Goal: Information Seeking & Learning: Learn about a topic

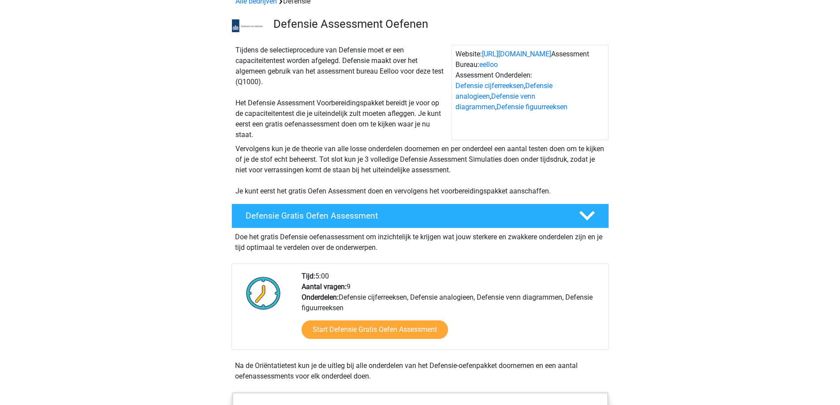
scroll to position [132, 0]
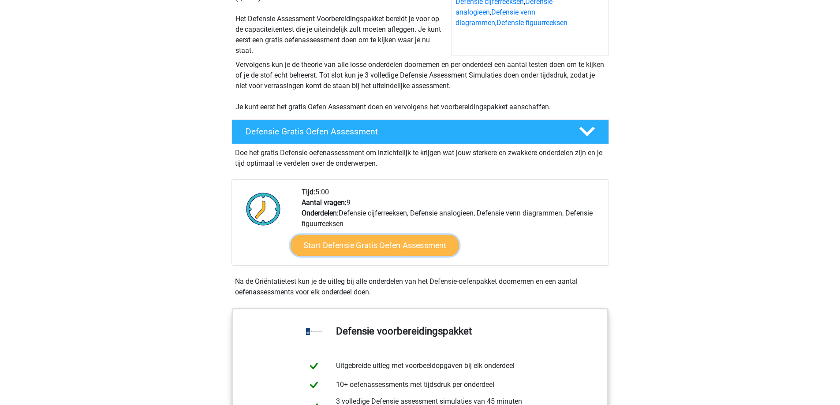
click at [353, 246] on link "Start Defensie Gratis Oefen Assessment" at bounding box center [375, 245] width 168 height 21
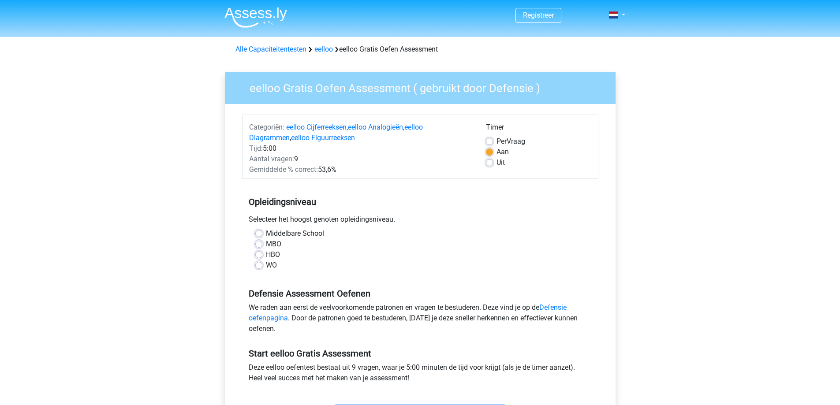
click at [274, 248] on label "MBO" at bounding box center [273, 244] width 15 height 11
click at [262, 248] on input "MBO" at bounding box center [258, 243] width 7 height 9
radio input "true"
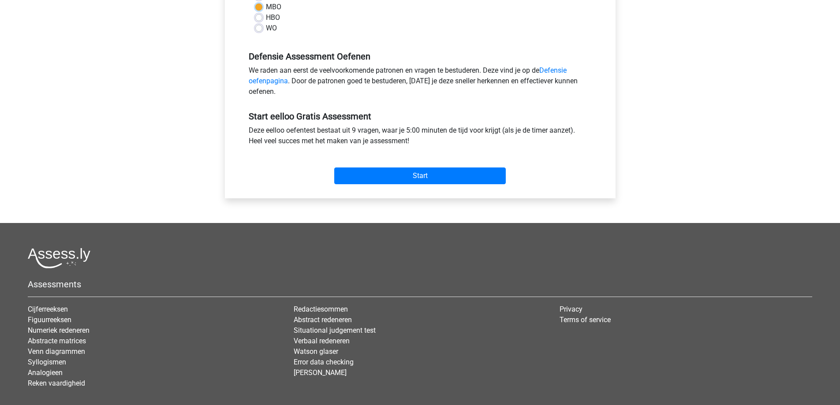
scroll to position [132, 0]
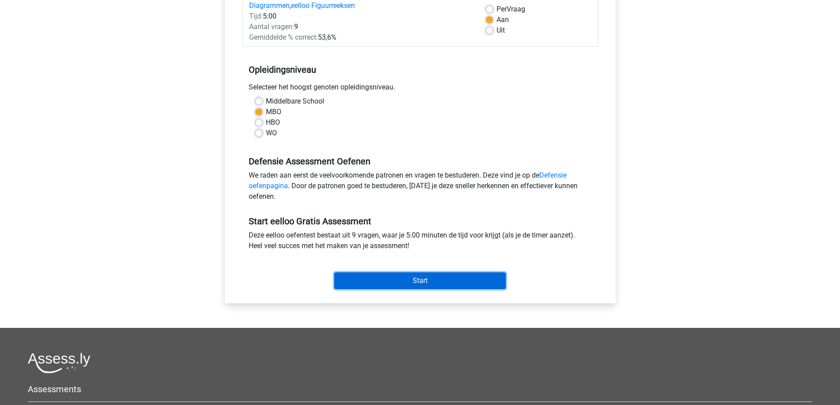
click at [395, 279] on input "Start" at bounding box center [420, 280] width 172 height 17
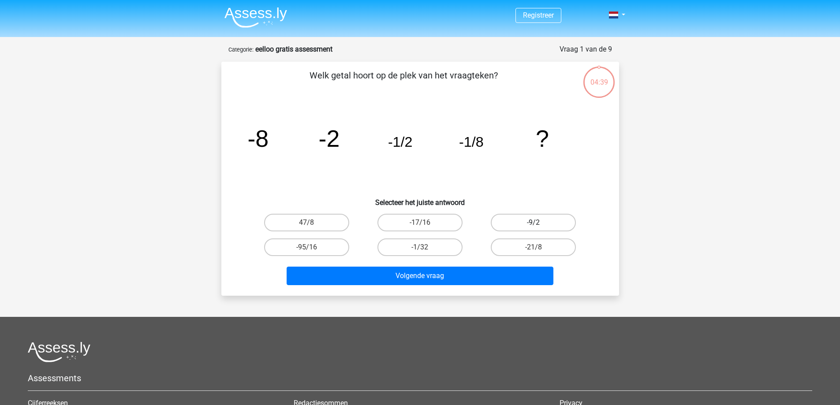
click at [537, 220] on label "-9/2" at bounding box center [533, 223] width 85 height 18
click at [537, 223] on input "-9/2" at bounding box center [537, 226] width 6 height 6
radio input "true"
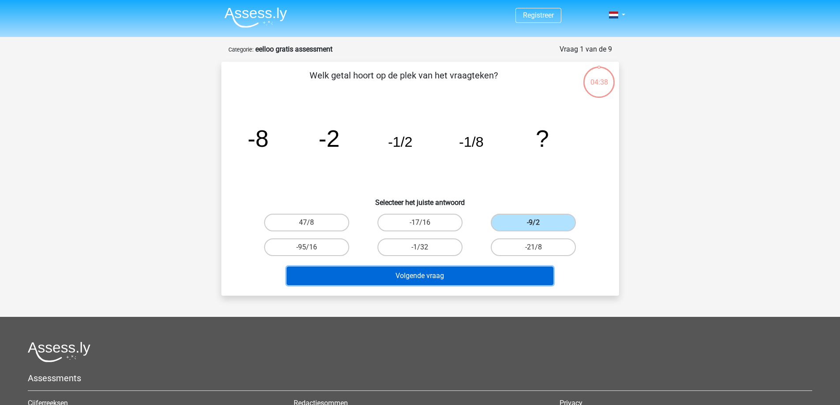
click at [474, 274] on button "Volgende vraag" at bounding box center [420, 276] width 267 height 19
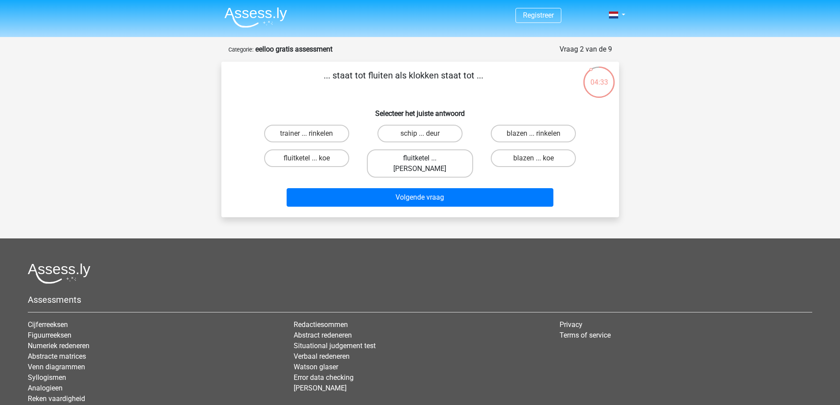
click at [433, 162] on label "fluitketel ... luiden" at bounding box center [420, 163] width 106 height 28
click at [425, 162] on input "fluitketel ... luiden" at bounding box center [423, 161] width 6 height 6
radio input "true"
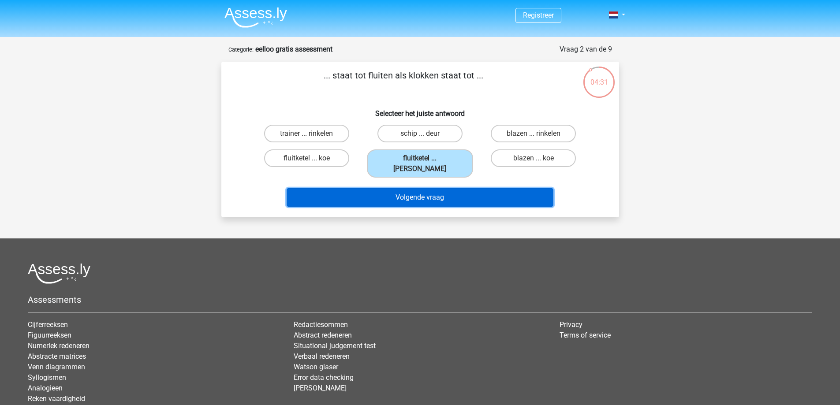
click at [432, 188] on button "Volgende vraag" at bounding box center [420, 197] width 267 height 19
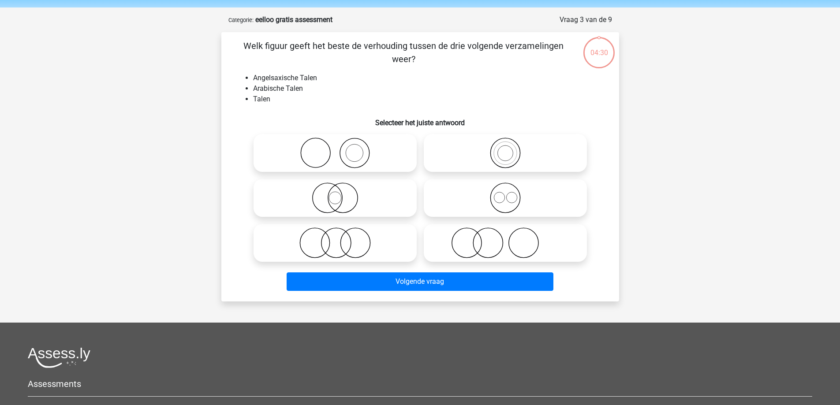
scroll to position [44, 0]
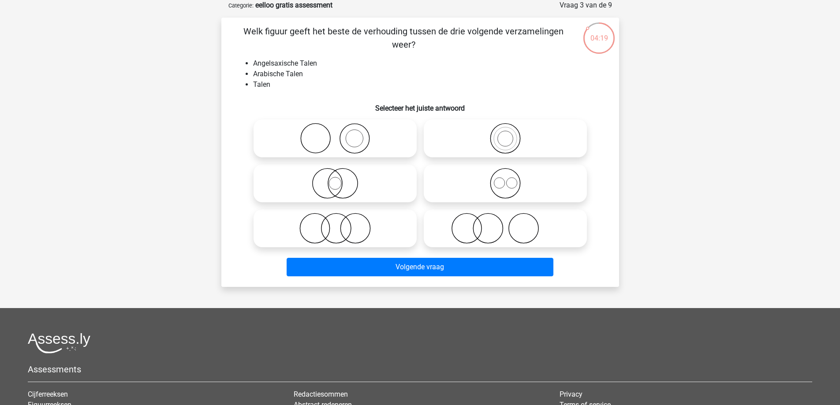
click at [511, 186] on icon at bounding box center [505, 183] width 156 height 31
click at [511, 179] on input "radio" at bounding box center [508, 176] width 6 height 6
radio input "true"
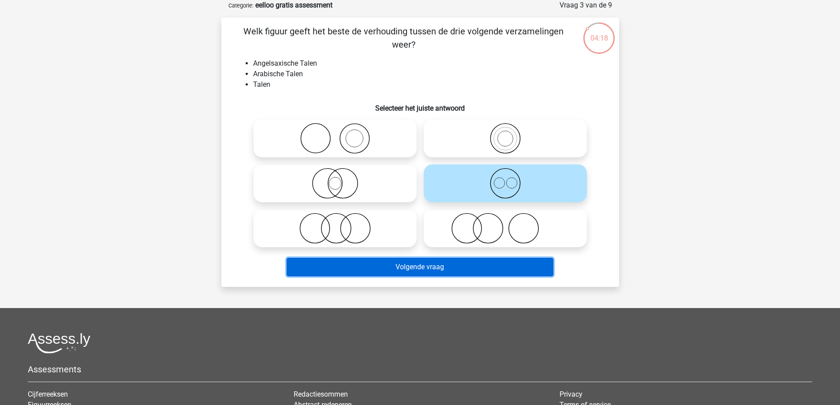
click at [480, 269] on button "Volgende vraag" at bounding box center [420, 267] width 267 height 19
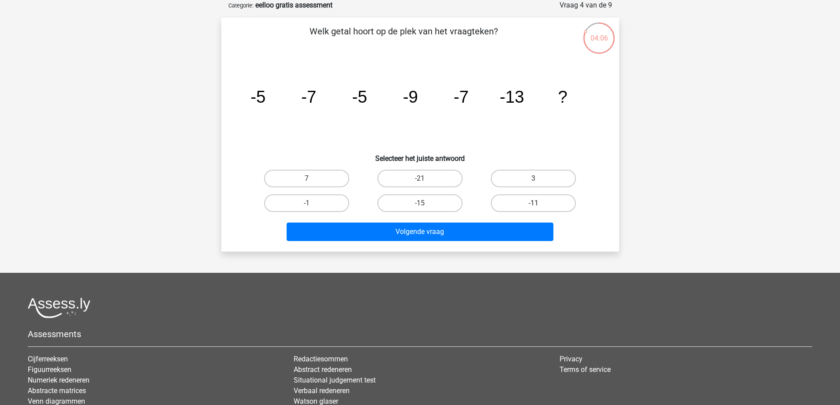
click at [529, 199] on label "-11" at bounding box center [533, 203] width 85 height 18
click at [534, 203] on input "-11" at bounding box center [537, 206] width 6 height 6
radio input "true"
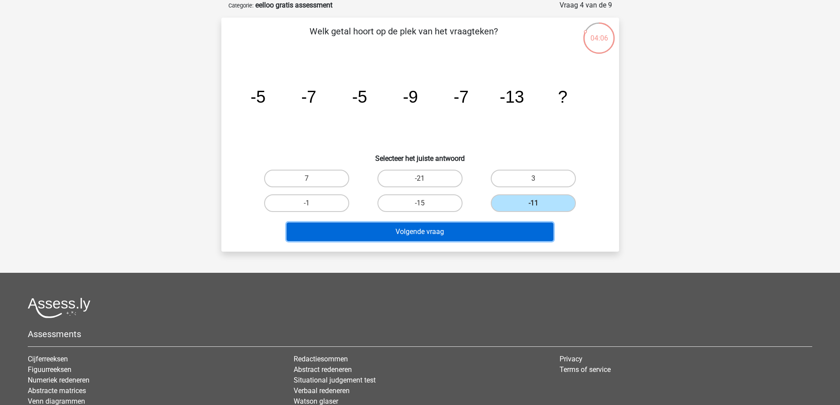
click at [519, 228] on button "Volgende vraag" at bounding box center [420, 232] width 267 height 19
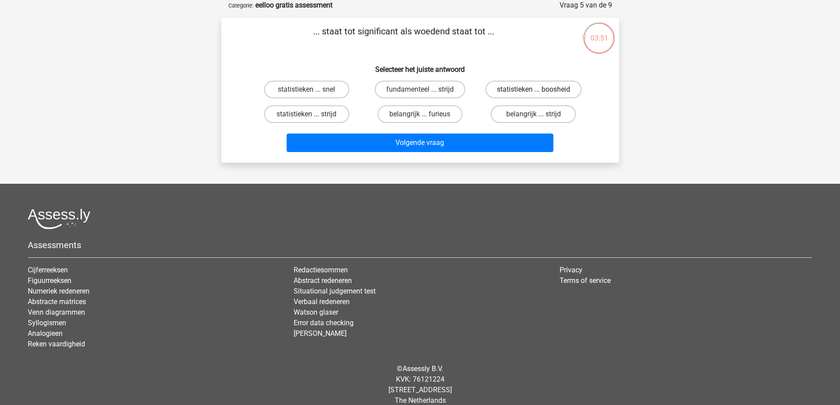
click at [524, 90] on label "statistieken ... boosheid" at bounding box center [533, 90] width 96 height 18
click at [534, 90] on input "statistieken ... boosheid" at bounding box center [537, 93] width 6 height 6
radio input "true"
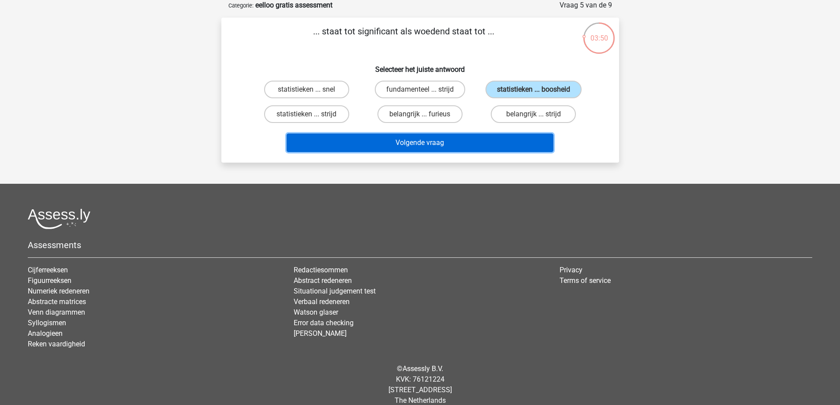
click at [461, 143] on button "Volgende vraag" at bounding box center [420, 143] width 267 height 19
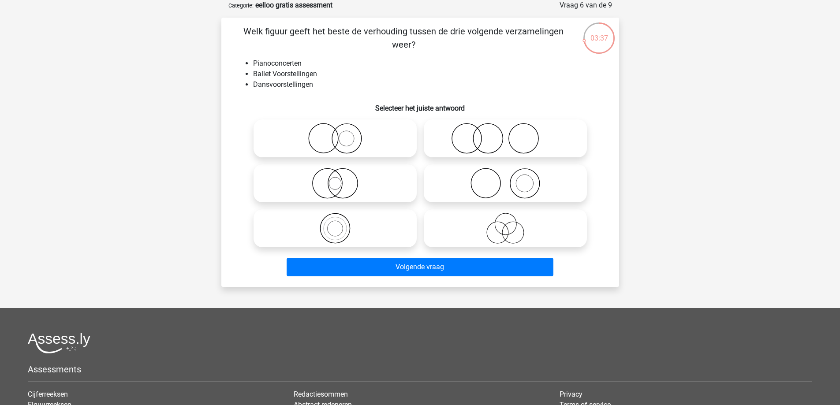
click at [459, 145] on icon at bounding box center [505, 138] width 156 height 31
click at [505, 134] on input "radio" at bounding box center [508, 131] width 6 height 6
radio input "true"
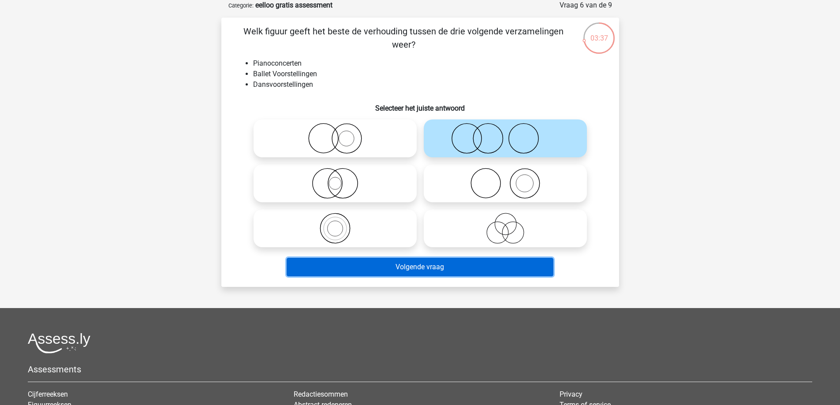
click at [442, 266] on button "Volgende vraag" at bounding box center [420, 267] width 267 height 19
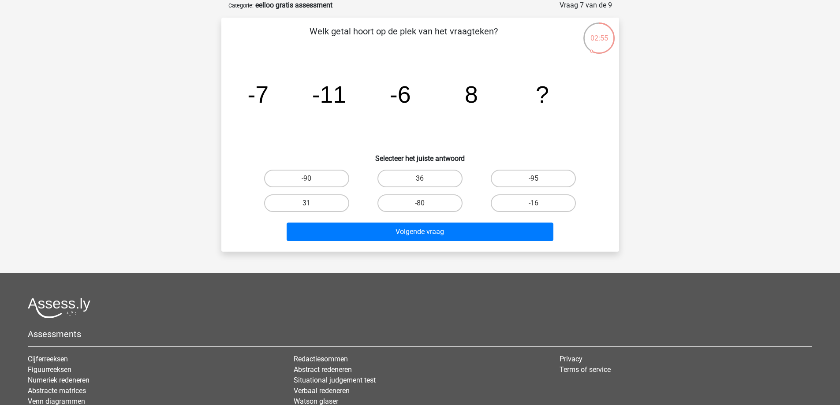
click at [298, 202] on label "31" at bounding box center [306, 203] width 85 height 18
click at [306, 203] on input "31" at bounding box center [309, 206] width 6 height 6
radio input "true"
click at [405, 182] on label "36" at bounding box center [419, 179] width 85 height 18
click at [420, 182] on input "36" at bounding box center [423, 182] width 6 height 6
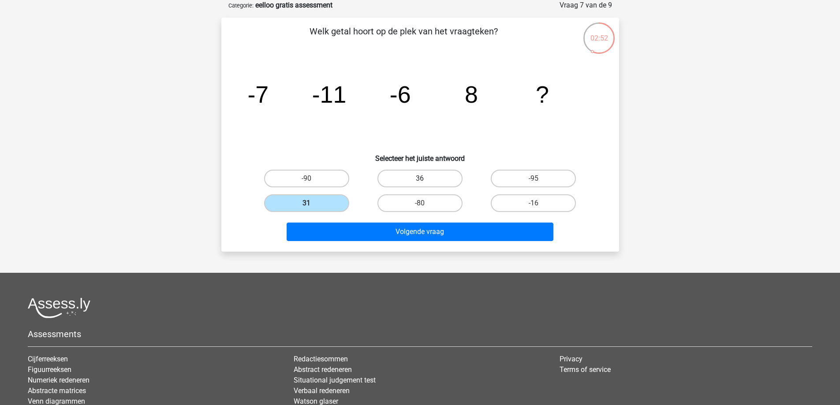
radio input "true"
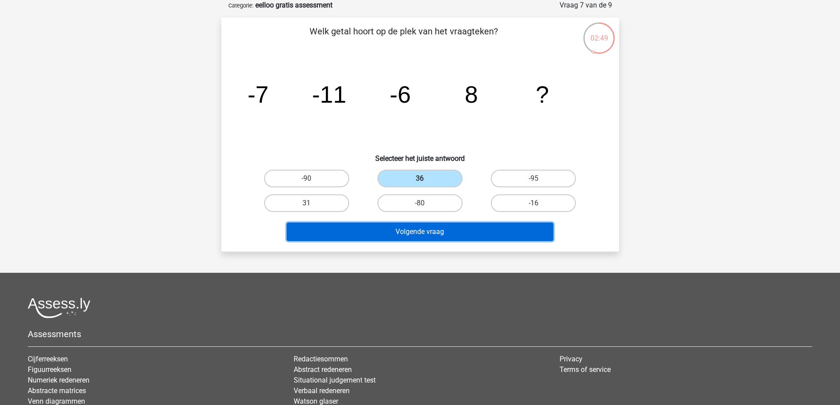
click at [347, 228] on button "Volgende vraag" at bounding box center [420, 232] width 267 height 19
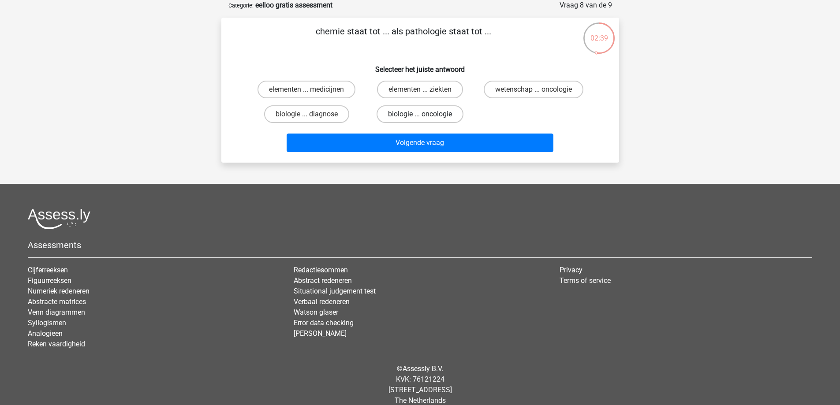
click at [438, 116] on label "biologie ... oncologie" at bounding box center [420, 114] width 87 height 18
click at [425, 116] on input "biologie ... oncologie" at bounding box center [423, 117] width 6 height 6
radio input "true"
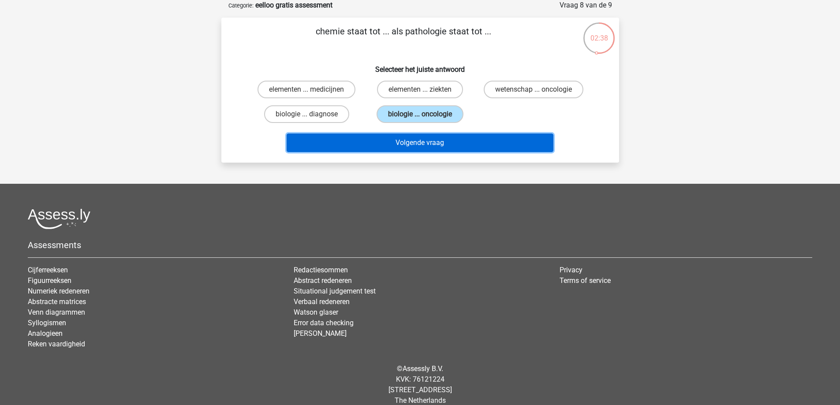
click at [429, 142] on button "Volgende vraag" at bounding box center [420, 143] width 267 height 19
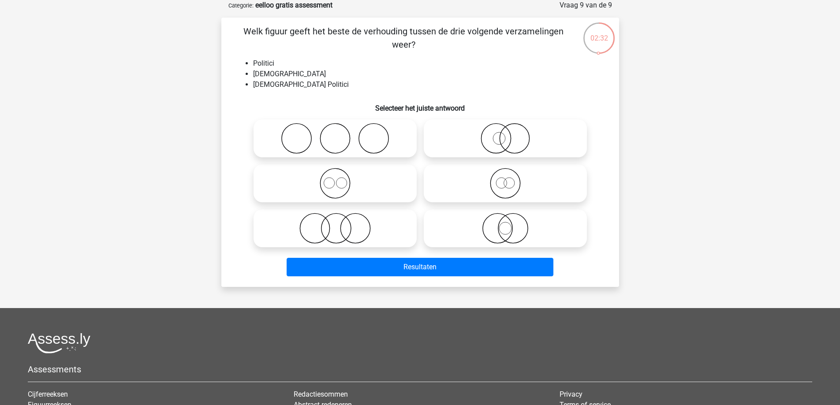
click at [349, 182] on icon at bounding box center [335, 183] width 156 height 31
click at [341, 179] on input "radio" at bounding box center [338, 176] width 6 height 6
radio input "true"
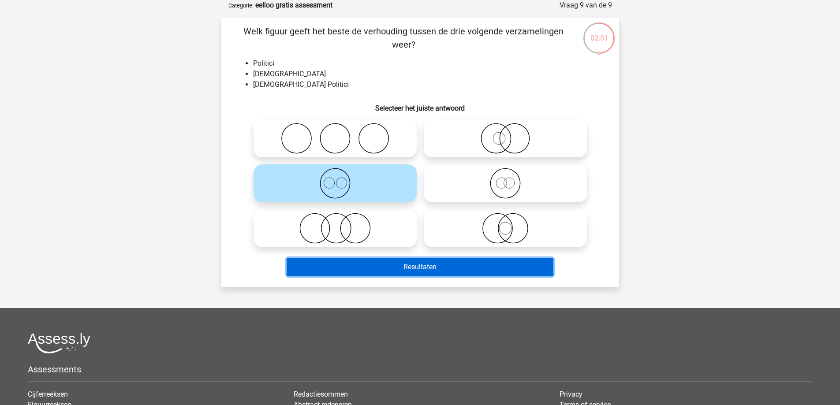
click at [439, 272] on button "Resultaten" at bounding box center [420, 267] width 267 height 19
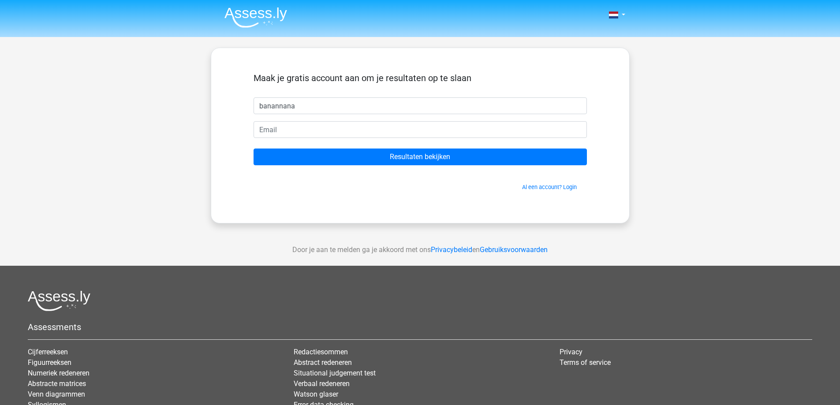
type input "banannana"
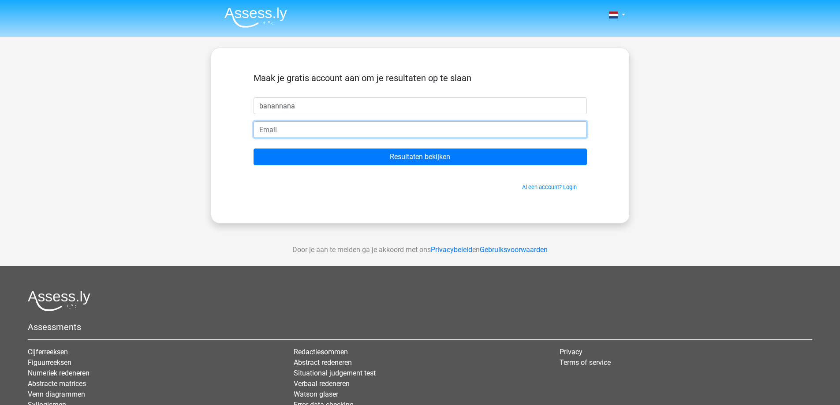
click at [360, 122] on input "email" at bounding box center [420, 129] width 333 height 17
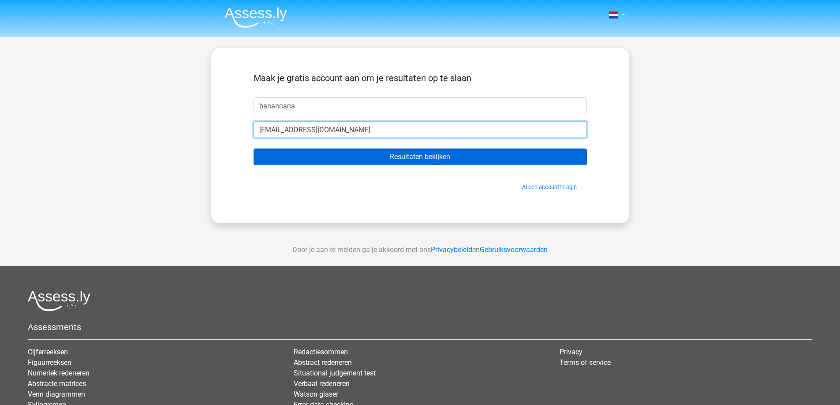
type input "123456@gmail.com"
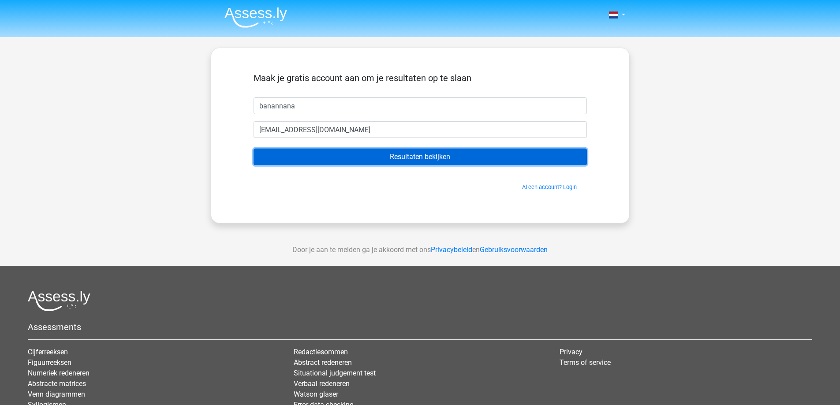
click at [321, 152] on input "Resultaten bekijken" at bounding box center [420, 157] width 333 height 17
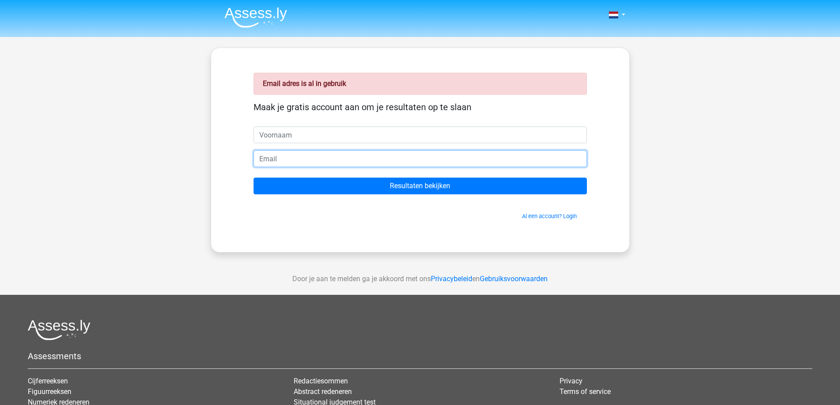
click at [319, 165] on input "email" at bounding box center [420, 158] width 333 height 17
type input "[EMAIL_ADDRESS][DOMAIN_NAME]"
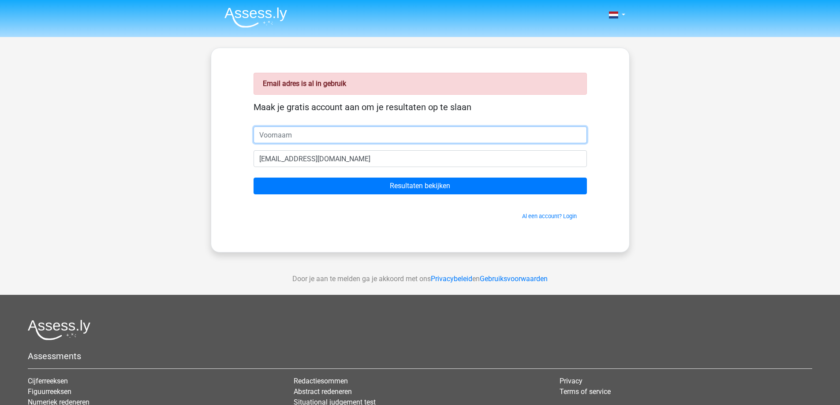
click at [316, 130] on input "text" at bounding box center [420, 135] width 333 height 17
type input "banannana"
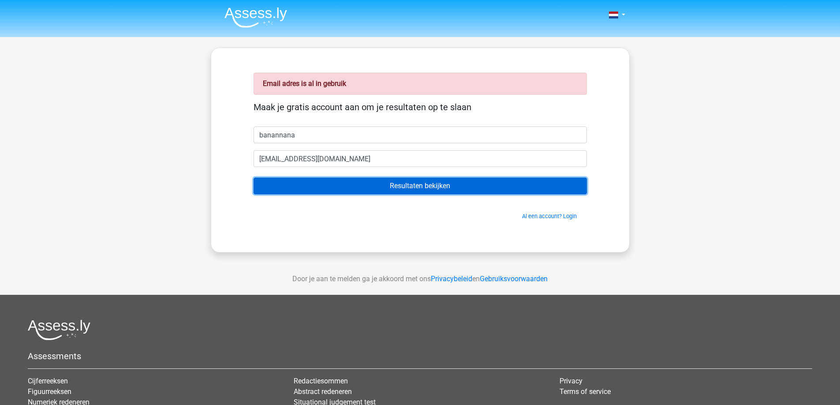
click at [332, 183] on input "Resultaten bekijken" at bounding box center [420, 186] width 333 height 17
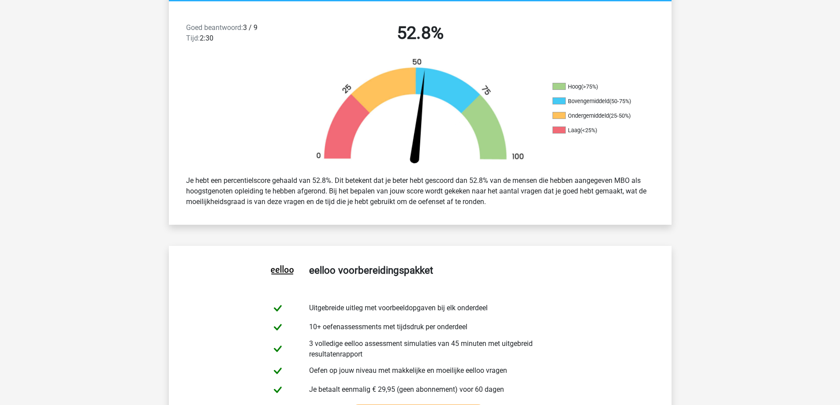
scroll to position [220, 0]
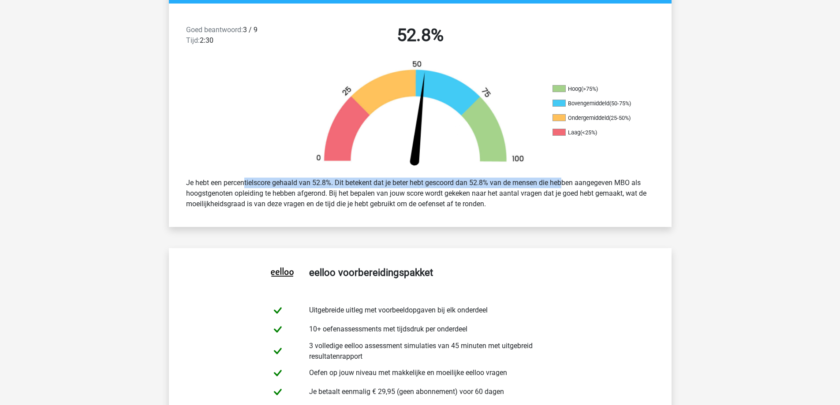
drag, startPoint x: 215, startPoint y: 183, endPoint x: 536, endPoint y: 184, distance: 321.0
click at [536, 184] on div "Je hebt een percentielscore gehaald van 52.8%. Dit betekent dat je beter hebt g…" at bounding box center [419, 193] width 481 height 39
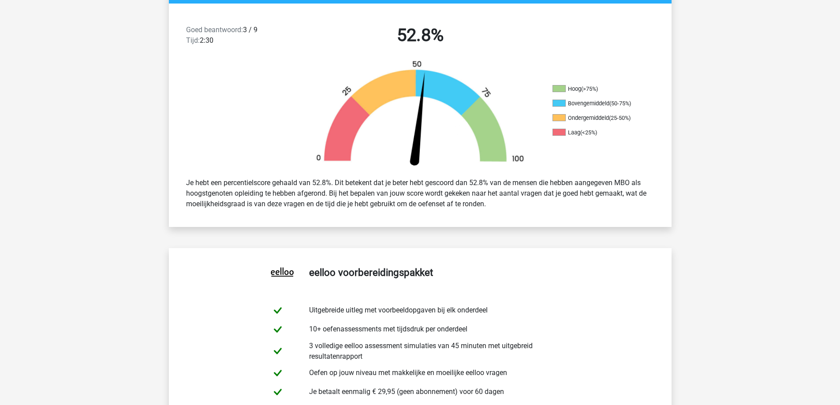
click at [634, 162] on div "Hoog (>75%) Bovengemiddeld (50-75%) Ondergemiddeld (25-50%) Laag (<25%)" at bounding box center [420, 115] width 503 height 111
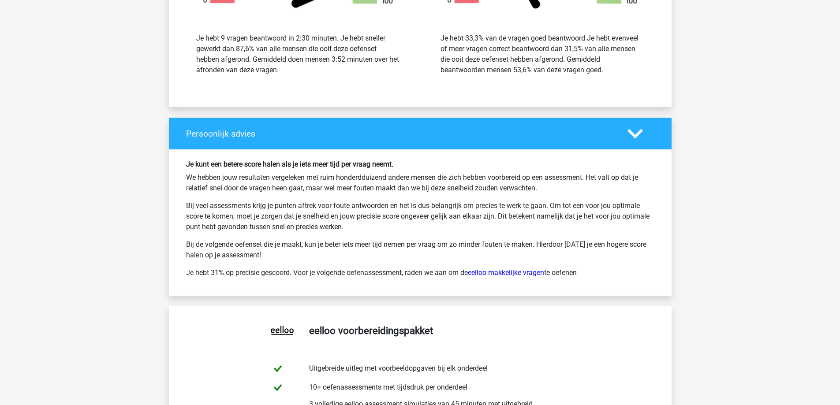
scroll to position [1367, 0]
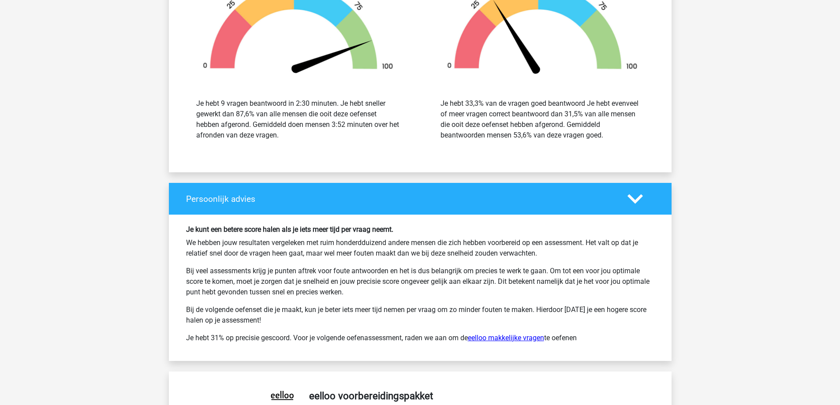
click at [531, 340] on link "eelloo makkelijke vragen" at bounding box center [506, 338] width 76 height 8
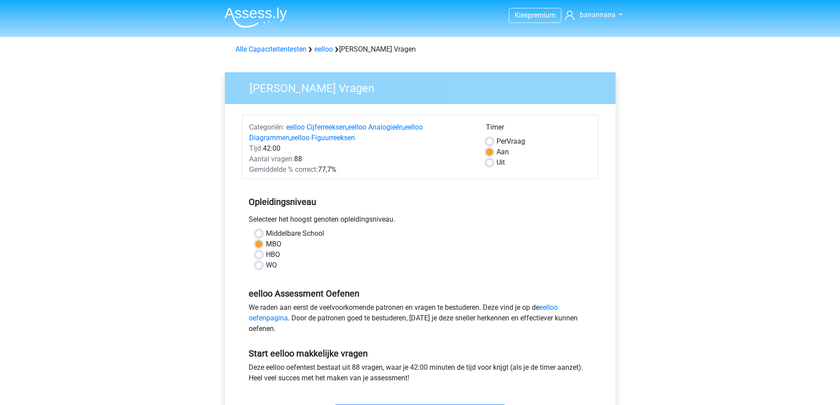
click at [271, 234] on label "Middelbare School" at bounding box center [295, 233] width 58 height 11
click at [262, 234] on input "Middelbare School" at bounding box center [258, 232] width 7 height 9
radio input "true"
click at [414, 126] on link "eelloo Diagrammen" at bounding box center [336, 132] width 174 height 19
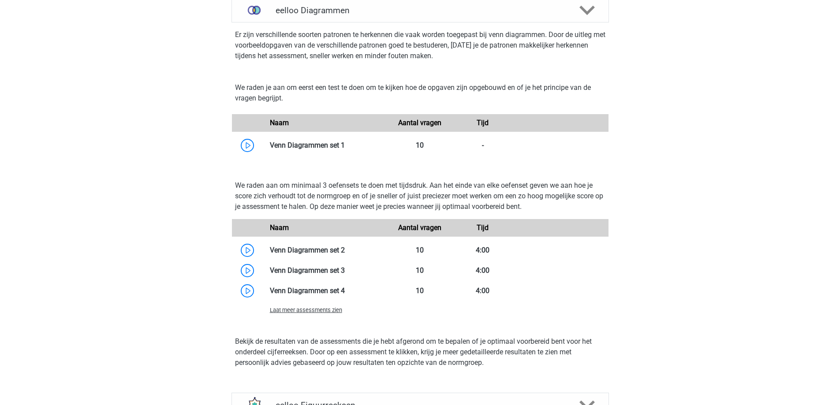
scroll to position [653, 0]
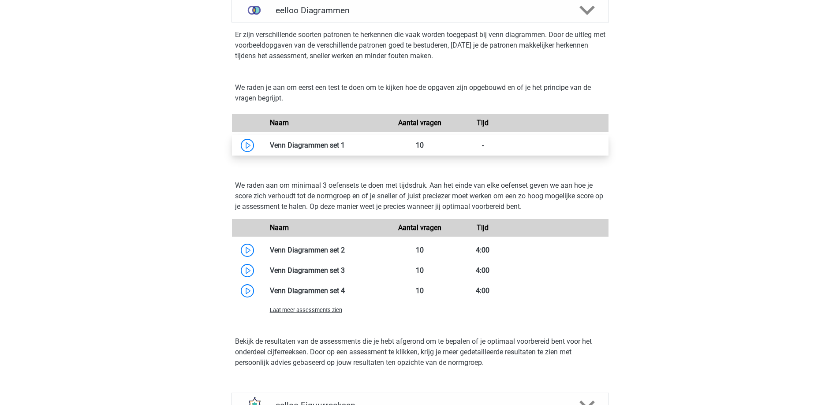
click at [345, 149] on link at bounding box center [345, 145] width 0 height 8
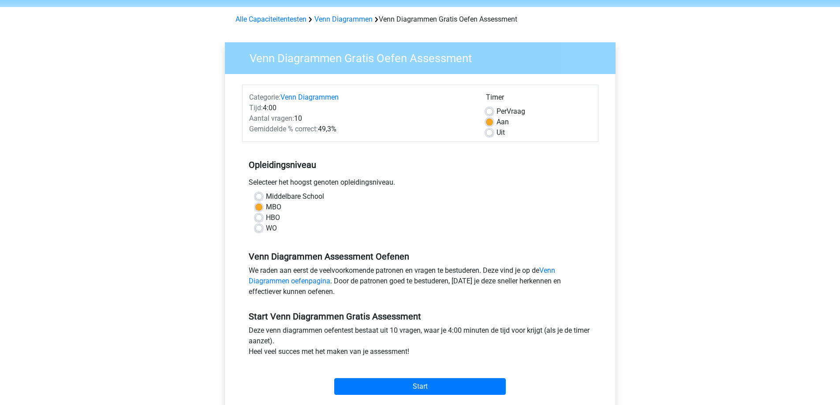
scroll to position [220, 0]
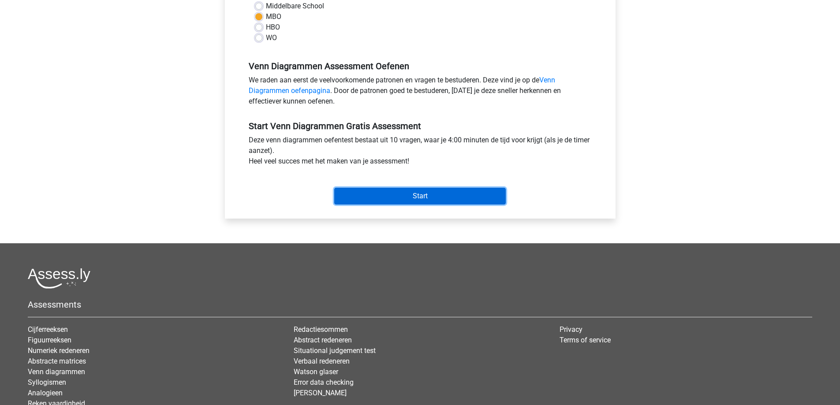
click at [381, 189] on input "Start" at bounding box center [420, 196] width 172 height 17
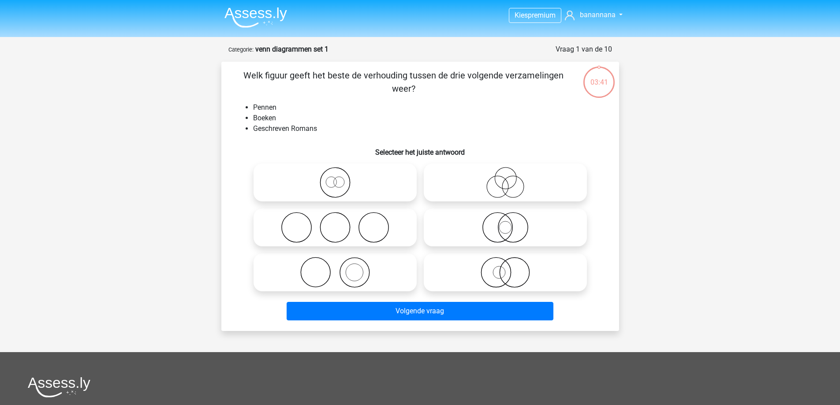
click at [510, 192] on icon at bounding box center [505, 182] width 156 height 31
click at [510, 178] on input "radio" at bounding box center [508, 175] width 6 height 6
radio input "true"
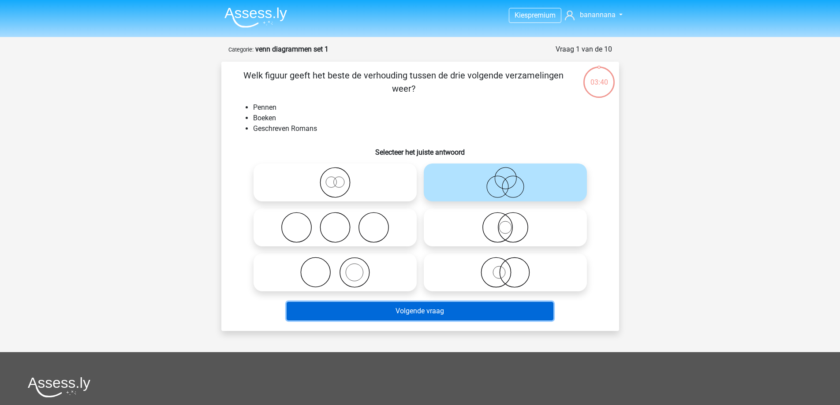
click at [484, 308] on button "Volgende vraag" at bounding box center [420, 311] width 267 height 19
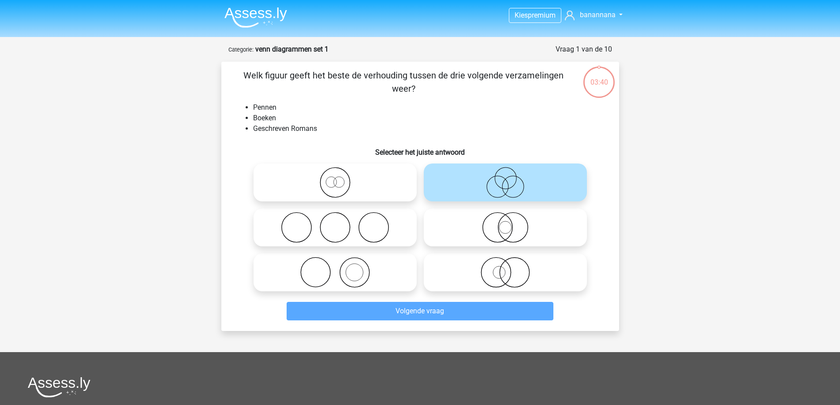
scroll to position [44, 0]
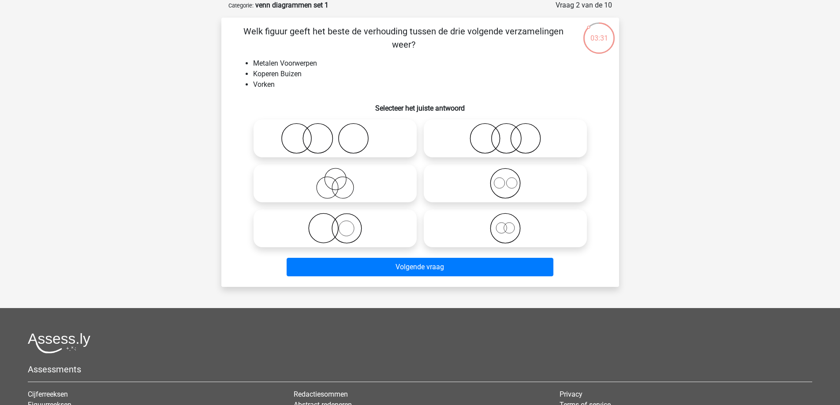
click at [310, 128] on icon at bounding box center [335, 138] width 156 height 31
click at [335, 128] on input "radio" at bounding box center [338, 131] width 6 height 6
radio input "true"
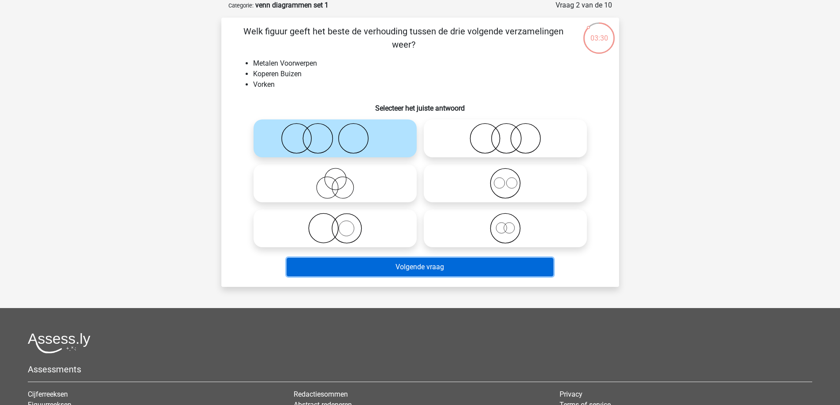
click at [444, 267] on button "Volgende vraag" at bounding box center [420, 267] width 267 height 19
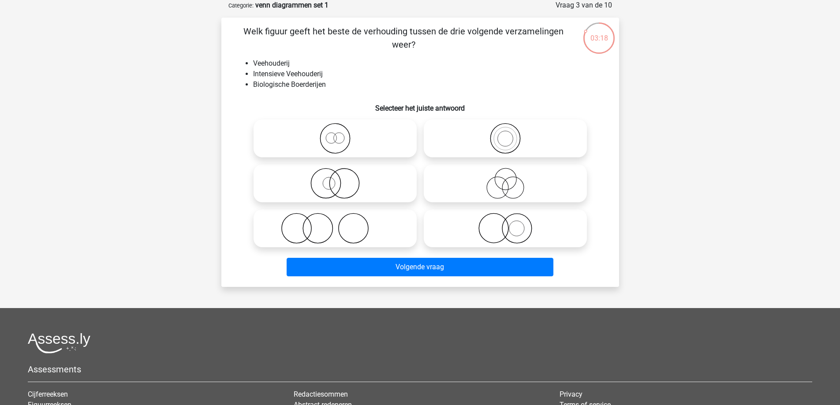
click at [344, 141] on icon at bounding box center [335, 138] width 156 height 31
click at [341, 134] on input "radio" at bounding box center [338, 131] width 6 height 6
radio input "true"
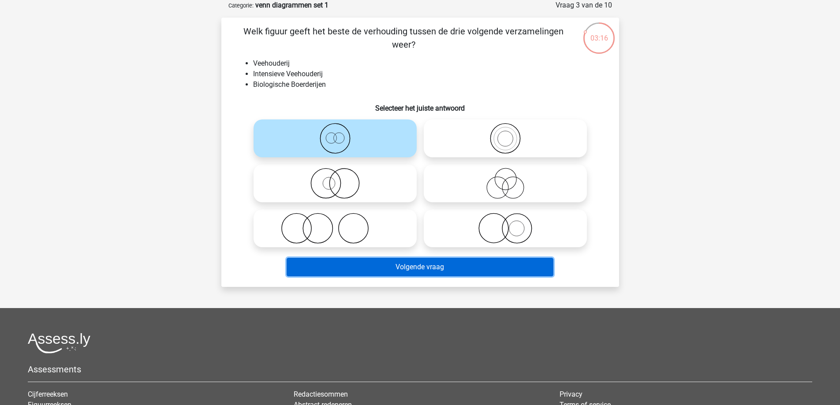
click at [377, 267] on button "Volgende vraag" at bounding box center [420, 267] width 267 height 19
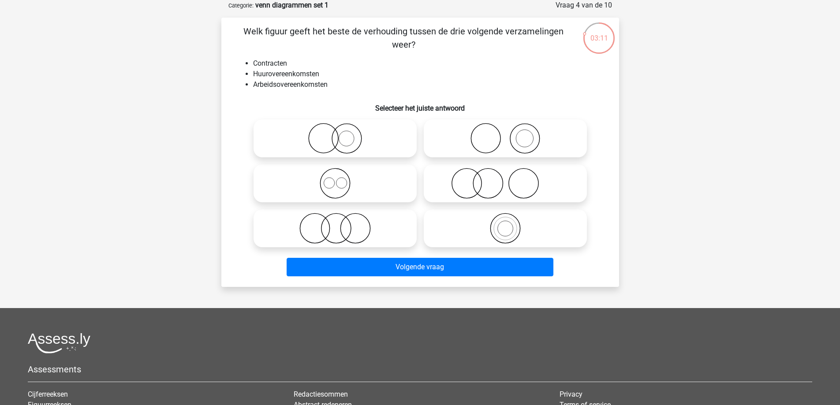
click at [355, 179] on icon at bounding box center [335, 183] width 156 height 31
click at [341, 179] on input "radio" at bounding box center [338, 176] width 6 height 6
radio input "true"
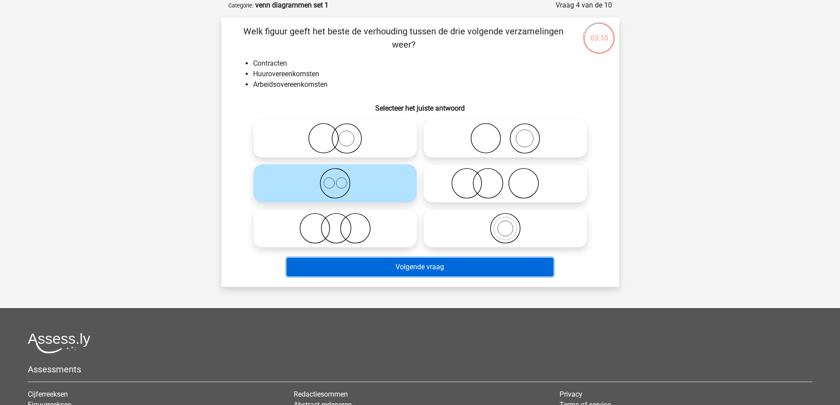
click at [412, 260] on button "Volgende vraag" at bounding box center [420, 267] width 267 height 19
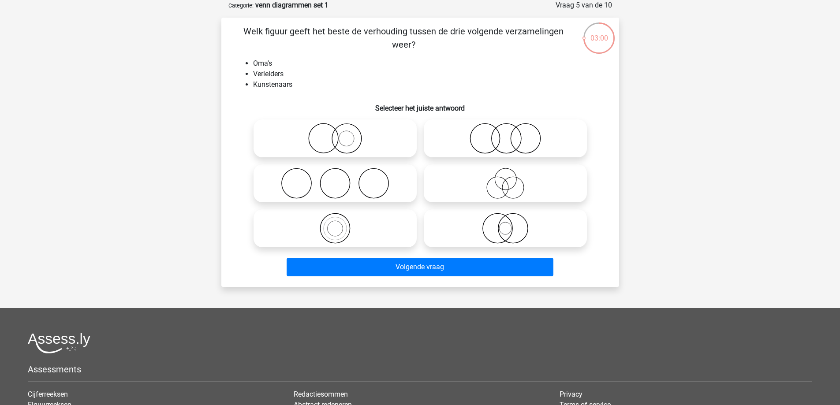
click at [500, 140] on circle at bounding box center [485, 139] width 30 height 30
click at [505, 134] on input "radio" at bounding box center [508, 131] width 6 height 6
radio input "true"
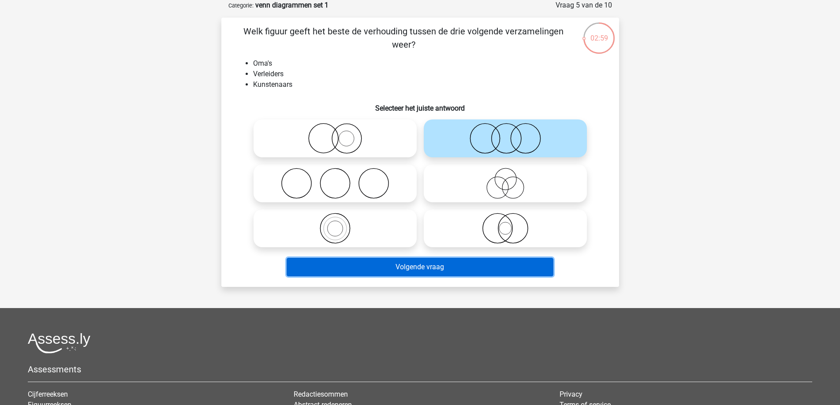
click at [493, 266] on button "Volgende vraag" at bounding box center [420, 267] width 267 height 19
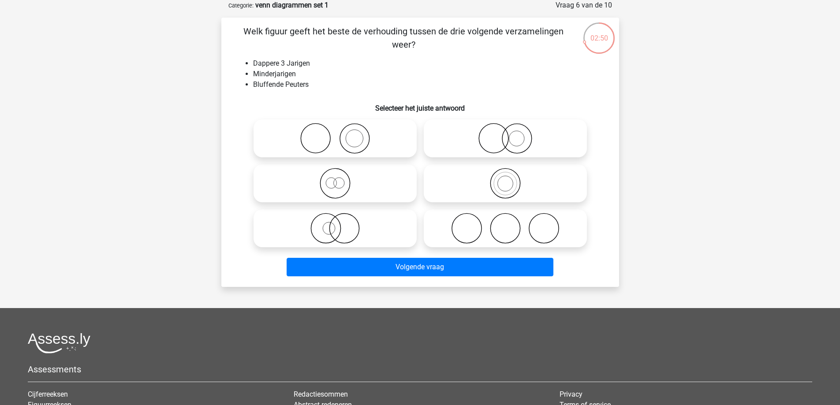
click at [335, 183] on icon at bounding box center [335, 183] width 156 height 31
click at [335, 179] on input "radio" at bounding box center [338, 176] width 6 height 6
radio input "true"
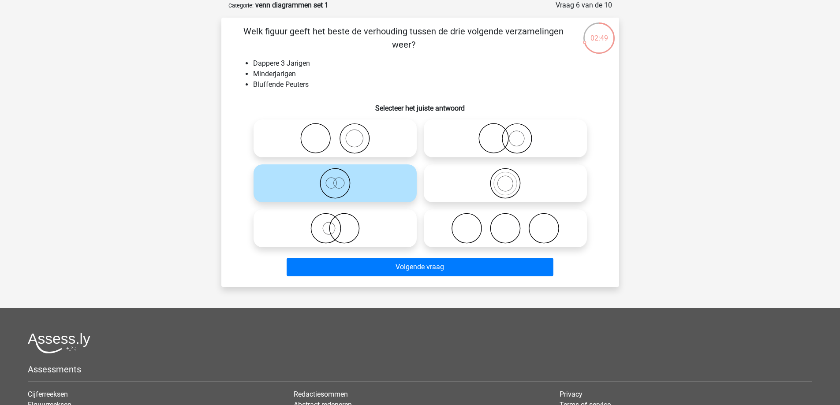
click at [393, 278] on div "Volgende vraag" at bounding box center [420, 269] width 340 height 22
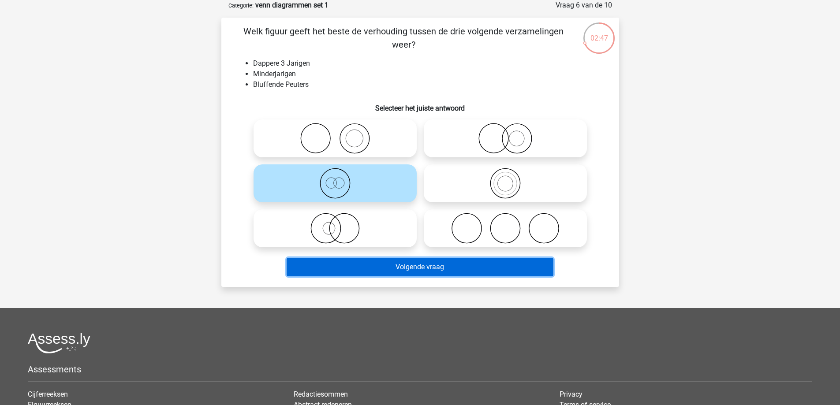
click at [398, 265] on button "Volgende vraag" at bounding box center [420, 267] width 267 height 19
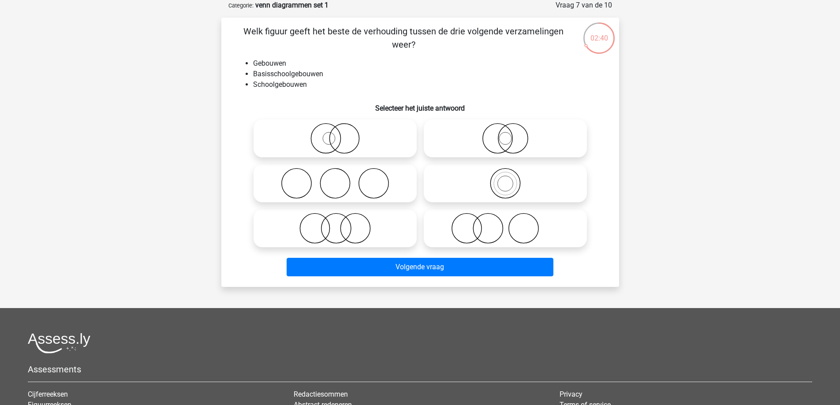
click at [357, 231] on icon at bounding box center [335, 228] width 156 height 31
click at [341, 224] on input "radio" at bounding box center [338, 221] width 6 height 6
radio input "true"
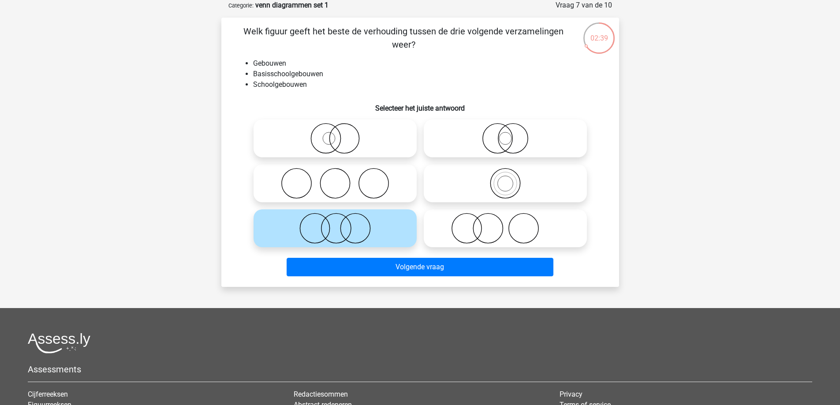
click at [417, 280] on div "Volgende vraag" at bounding box center [420, 269] width 340 height 22
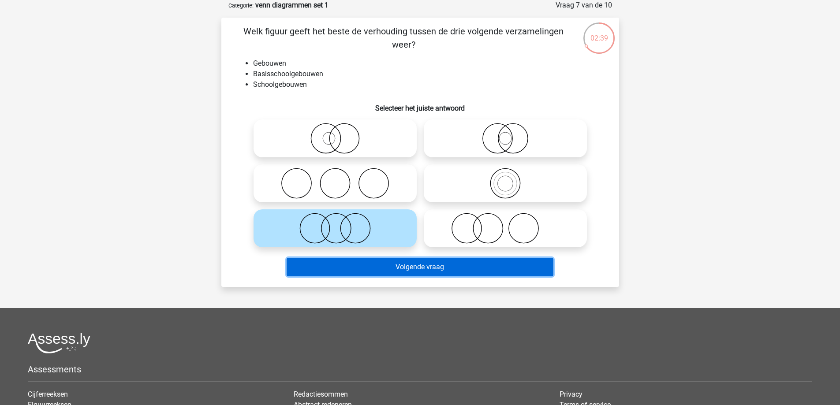
click at [423, 272] on button "Volgende vraag" at bounding box center [420, 267] width 267 height 19
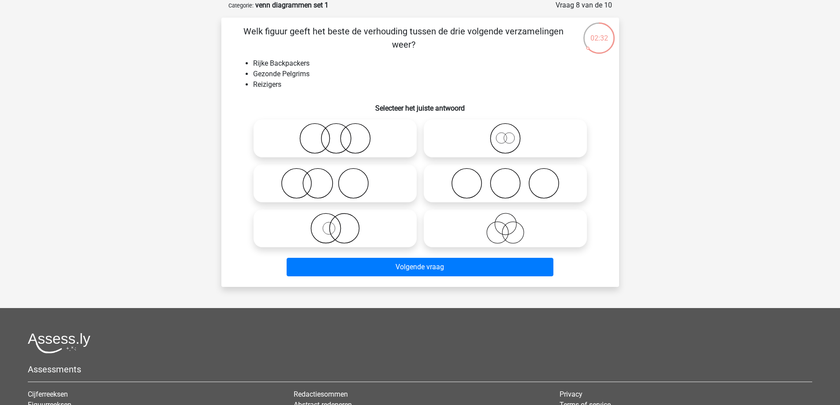
click at [359, 140] on icon at bounding box center [335, 138] width 156 height 31
click at [341, 134] on input "radio" at bounding box center [338, 131] width 6 height 6
radio input "true"
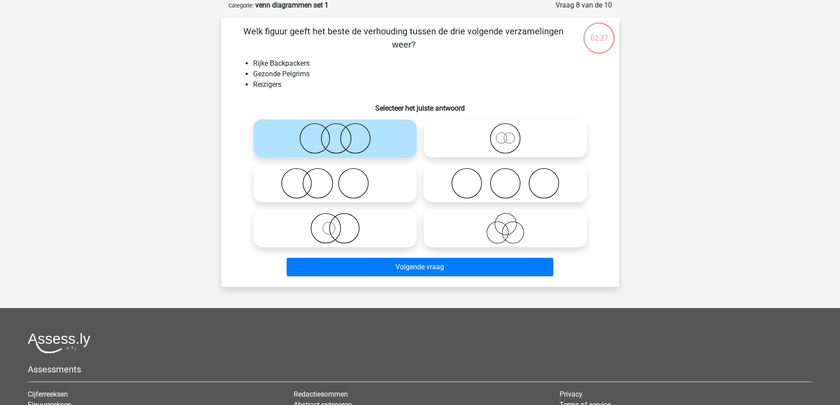
click at [302, 170] on circle at bounding box center [296, 184] width 30 height 30
click at [335, 173] on input "radio" at bounding box center [338, 176] width 6 height 6
radio input "true"
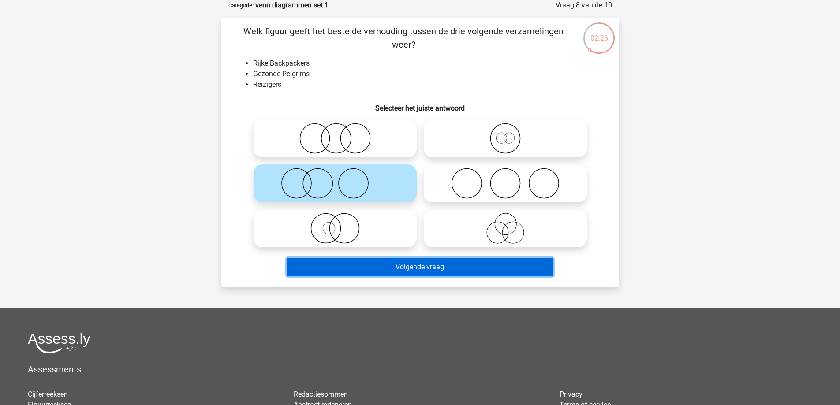
click at [380, 262] on button "Volgende vraag" at bounding box center [420, 267] width 267 height 19
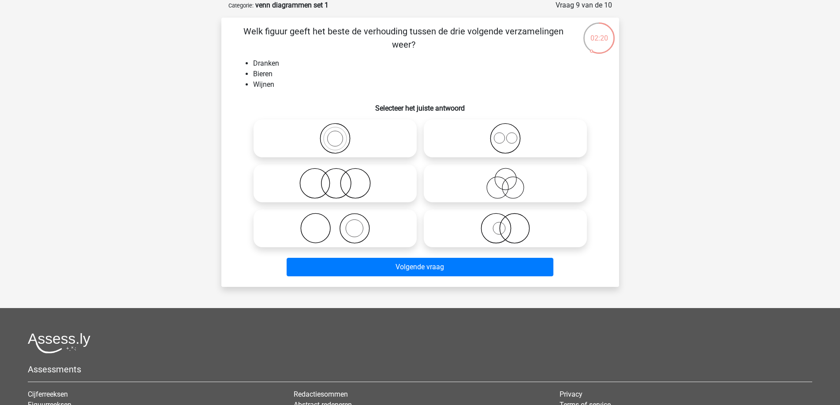
click at [512, 146] on icon at bounding box center [505, 138] width 156 height 31
click at [511, 134] on input "radio" at bounding box center [508, 131] width 6 height 6
radio input "true"
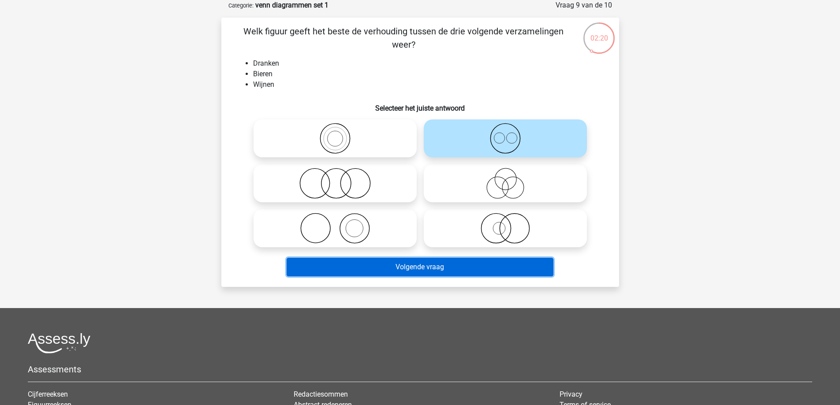
click at [491, 264] on button "Volgende vraag" at bounding box center [420, 267] width 267 height 19
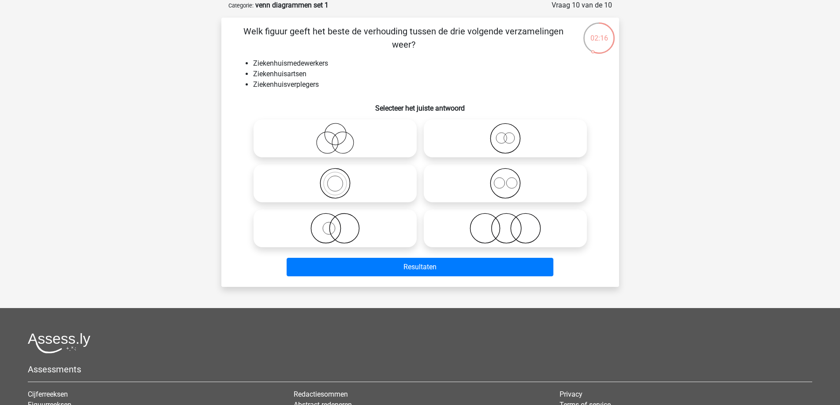
click at [499, 176] on icon at bounding box center [505, 183] width 156 height 31
click at [505, 176] on input "radio" at bounding box center [508, 176] width 6 height 6
radio input "true"
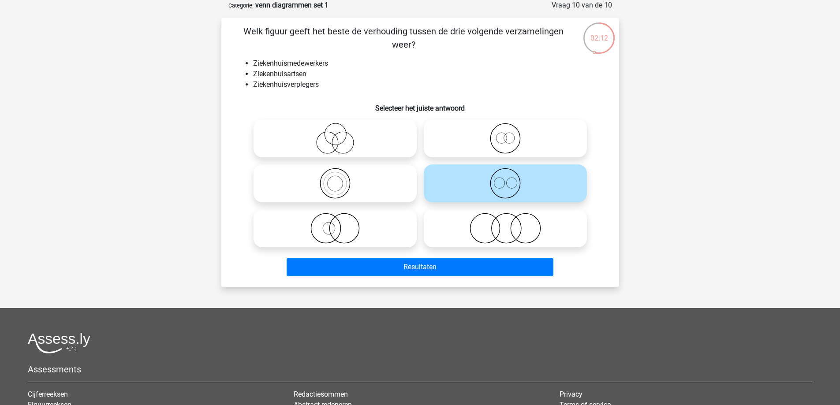
click at [355, 133] on icon at bounding box center [335, 138] width 156 height 31
click at [341, 133] on input "radio" at bounding box center [338, 131] width 6 height 6
radio input "true"
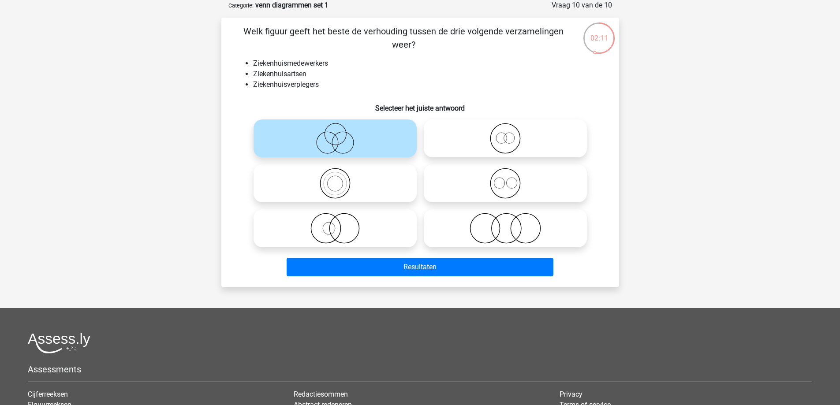
click at [351, 177] on icon at bounding box center [335, 183] width 156 height 31
click at [341, 177] on input "radio" at bounding box center [338, 176] width 6 height 6
radio input "true"
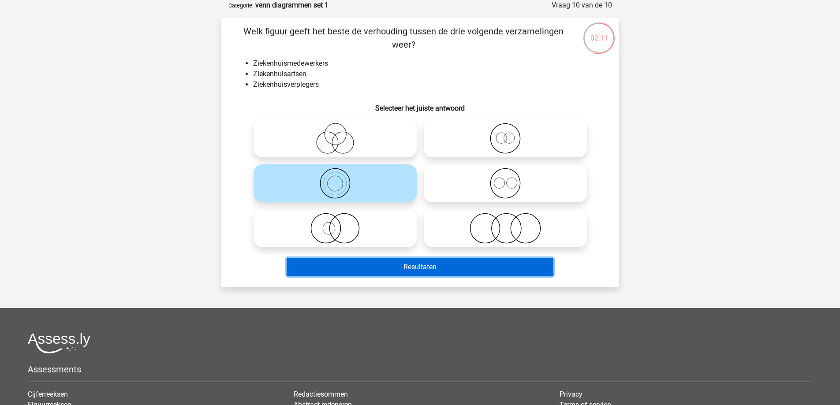
click at [381, 266] on button "Resultaten" at bounding box center [420, 267] width 267 height 19
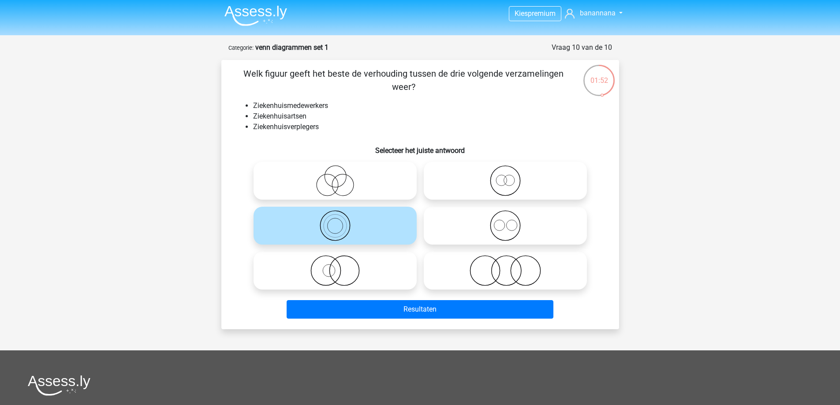
scroll to position [0, 0]
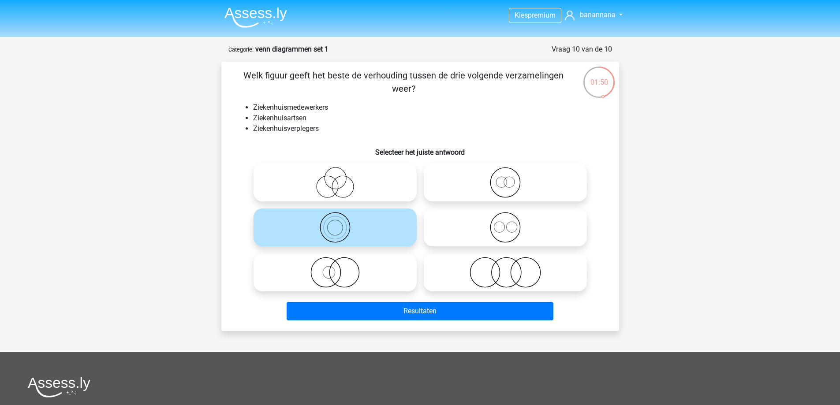
click at [258, 11] on img at bounding box center [255, 17] width 63 height 21
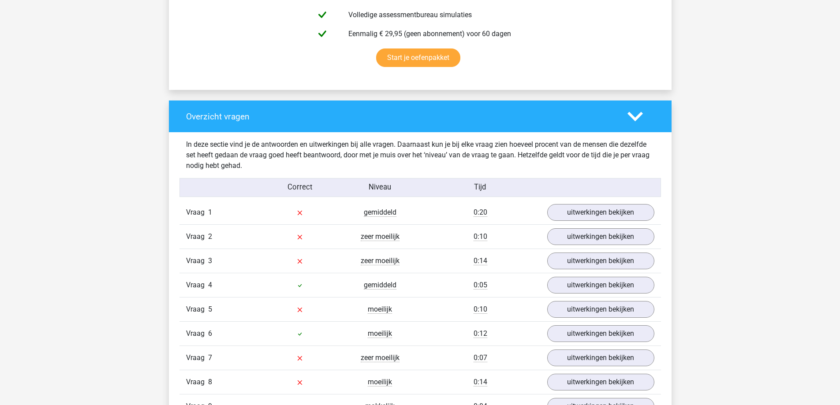
scroll to position [661, 0]
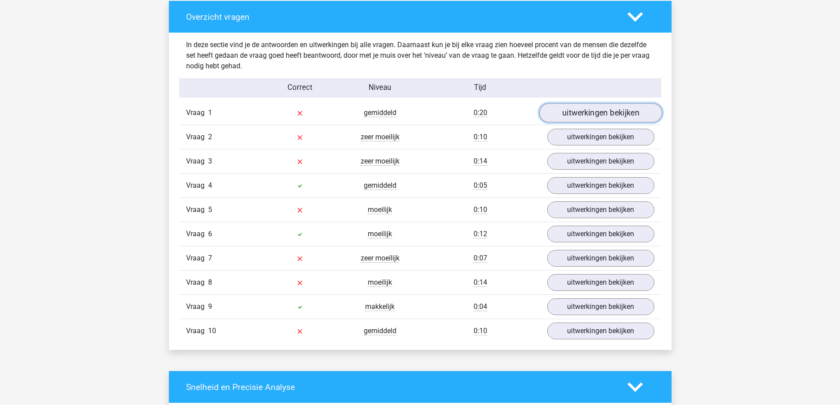
click at [591, 113] on link "uitwerkingen bekijken" at bounding box center [600, 113] width 123 height 19
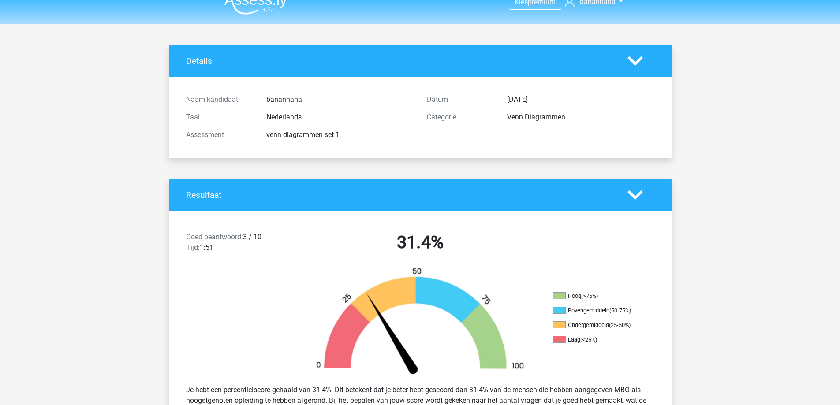
scroll to position [0, 0]
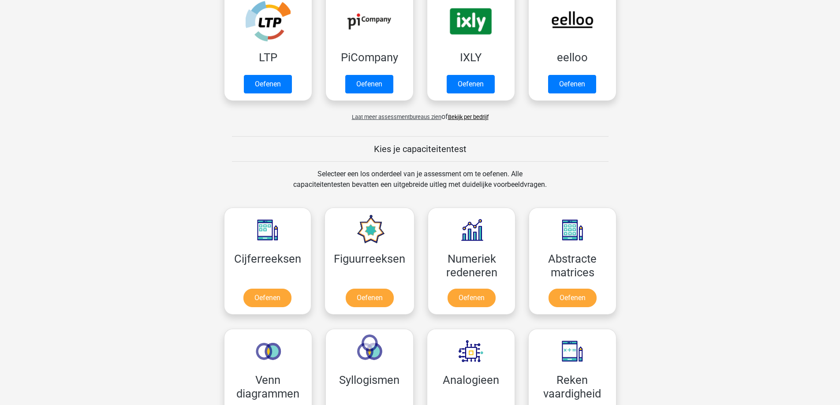
scroll to position [220, 0]
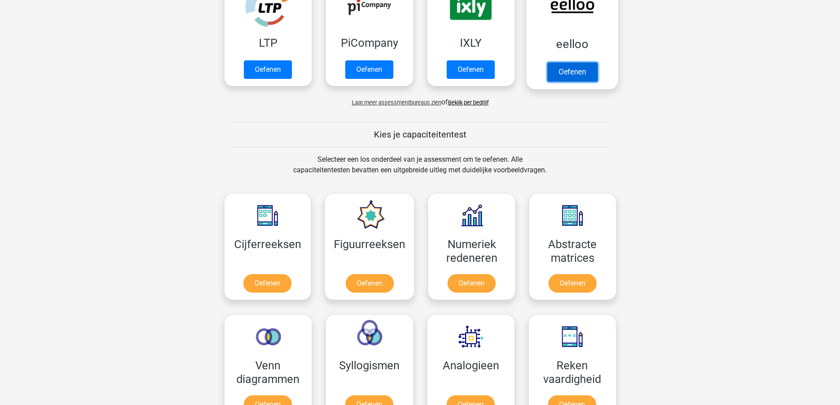
click at [564, 67] on link "Oefenen" at bounding box center [572, 71] width 50 height 19
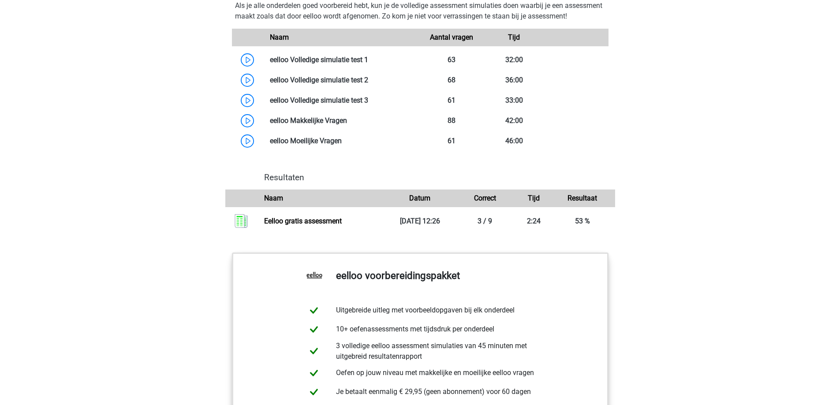
scroll to position [750, 0]
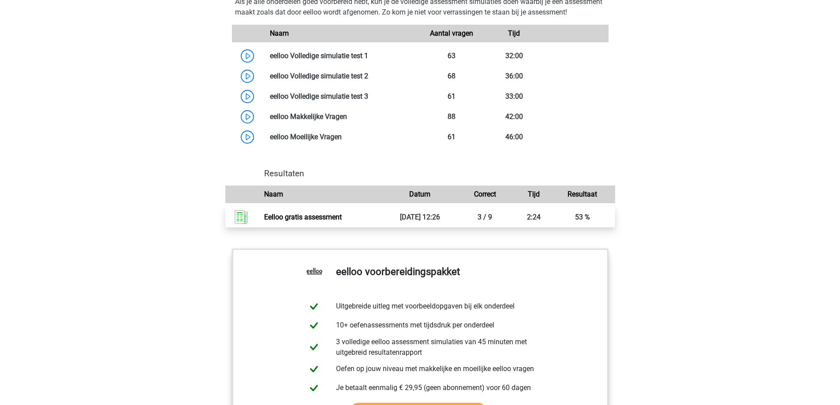
click at [275, 221] on link "Eelloo gratis assessment" at bounding box center [303, 217] width 78 height 8
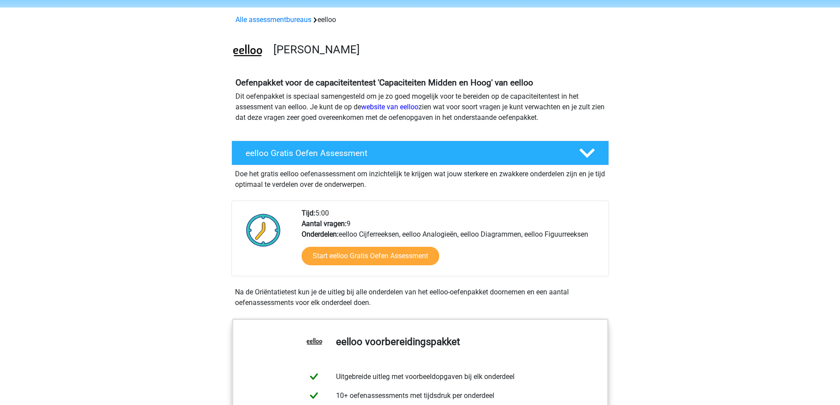
scroll to position [0, 0]
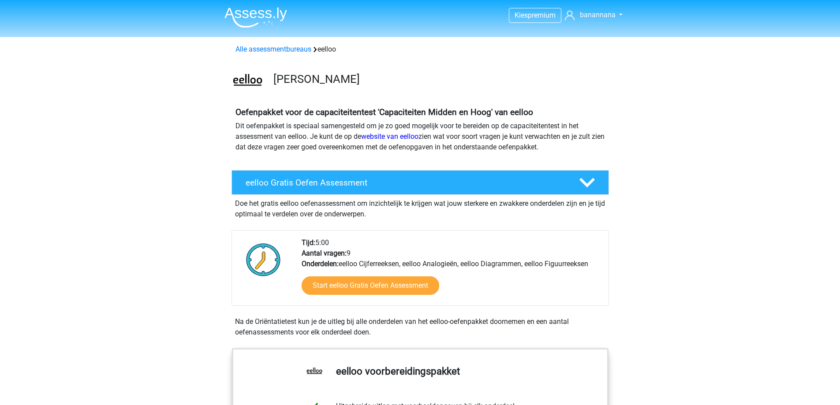
click at [258, 17] on img at bounding box center [255, 17] width 63 height 21
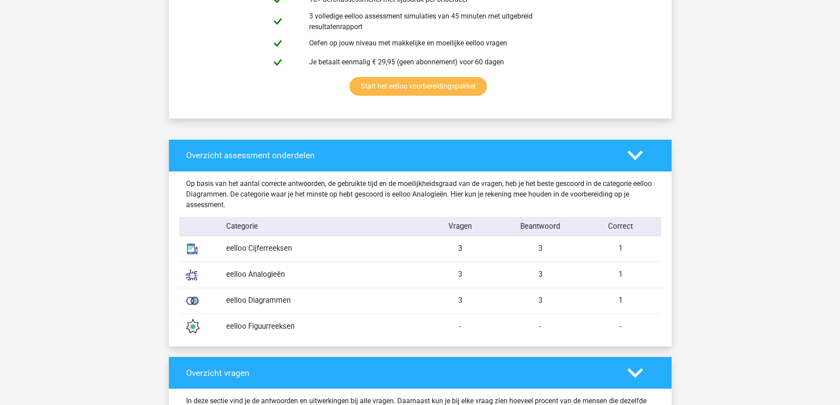
scroll to position [529, 0]
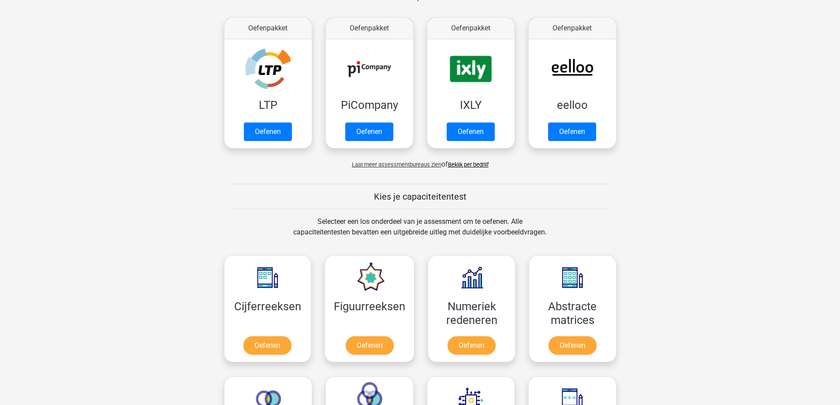
scroll to position [132, 0]
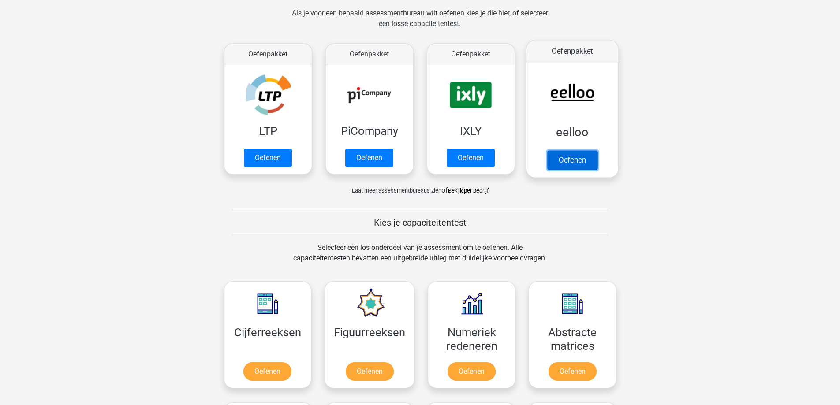
click at [563, 160] on link "Oefenen" at bounding box center [572, 159] width 50 height 19
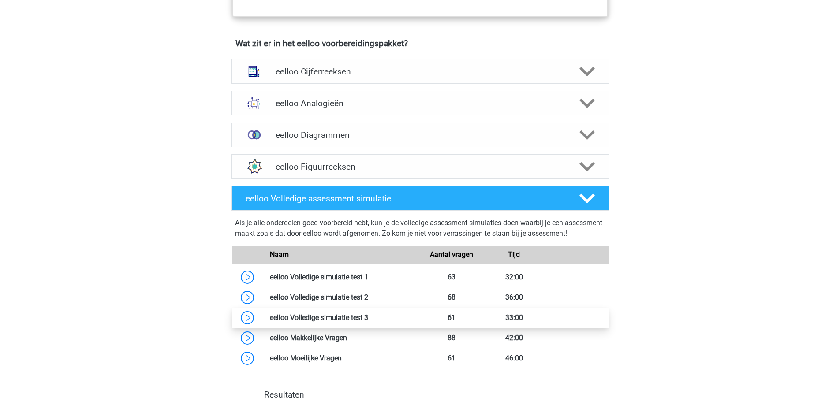
scroll to position [529, 0]
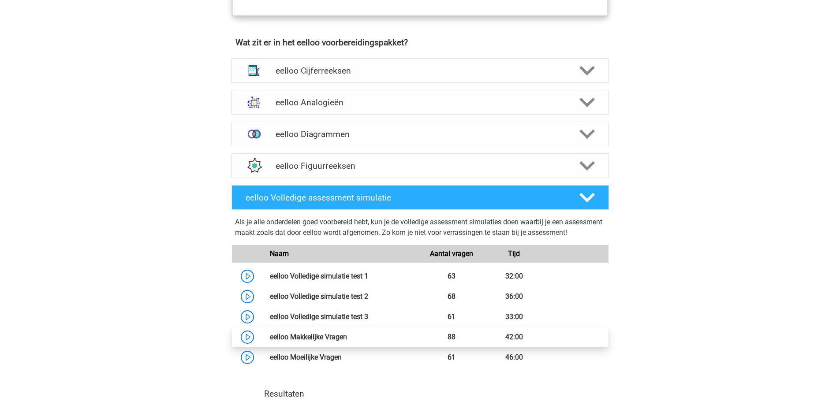
click at [347, 341] on link at bounding box center [347, 337] width 0 height 8
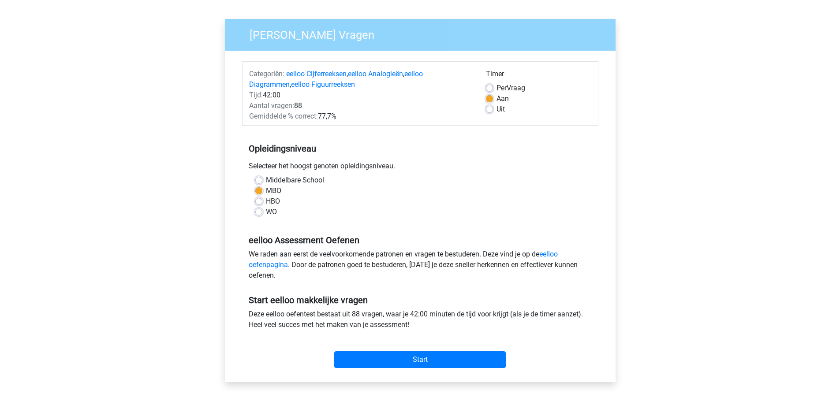
scroll to position [44, 0]
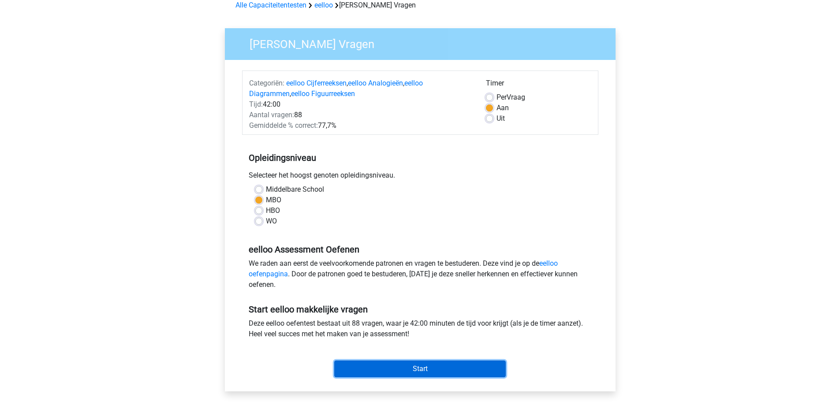
click at [425, 369] on input "Start" at bounding box center [420, 369] width 172 height 17
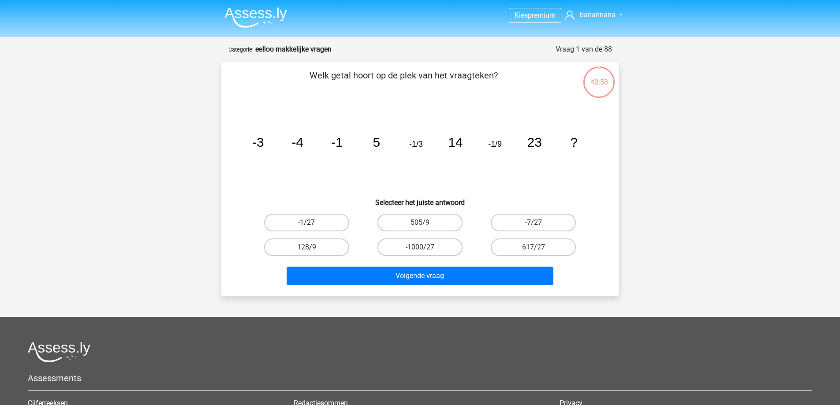
click at [284, 226] on label "-1/27" at bounding box center [306, 223] width 85 height 18
click at [306, 226] on input "-1/27" at bounding box center [309, 226] width 6 height 6
radio input "true"
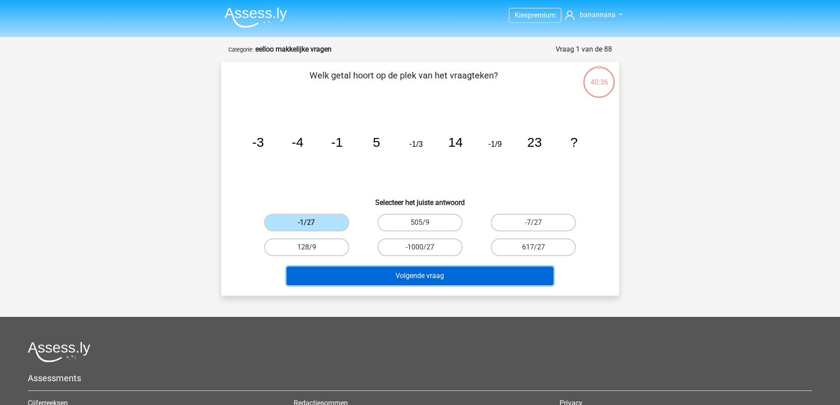
click at [393, 278] on button "Volgende vraag" at bounding box center [420, 276] width 267 height 19
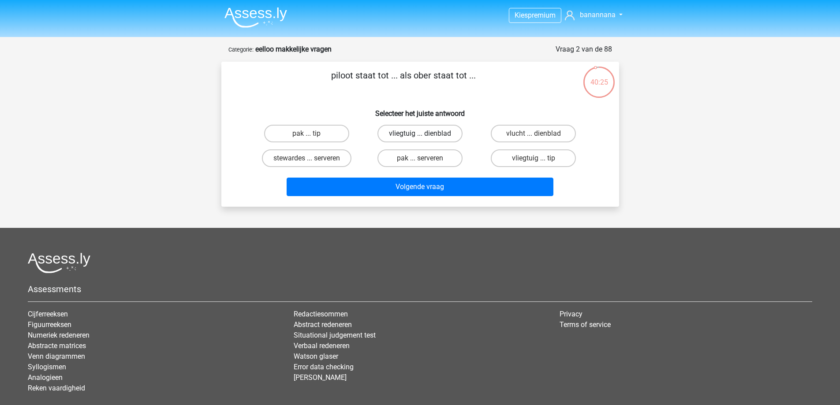
click at [412, 135] on label "vliegtuig ... dienblad" at bounding box center [419, 134] width 85 height 18
click at [420, 135] on input "vliegtuig ... dienblad" at bounding box center [423, 137] width 6 height 6
radio input "true"
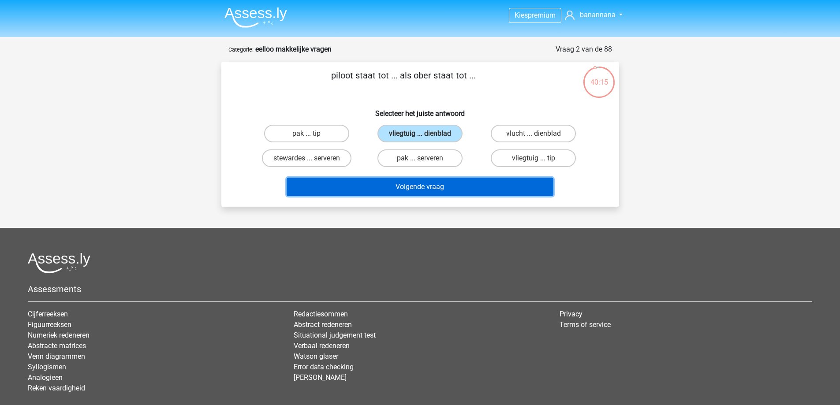
click at [439, 185] on button "Volgende vraag" at bounding box center [420, 187] width 267 height 19
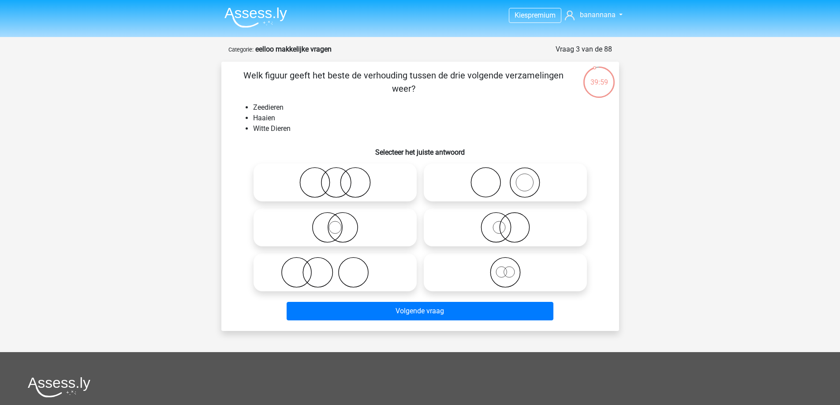
click at [509, 274] on icon at bounding box center [505, 272] width 156 height 31
click at [509, 268] on input "radio" at bounding box center [508, 265] width 6 height 6
radio input "true"
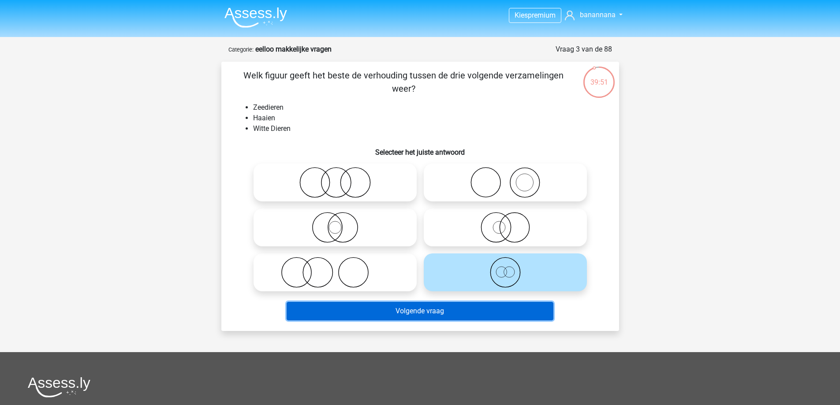
click at [381, 311] on button "Volgende vraag" at bounding box center [420, 311] width 267 height 19
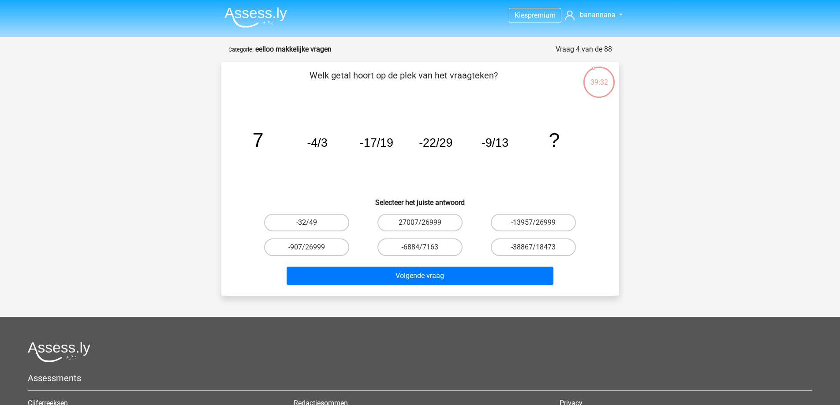
click at [321, 227] on label "-32/49" at bounding box center [306, 223] width 85 height 18
click at [312, 227] on input "-32/49" at bounding box center [309, 226] width 6 height 6
radio input "true"
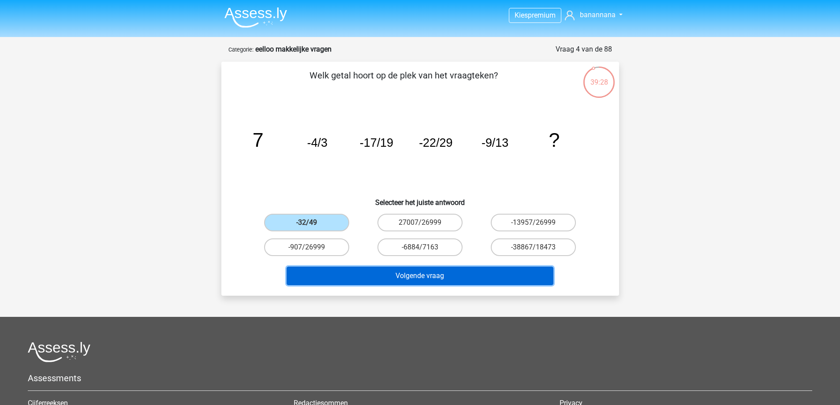
click at [371, 276] on button "Volgende vraag" at bounding box center [420, 276] width 267 height 19
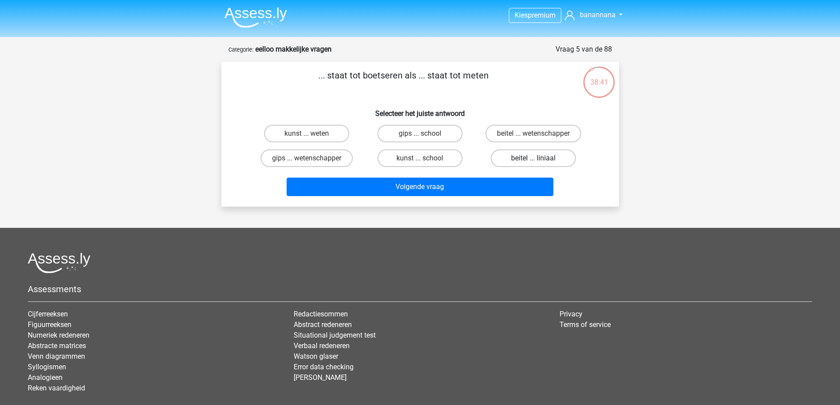
click at [508, 154] on label "beitel ... liniaal" at bounding box center [533, 158] width 85 height 18
click at [534, 158] on input "beitel ... liniaal" at bounding box center [537, 161] width 6 height 6
radio input "true"
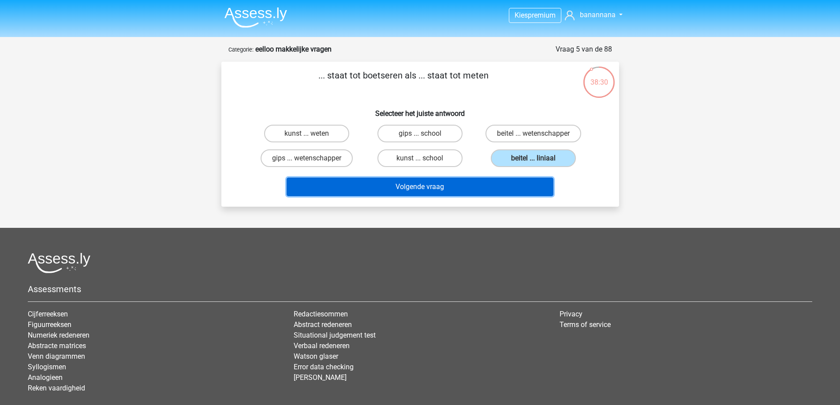
click at [496, 189] on button "Volgende vraag" at bounding box center [420, 187] width 267 height 19
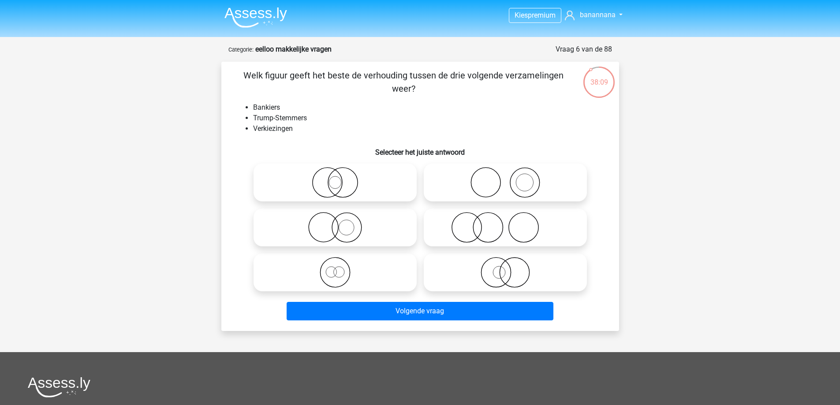
click at [492, 230] on icon at bounding box center [505, 227] width 156 height 31
click at [505, 223] on input "radio" at bounding box center [508, 220] width 6 height 6
radio input "true"
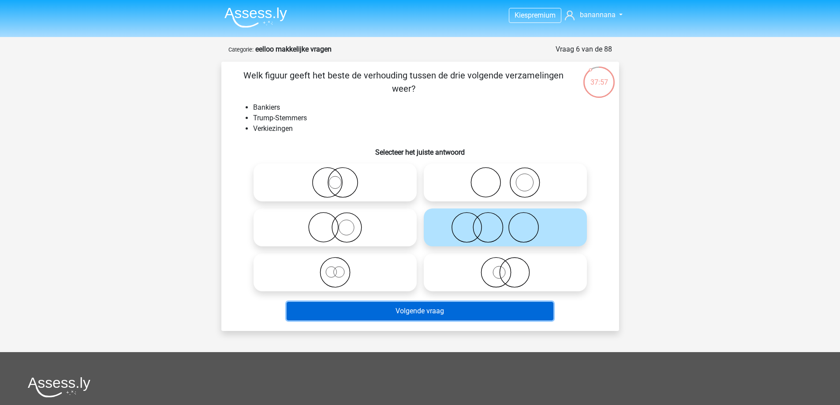
click at [402, 317] on button "Volgende vraag" at bounding box center [420, 311] width 267 height 19
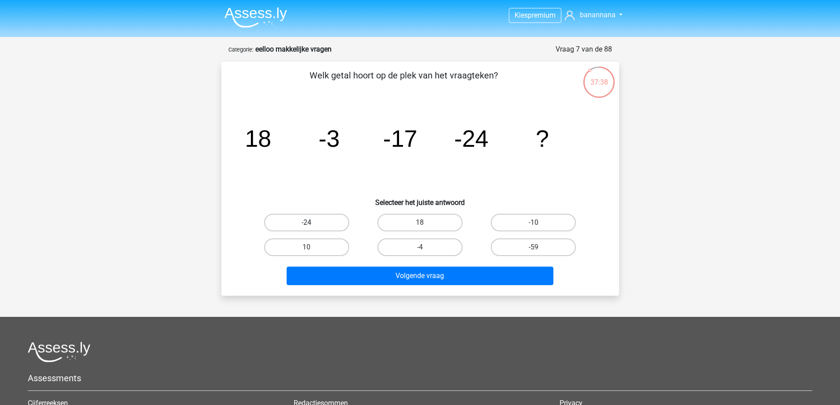
click at [340, 223] on label "-24" at bounding box center [306, 223] width 85 height 18
click at [312, 223] on input "-24" at bounding box center [309, 226] width 6 height 6
radio input "true"
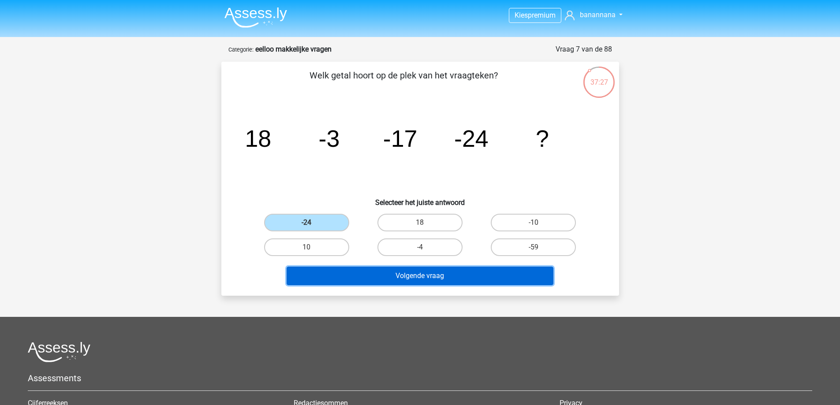
click at [472, 276] on button "Volgende vraag" at bounding box center [420, 276] width 267 height 19
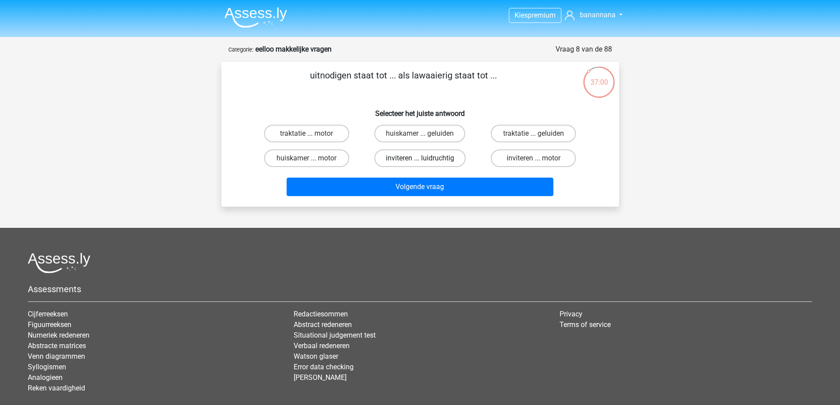
click at [394, 156] on label "inviteren ... luidruchtig" at bounding box center [419, 158] width 91 height 18
click at [420, 158] on input "inviteren ... luidruchtig" at bounding box center [423, 161] width 6 height 6
radio input "true"
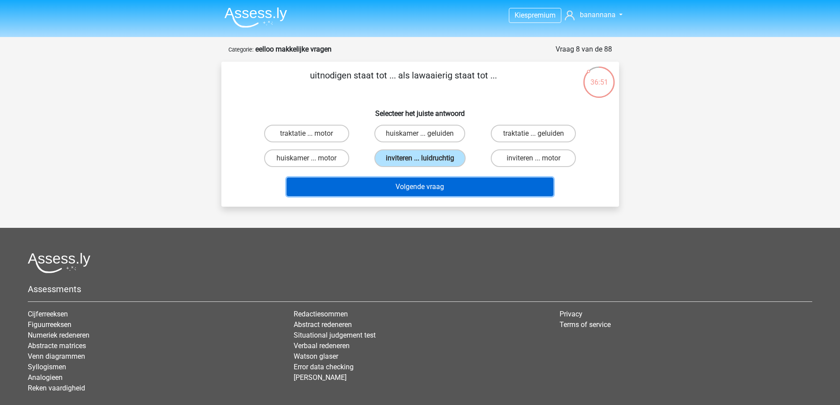
click at [395, 190] on button "Volgende vraag" at bounding box center [420, 187] width 267 height 19
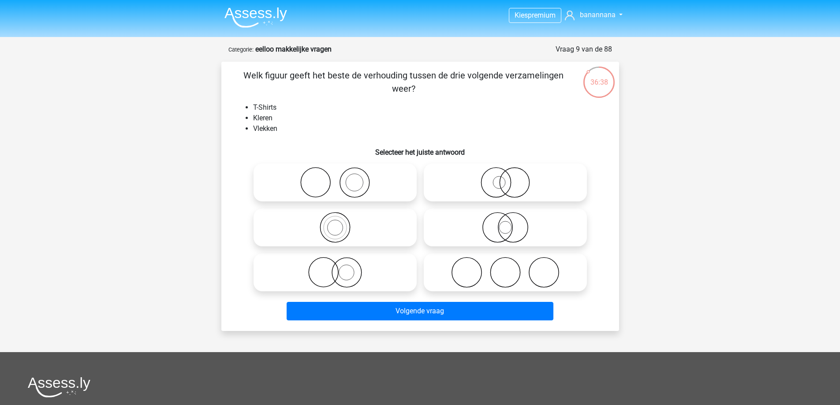
click at [348, 181] on icon at bounding box center [335, 182] width 156 height 31
click at [341, 178] on input "radio" at bounding box center [338, 175] width 6 height 6
radio input "true"
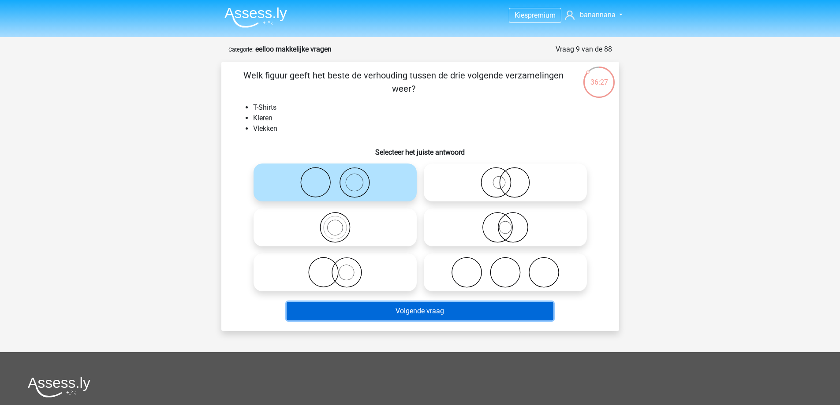
click at [416, 315] on button "Volgende vraag" at bounding box center [420, 311] width 267 height 19
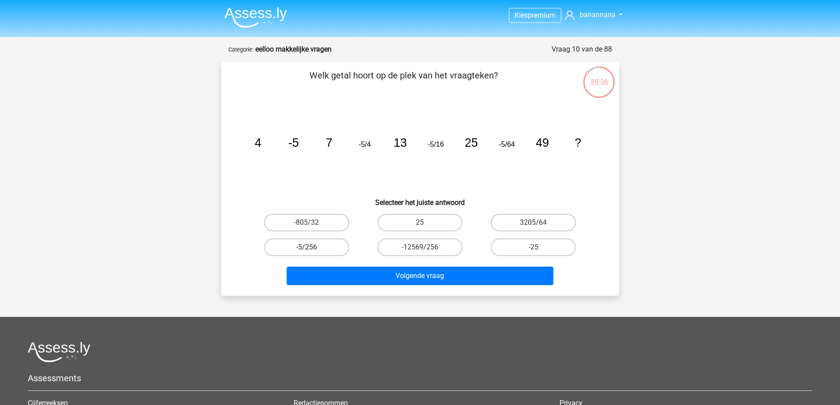
click at [314, 245] on label "-5/256" at bounding box center [306, 248] width 85 height 18
click at [312, 247] on input "-5/256" at bounding box center [309, 250] width 6 height 6
radio input "true"
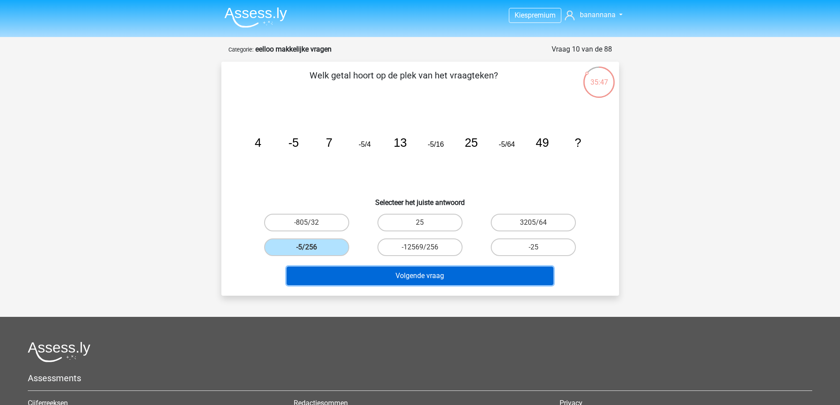
click at [484, 272] on button "Volgende vraag" at bounding box center [420, 276] width 267 height 19
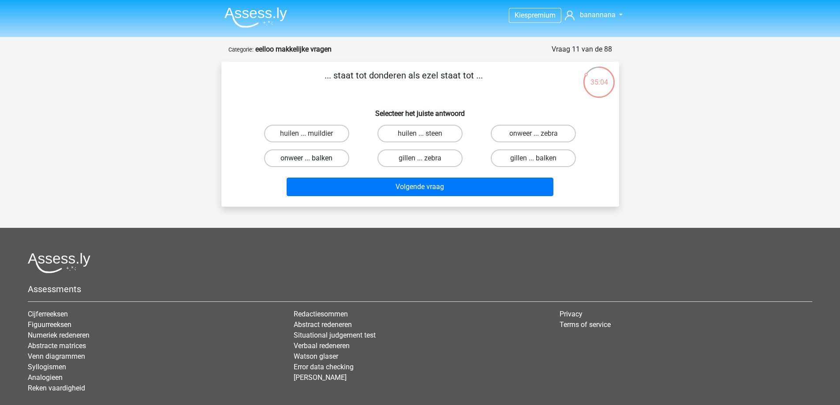
click at [328, 157] on label "onweer ... balken" at bounding box center [306, 158] width 85 height 18
click at [312, 158] on input "onweer ... balken" at bounding box center [309, 161] width 6 height 6
radio input "true"
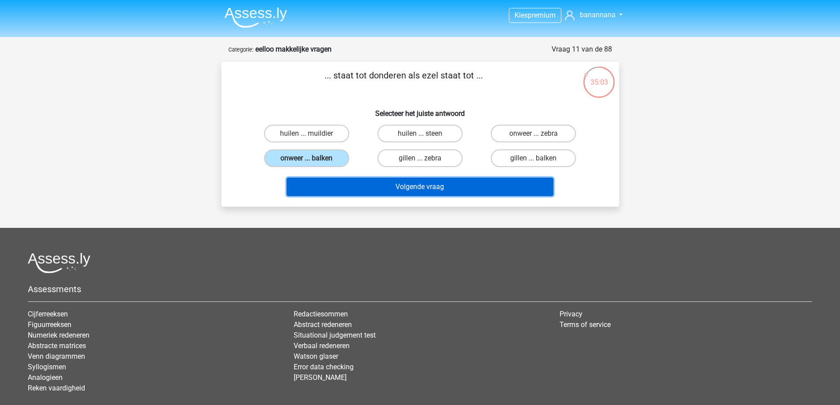
click at [507, 193] on button "Volgende vraag" at bounding box center [420, 187] width 267 height 19
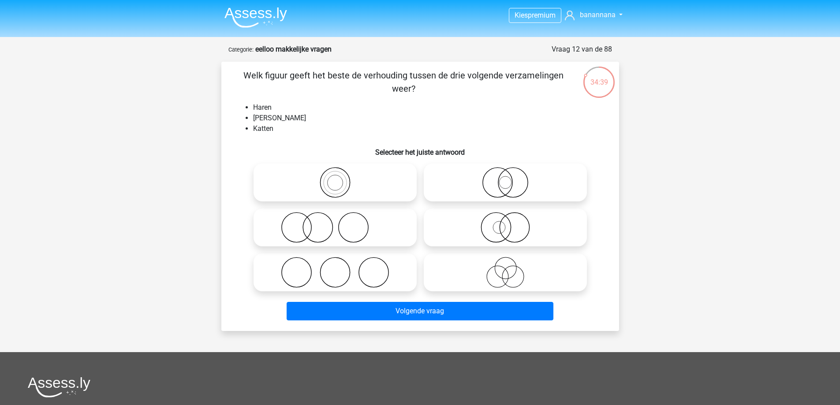
click at [342, 226] on icon at bounding box center [335, 227] width 156 height 31
click at [341, 223] on input "radio" at bounding box center [338, 220] width 6 height 6
radio input "true"
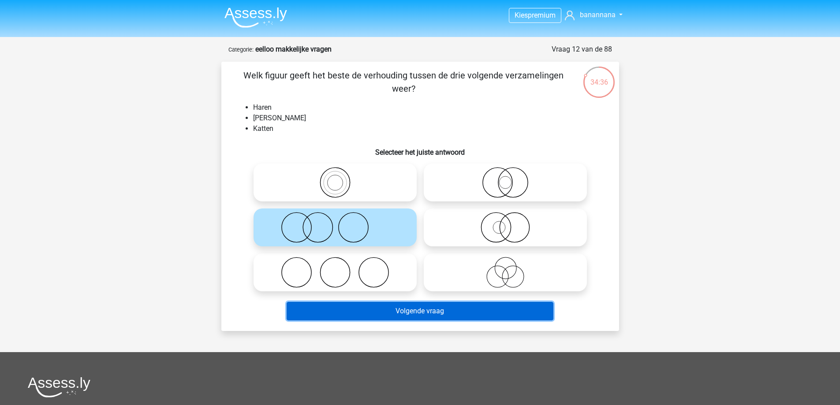
click at [425, 309] on button "Volgende vraag" at bounding box center [420, 311] width 267 height 19
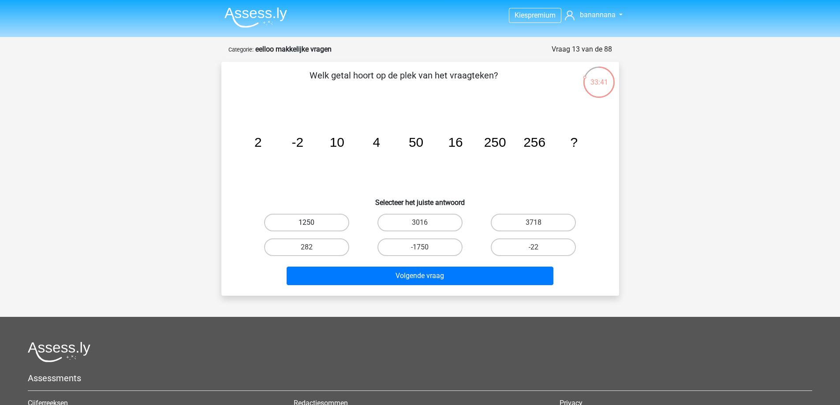
click at [337, 220] on label "1250" at bounding box center [306, 223] width 85 height 18
click at [312, 223] on input "1250" at bounding box center [309, 226] width 6 height 6
radio input "true"
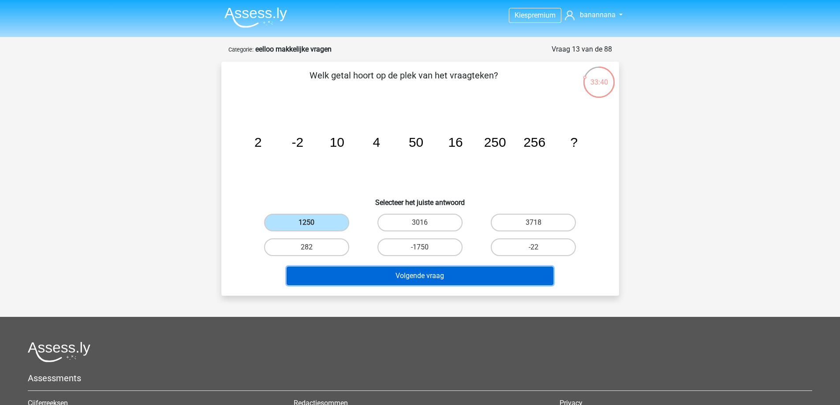
click at [387, 276] on button "Volgende vraag" at bounding box center [420, 276] width 267 height 19
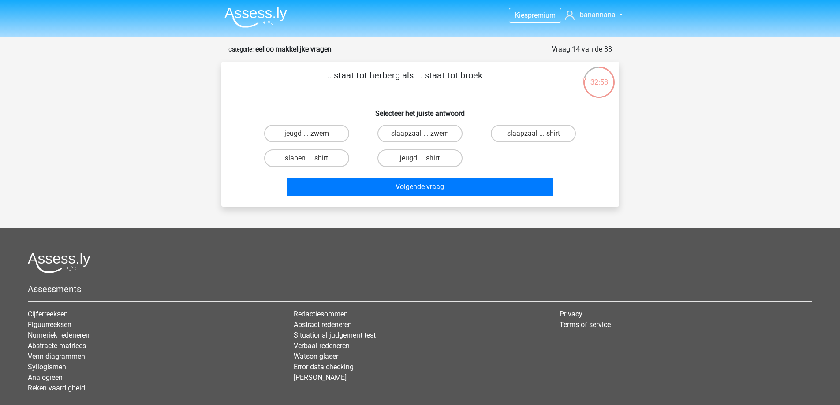
drag, startPoint x: 451, startPoint y: 135, endPoint x: 535, endPoint y: 143, distance: 84.6
click at [535, 143] on div "jeugd ... zwem slaapzaal ... zwem slaapzaal ... shirt slapen ... shirt jeugd ..…" at bounding box center [420, 145] width 340 height 49
click at [524, 136] on label "slaapzaal ... shirt" at bounding box center [533, 134] width 85 height 18
click at [534, 136] on input "slaapzaal ... shirt" at bounding box center [537, 137] width 6 height 6
radio input "true"
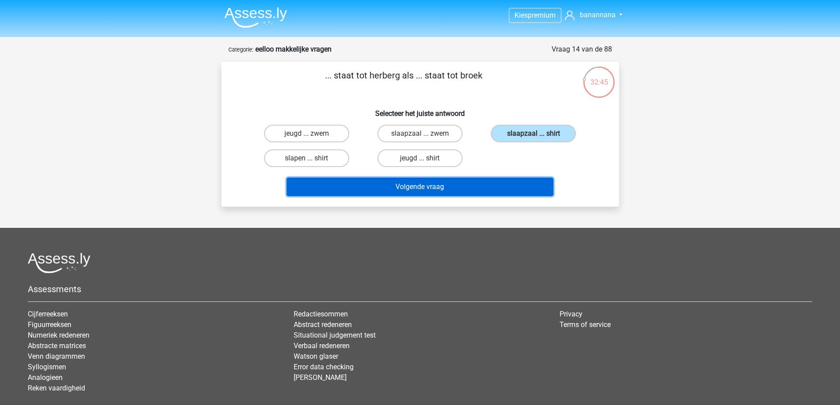
click at [396, 184] on button "Volgende vraag" at bounding box center [420, 187] width 267 height 19
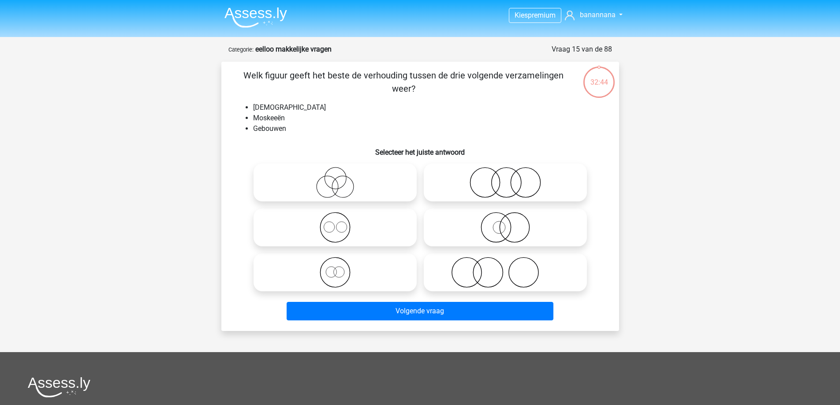
scroll to position [44, 0]
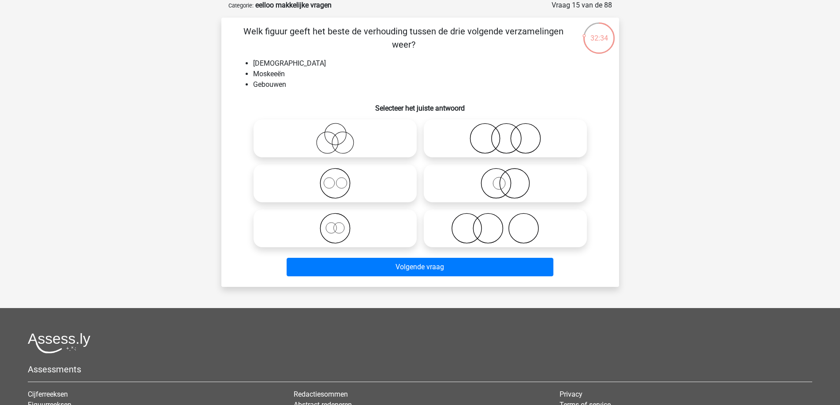
click at [507, 141] on icon at bounding box center [505, 138] width 156 height 31
click at [507, 134] on input "radio" at bounding box center [508, 131] width 6 height 6
radio input "true"
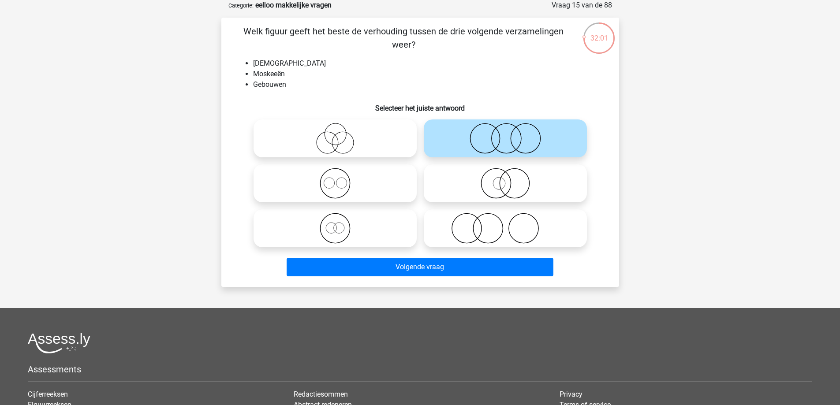
click at [460, 145] on icon at bounding box center [505, 138] width 156 height 31
click at [505, 134] on input "radio" at bounding box center [508, 131] width 6 height 6
click at [380, 181] on icon at bounding box center [335, 183] width 156 height 31
click at [341, 179] on input "radio" at bounding box center [338, 176] width 6 height 6
radio input "true"
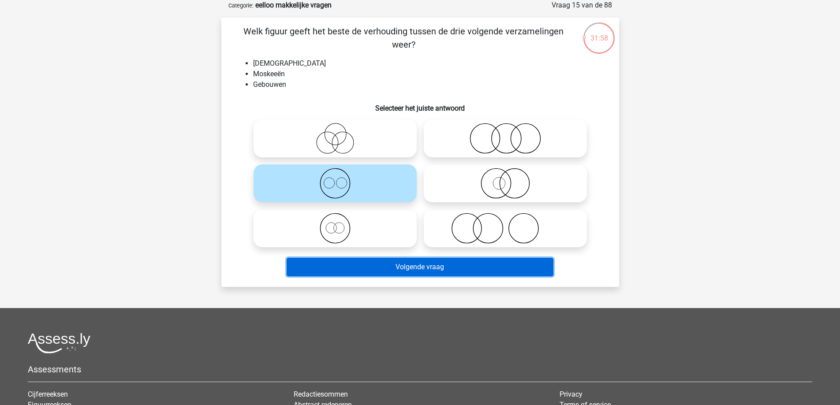
click at [405, 268] on button "Volgende vraag" at bounding box center [420, 267] width 267 height 19
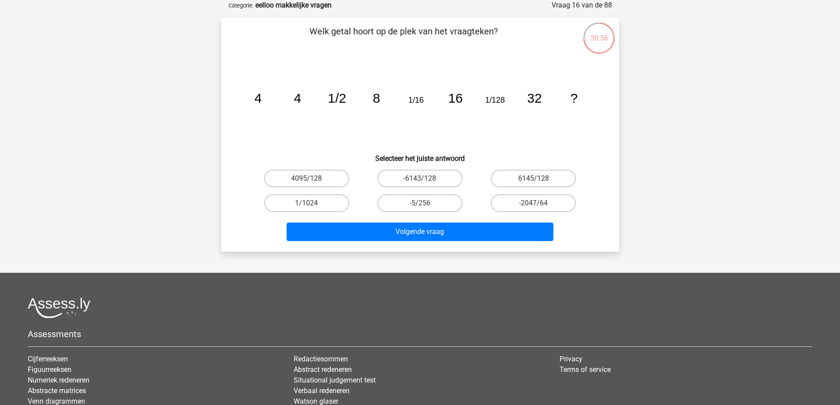
drag, startPoint x: 495, startPoint y: 99, endPoint x: 506, endPoint y: 101, distance: 10.7
click at [496, 99] on tspan "1/128" at bounding box center [495, 100] width 20 height 9
click at [507, 101] on icon "image/svg+xml 4 4 1/2 8 1/16 16 1/128 32 ?" at bounding box center [420, 102] width 355 height 89
click at [330, 203] on label "1/1024" at bounding box center [306, 203] width 85 height 18
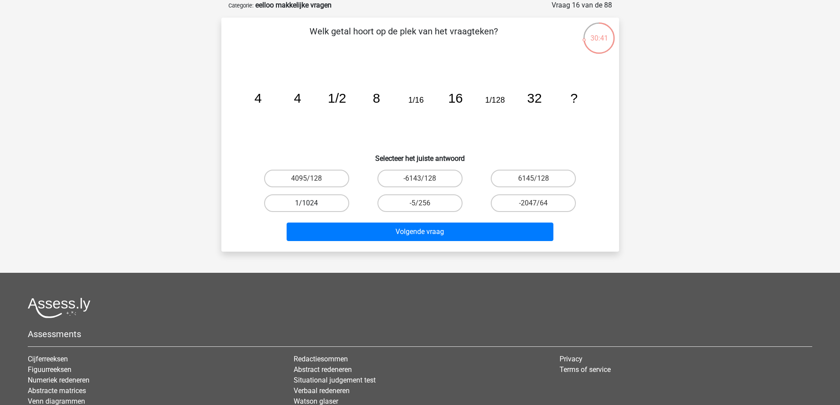
click at [312, 203] on input "1/1024" at bounding box center [309, 206] width 6 height 6
radio input "true"
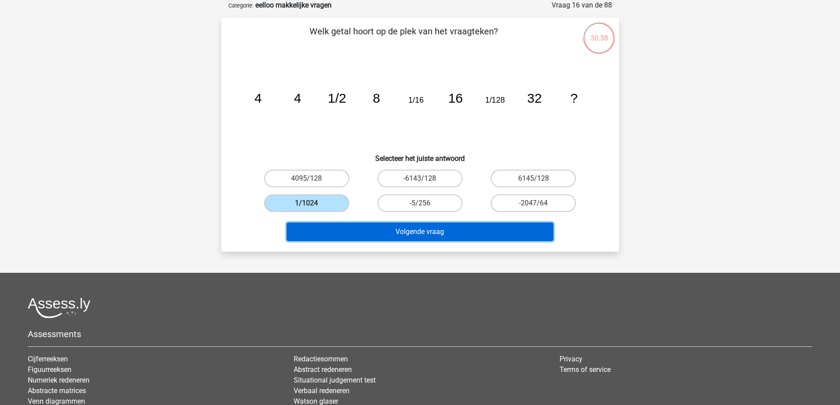
click at [436, 236] on button "Volgende vraag" at bounding box center [420, 232] width 267 height 19
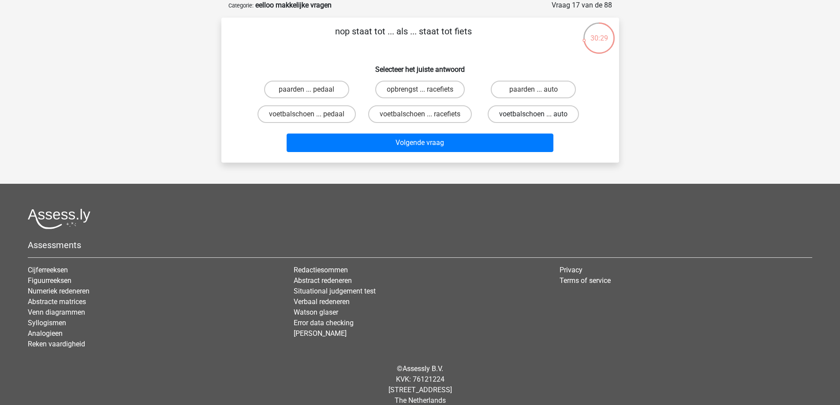
click at [557, 110] on label "voetbalschoen ... auto" at bounding box center [533, 114] width 91 height 18
click at [539, 114] on input "voetbalschoen ... auto" at bounding box center [537, 117] width 6 height 6
radio input "true"
click at [347, 111] on label "voetbalschoen ... pedaal" at bounding box center [307, 114] width 98 height 18
click at [312, 114] on input "voetbalschoen ... pedaal" at bounding box center [309, 117] width 6 height 6
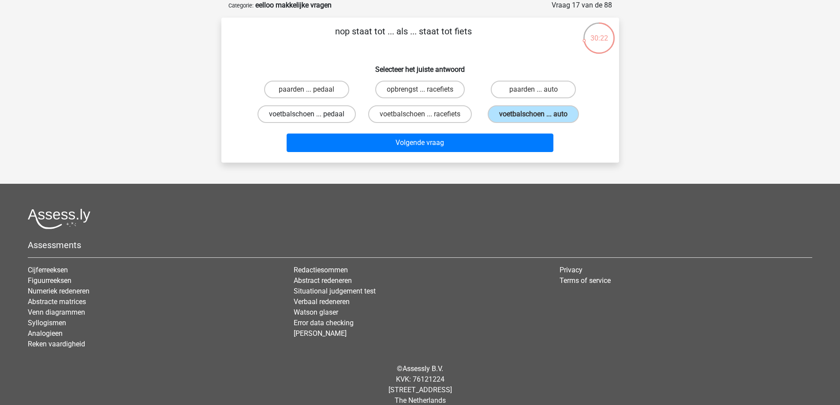
radio input "true"
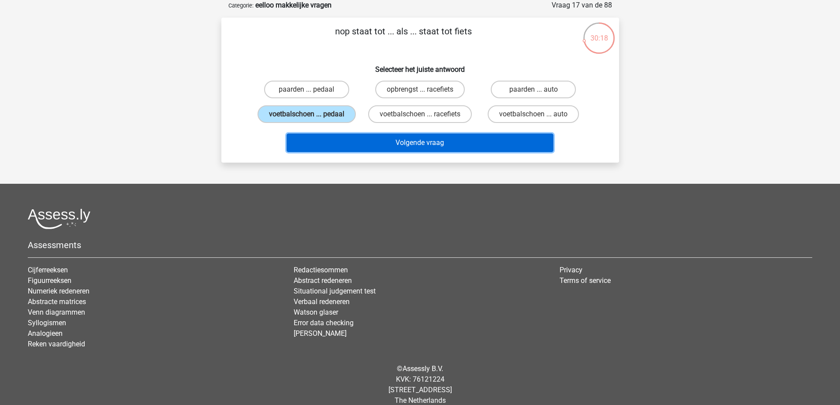
click at [406, 145] on button "Volgende vraag" at bounding box center [420, 143] width 267 height 19
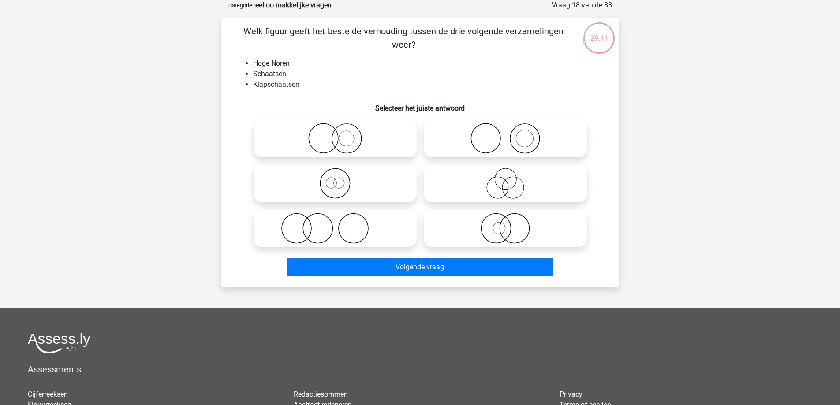
click at [385, 198] on icon at bounding box center [335, 183] width 156 height 31
click at [341, 179] on input "radio" at bounding box center [338, 176] width 6 height 6
radio input "true"
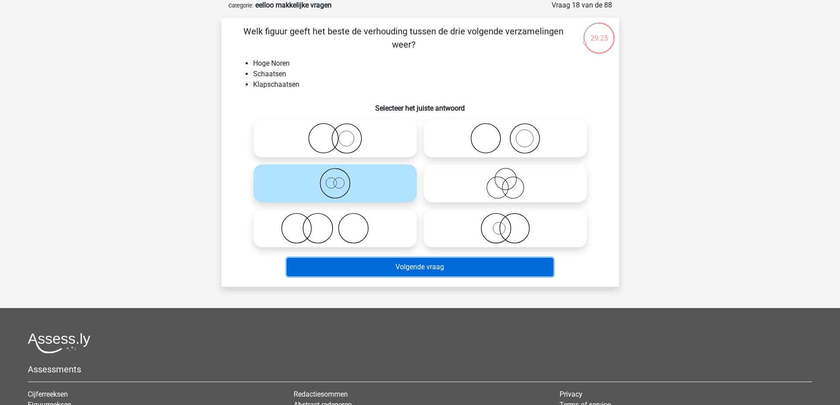
click at [389, 263] on button "Volgende vraag" at bounding box center [420, 267] width 267 height 19
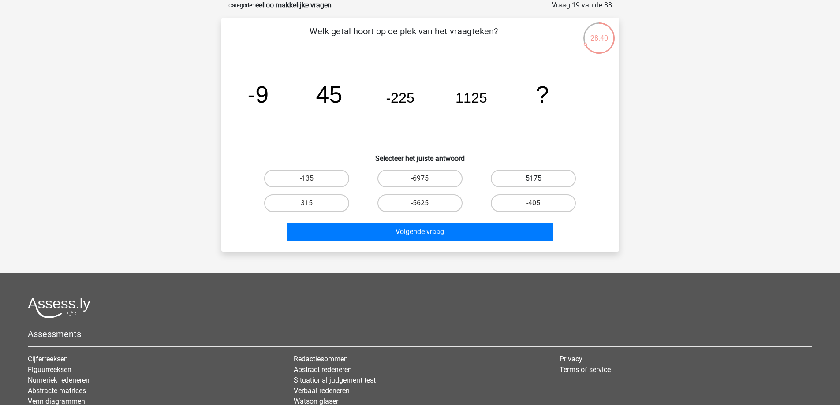
click at [505, 177] on label "5175" at bounding box center [533, 179] width 85 height 18
click at [534, 179] on input "5175" at bounding box center [537, 182] width 6 height 6
radio input "true"
click at [452, 203] on label "-5625" at bounding box center [419, 203] width 85 height 18
click at [425, 203] on input "-5625" at bounding box center [423, 206] width 6 height 6
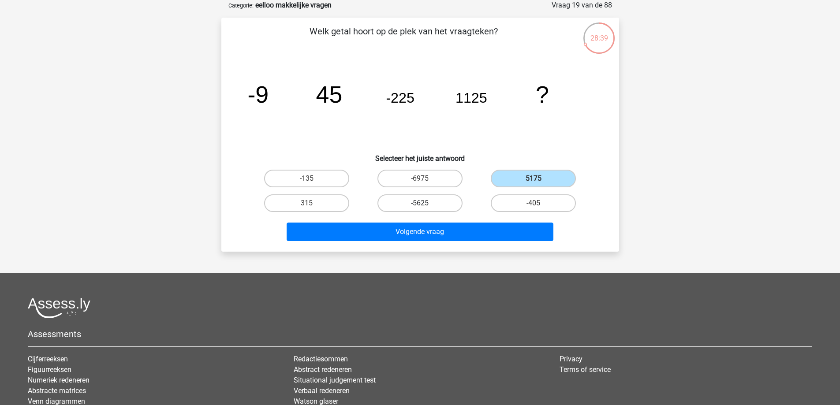
radio input "true"
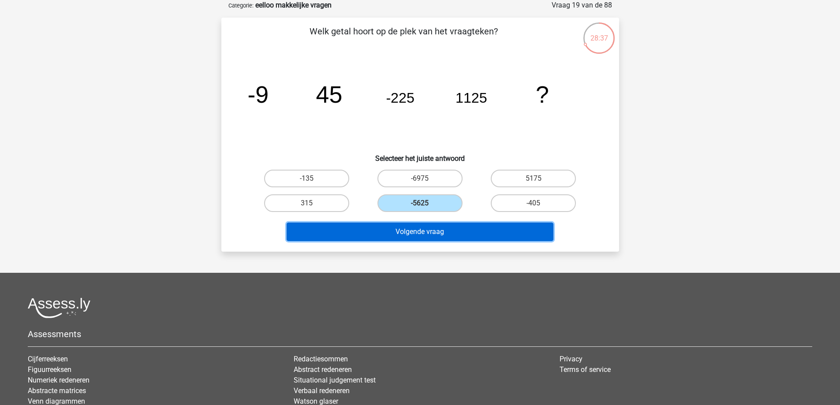
click at [453, 232] on button "Volgende vraag" at bounding box center [420, 232] width 267 height 19
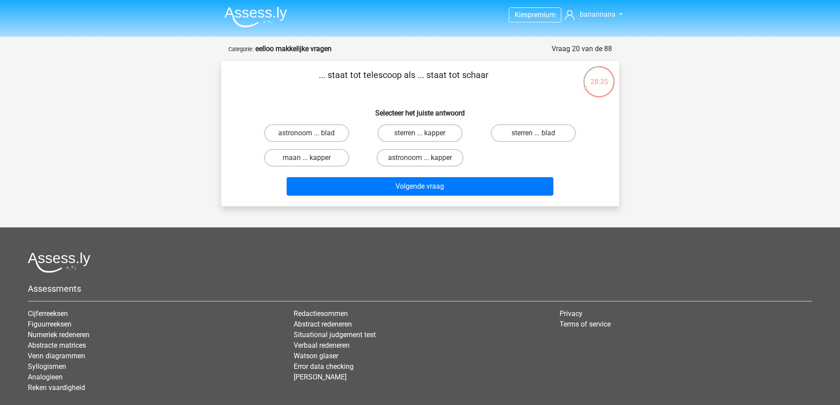
scroll to position [0, 0]
click at [420, 156] on label "astronoom ... kapper" at bounding box center [420, 158] width 87 height 18
click at [420, 158] on input "astronoom ... kapper" at bounding box center [423, 161] width 6 height 6
radio input "true"
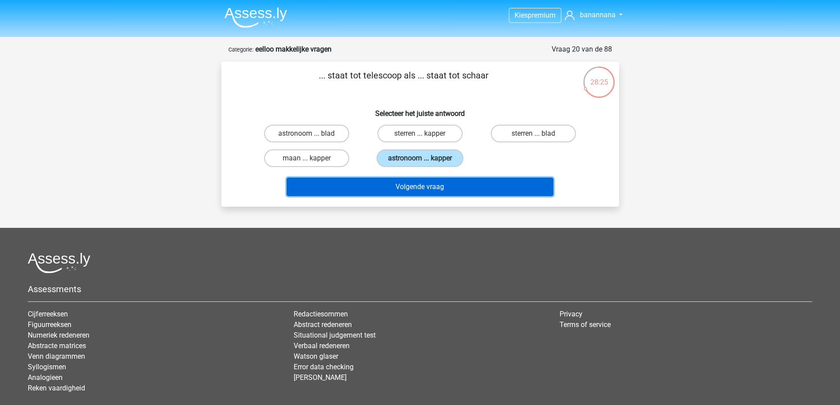
click at [394, 183] on button "Volgende vraag" at bounding box center [420, 187] width 267 height 19
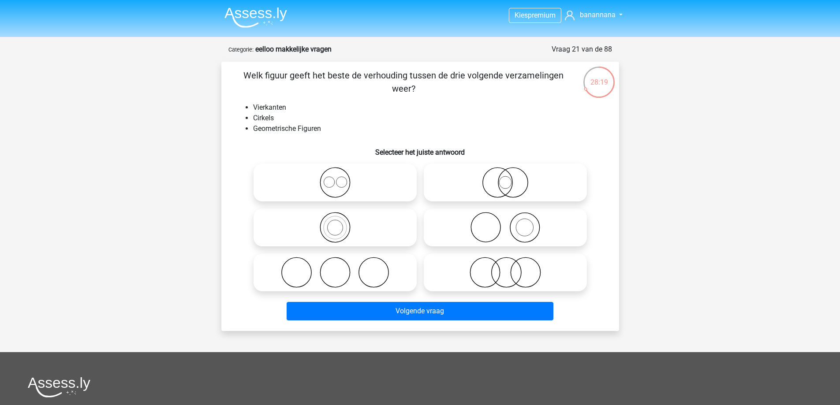
click at [397, 190] on icon at bounding box center [335, 182] width 156 height 31
click at [341, 178] on input "radio" at bounding box center [338, 175] width 6 height 6
radio input "true"
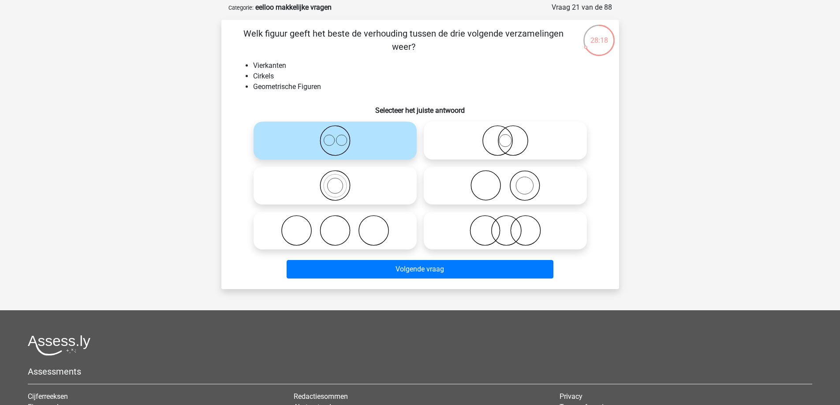
scroll to position [44, 0]
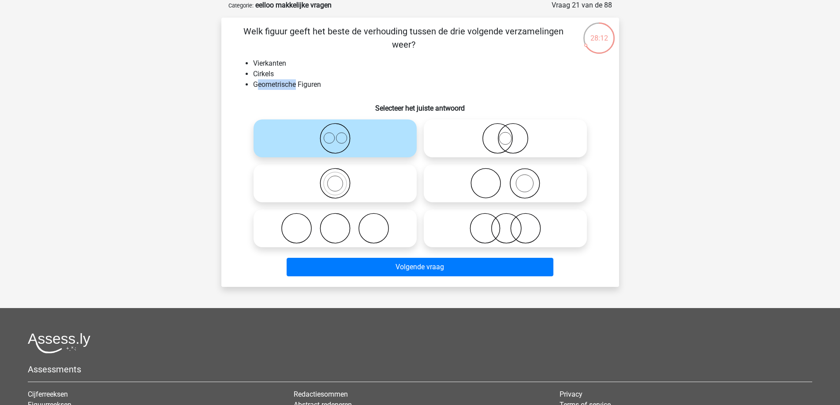
drag, startPoint x: 258, startPoint y: 84, endPoint x: 297, endPoint y: 89, distance: 39.6
click at [296, 89] on li "Geometrische Figuren" at bounding box center [429, 84] width 352 height 11
click at [274, 64] on li "Vierkanten" at bounding box center [429, 63] width 352 height 11
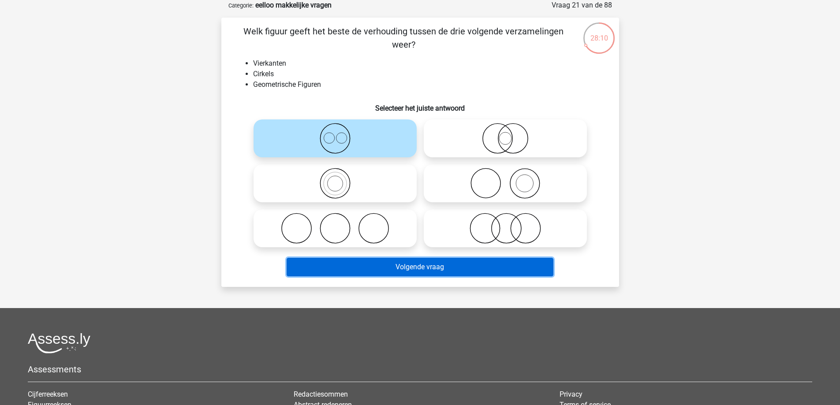
click at [387, 272] on button "Volgende vraag" at bounding box center [420, 267] width 267 height 19
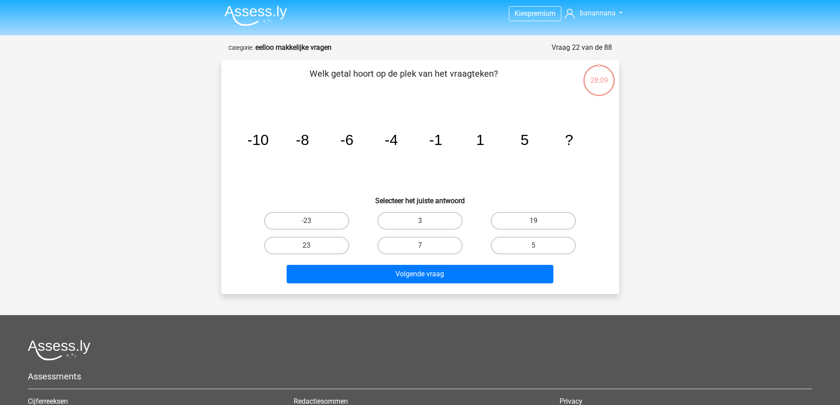
scroll to position [0, 0]
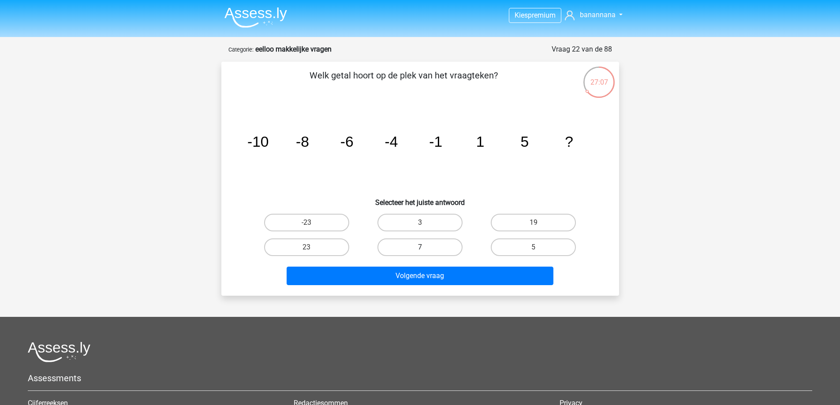
click at [397, 248] on label "7" at bounding box center [419, 248] width 85 height 18
click at [420, 248] on input "7" at bounding box center [423, 250] width 6 height 6
radio input "true"
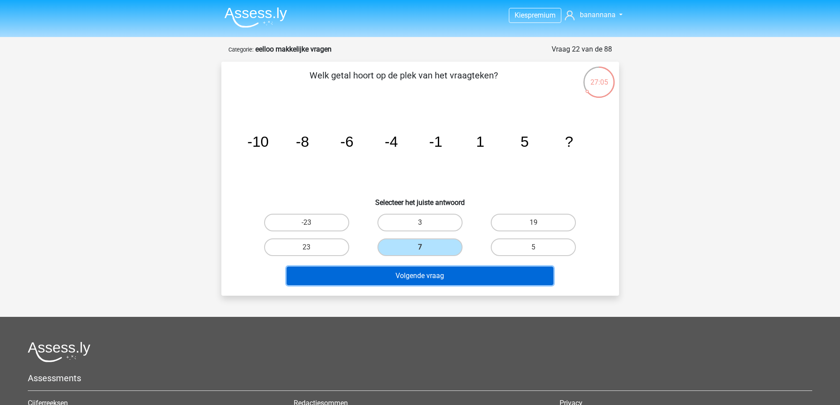
click at [440, 275] on button "Volgende vraag" at bounding box center [420, 276] width 267 height 19
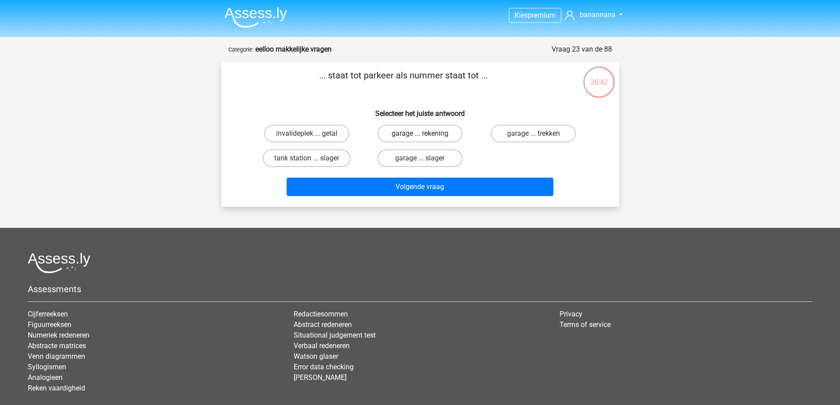
click at [417, 138] on label "garage ... rekening" at bounding box center [419, 134] width 85 height 18
click at [420, 138] on input "garage ... rekening" at bounding box center [423, 137] width 6 height 6
radio input "true"
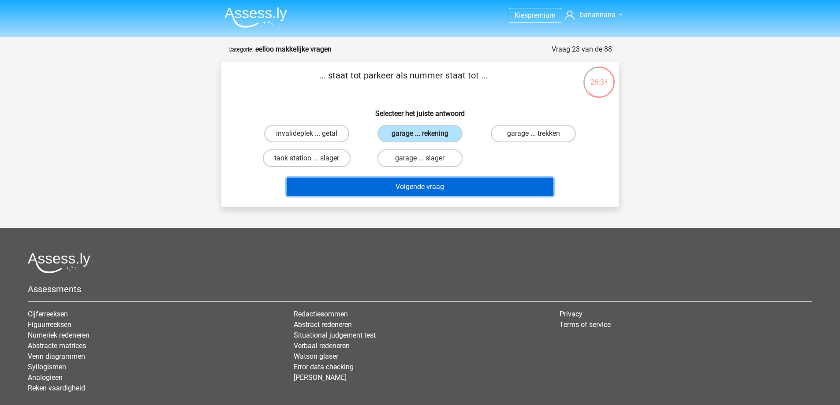
click at [480, 186] on button "Volgende vraag" at bounding box center [420, 187] width 267 height 19
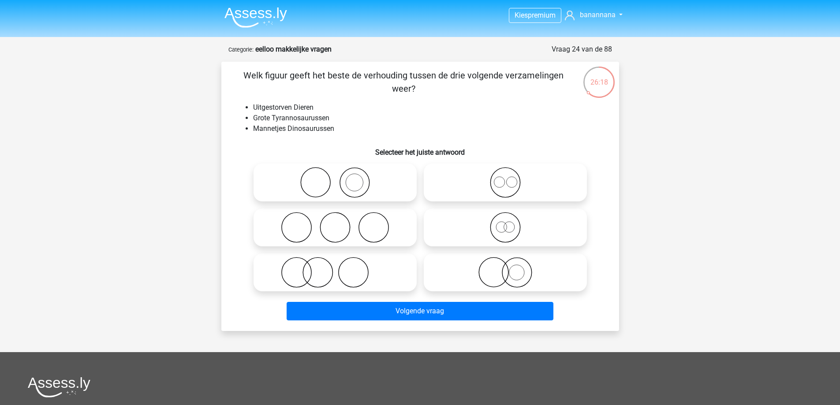
click at [509, 223] on input "radio" at bounding box center [508, 220] width 6 height 6
radio input "true"
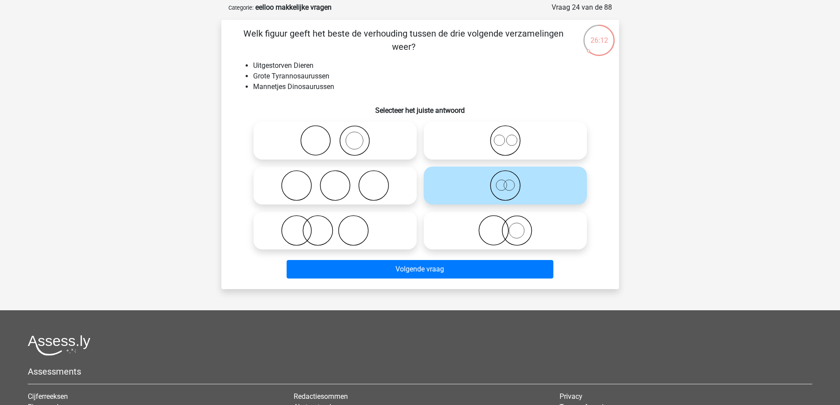
scroll to position [44, 0]
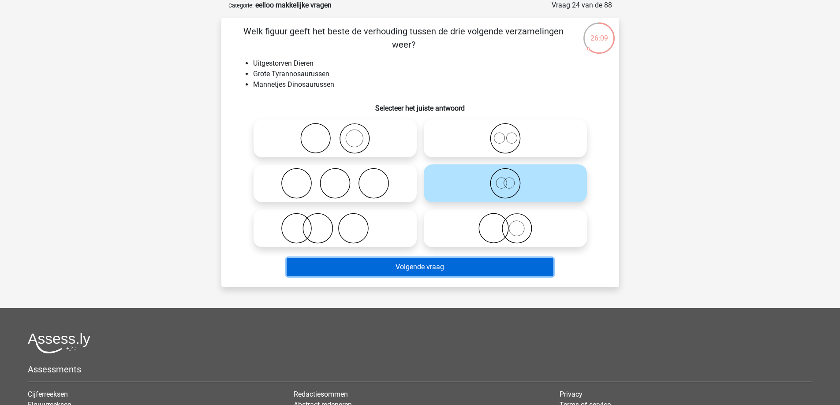
click at [422, 265] on button "Volgende vraag" at bounding box center [420, 267] width 267 height 19
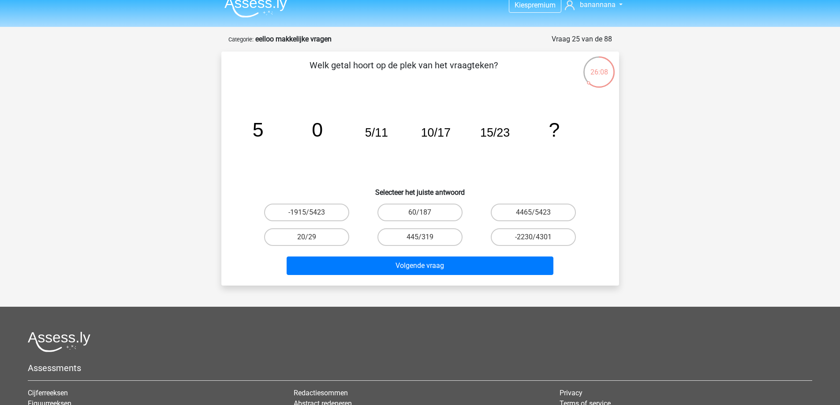
scroll to position [0, 0]
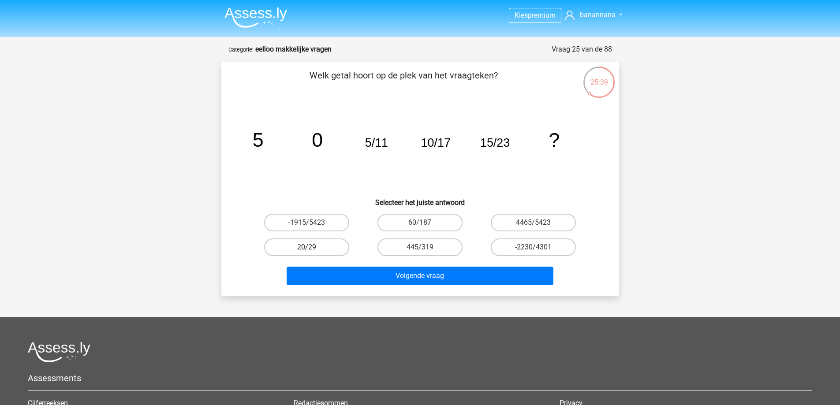
click at [317, 244] on label "20/29" at bounding box center [306, 248] width 85 height 18
click at [312, 247] on input "20/29" at bounding box center [309, 250] width 6 height 6
radio input "true"
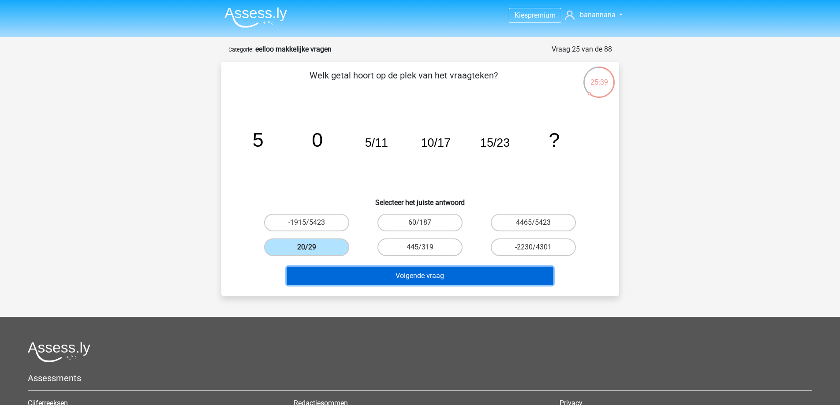
click at [392, 272] on button "Volgende vraag" at bounding box center [420, 276] width 267 height 19
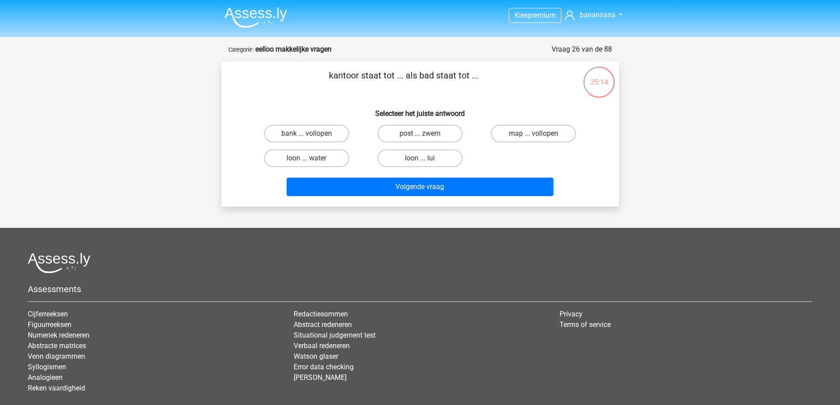
click at [534, 135] on input "map ... vollopen" at bounding box center [537, 137] width 6 height 6
radio input "true"
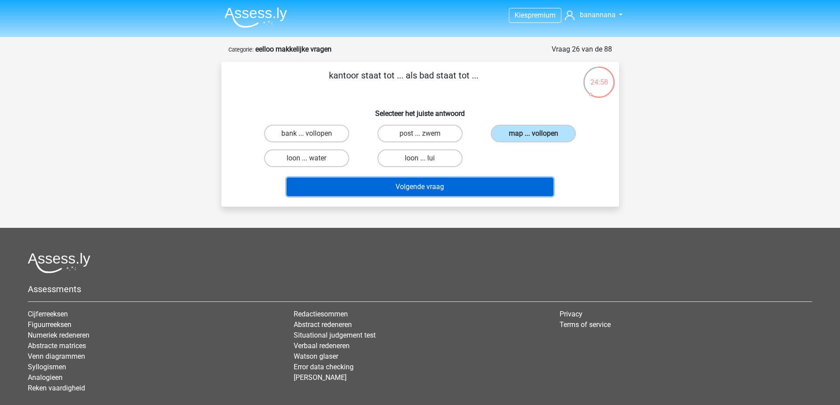
click at [455, 184] on button "Volgende vraag" at bounding box center [420, 187] width 267 height 19
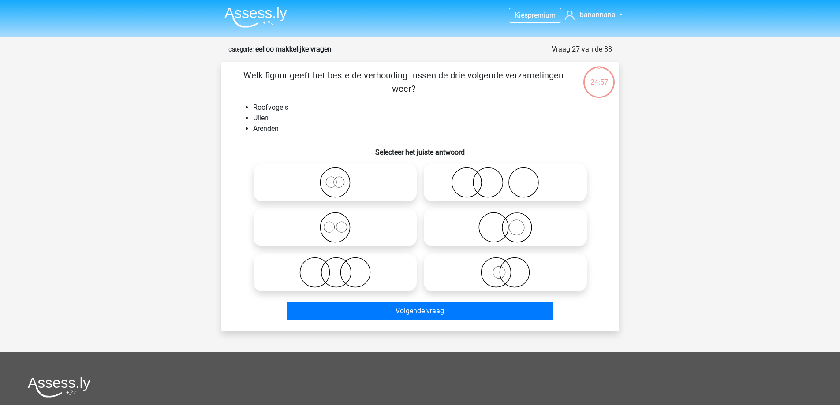
scroll to position [44, 0]
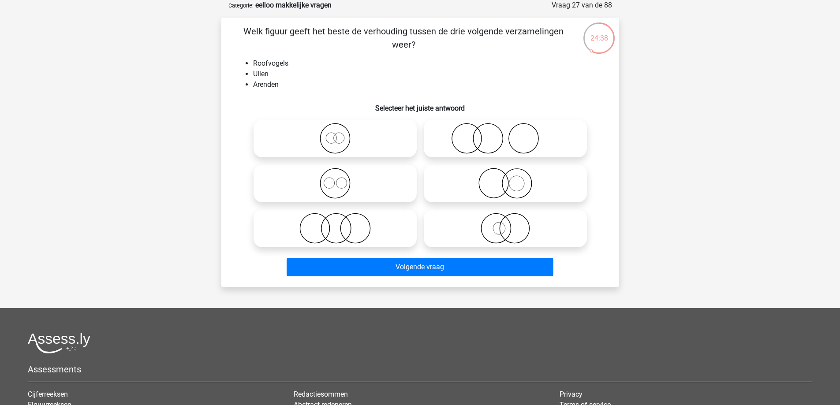
click at [560, 143] on icon at bounding box center [505, 138] width 156 height 31
click at [511, 134] on input "radio" at bounding box center [508, 131] width 6 height 6
radio input "true"
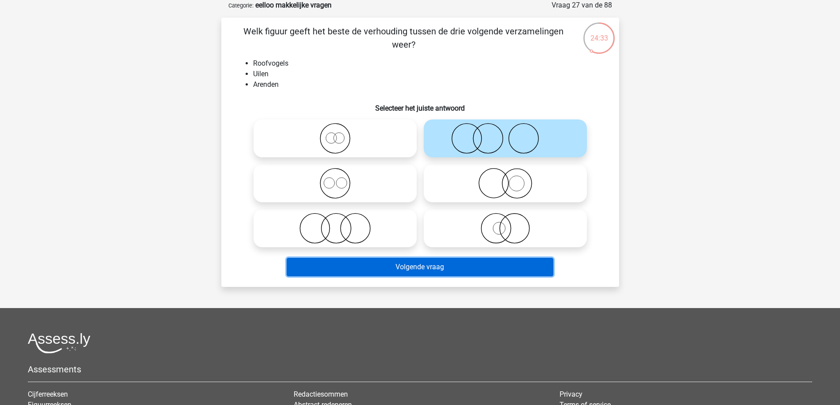
click at [416, 264] on button "Volgende vraag" at bounding box center [420, 267] width 267 height 19
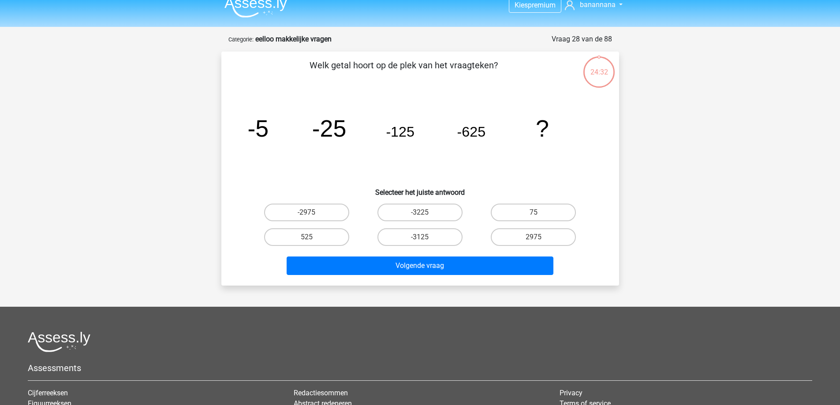
scroll to position [0, 0]
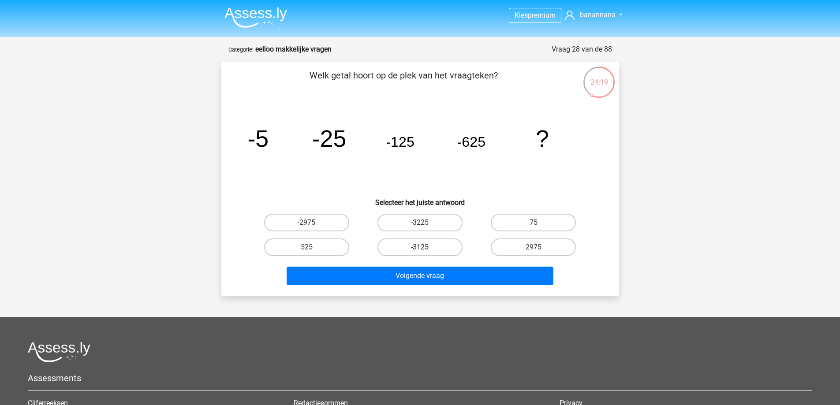
click at [448, 249] on label "-3125" at bounding box center [419, 248] width 85 height 18
click at [425, 249] on input "-3125" at bounding box center [423, 250] width 6 height 6
radio input "true"
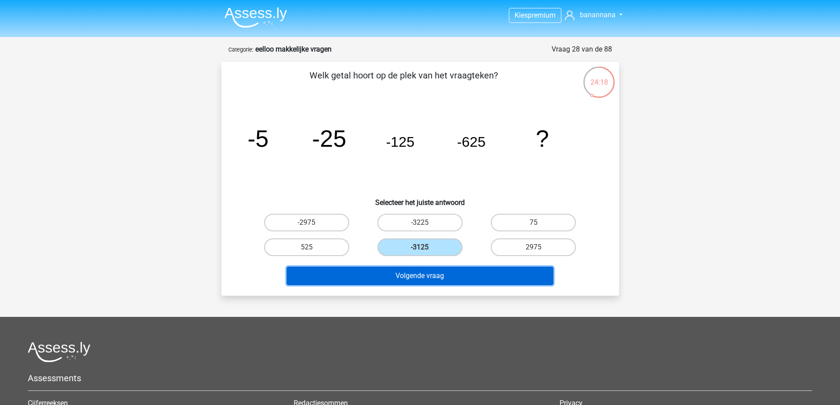
click at [440, 278] on button "Volgende vraag" at bounding box center [420, 276] width 267 height 19
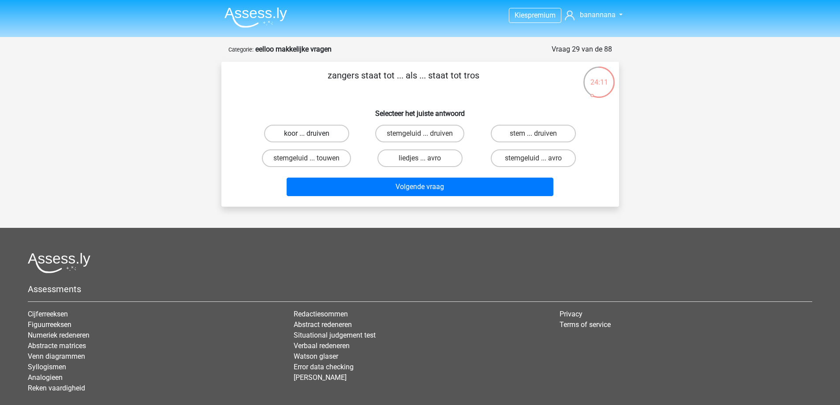
click at [294, 135] on label "koor ... druiven" at bounding box center [306, 134] width 85 height 18
click at [306, 135] on input "koor ... druiven" at bounding box center [309, 137] width 6 height 6
radio input "true"
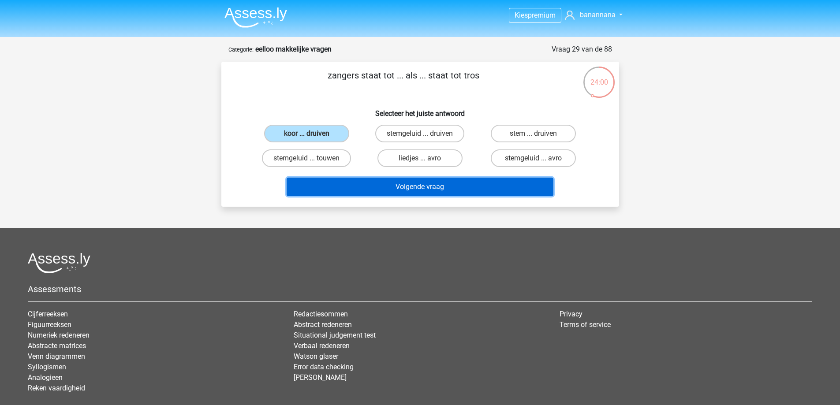
click at [374, 187] on button "Volgende vraag" at bounding box center [420, 187] width 267 height 19
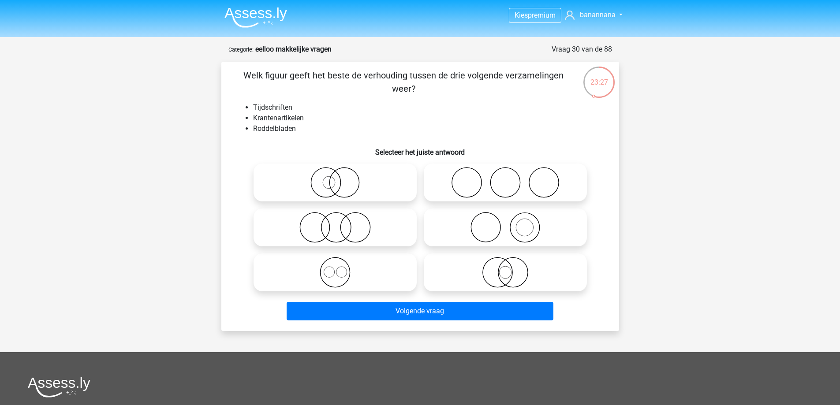
click at [508, 232] on icon at bounding box center [505, 227] width 156 height 31
click at [508, 223] on input "radio" at bounding box center [508, 220] width 6 height 6
radio input "true"
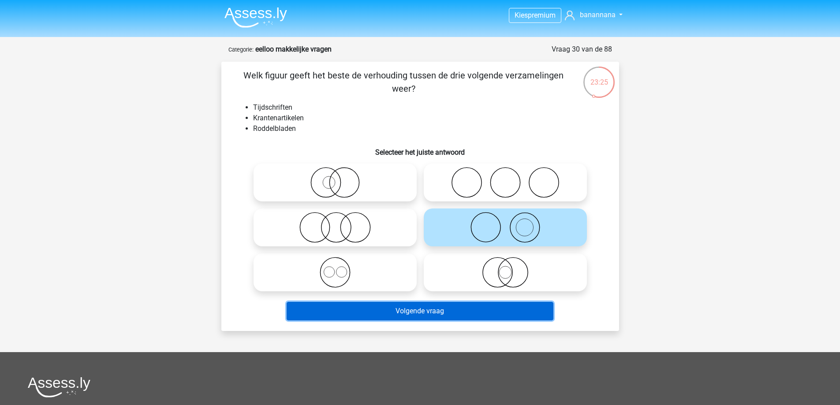
click at [352, 310] on button "Volgende vraag" at bounding box center [420, 311] width 267 height 19
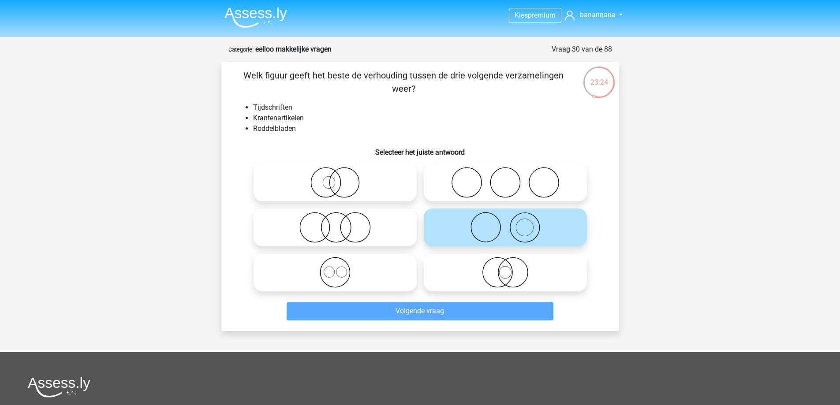
scroll to position [44, 0]
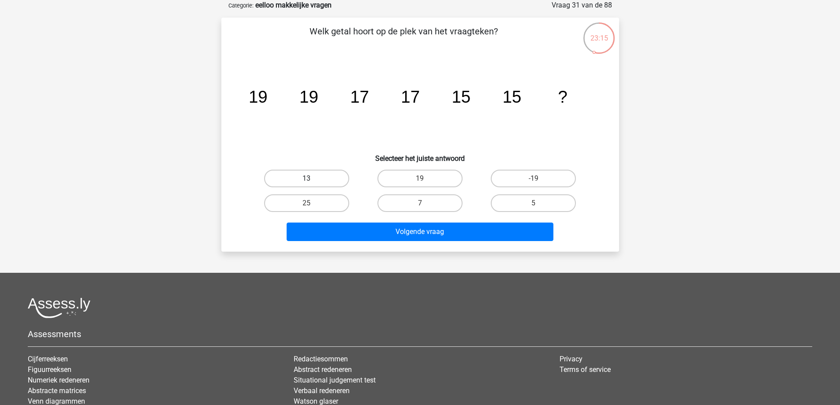
click at [313, 176] on label "13" at bounding box center [306, 179] width 85 height 18
click at [312, 179] on input "13" at bounding box center [309, 182] width 6 height 6
radio input "true"
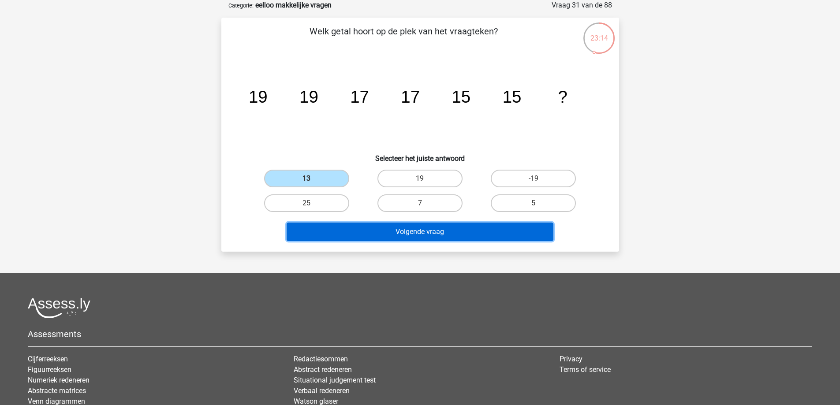
click at [382, 232] on button "Volgende vraag" at bounding box center [420, 232] width 267 height 19
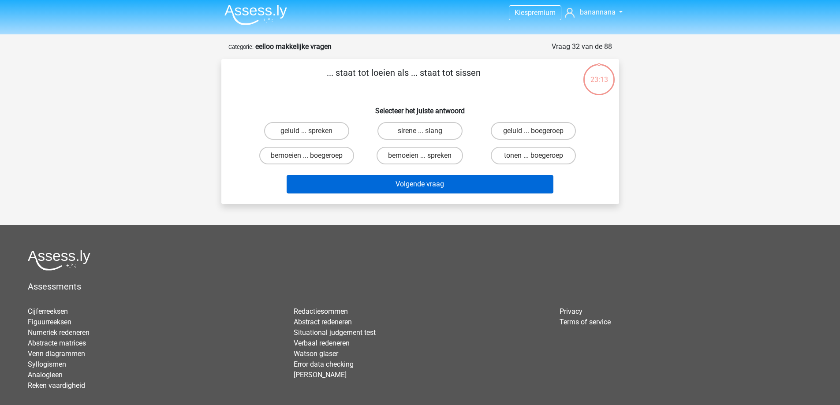
scroll to position [0, 0]
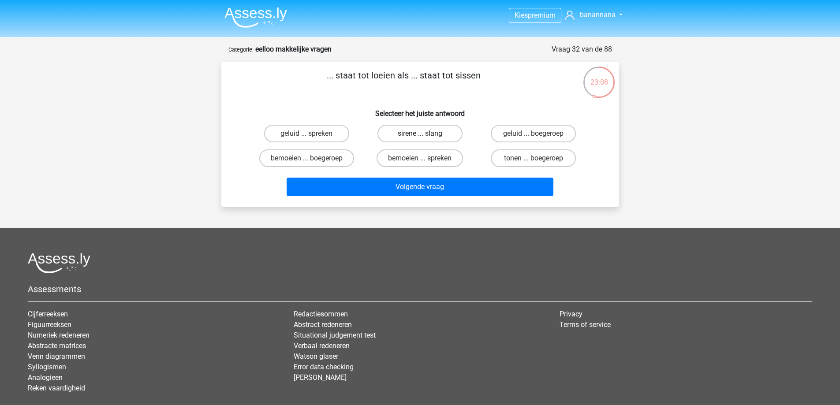
click at [424, 129] on label "sirene ... slang" at bounding box center [419, 134] width 85 height 18
click at [424, 134] on input "sirene ... slang" at bounding box center [423, 137] width 6 height 6
radio input "true"
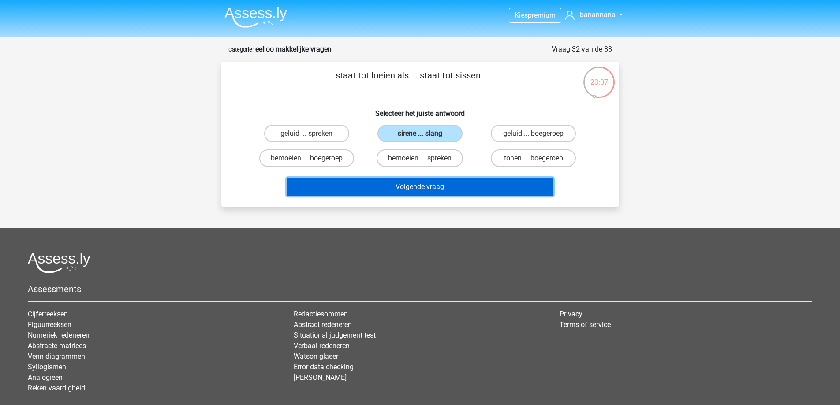
click at [409, 190] on button "Volgende vraag" at bounding box center [420, 187] width 267 height 19
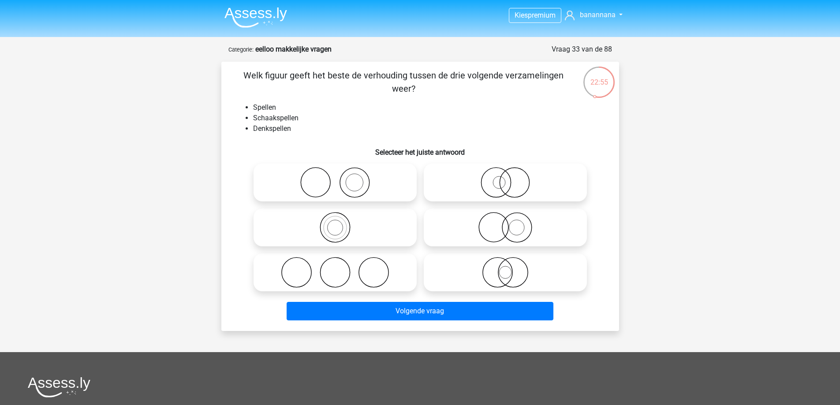
click at [361, 227] on icon at bounding box center [335, 227] width 156 height 31
click at [341, 223] on input "radio" at bounding box center [338, 220] width 6 height 6
radio input "true"
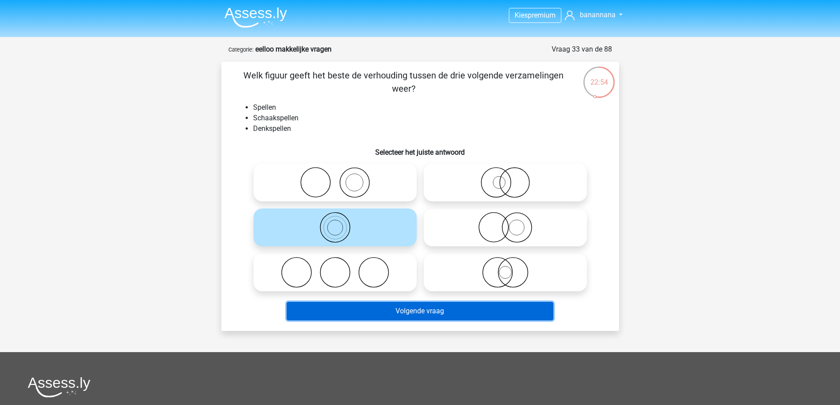
click at [401, 313] on button "Volgende vraag" at bounding box center [420, 311] width 267 height 19
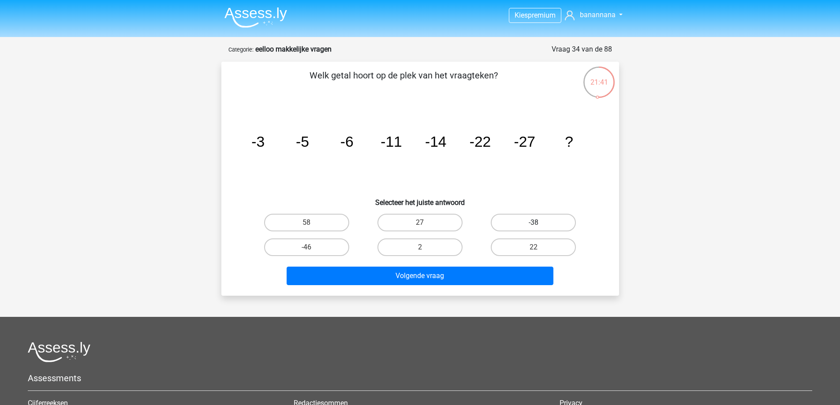
click at [520, 223] on label "-38" at bounding box center [533, 223] width 85 height 18
click at [534, 223] on input "-38" at bounding box center [537, 226] width 6 height 6
radio input "true"
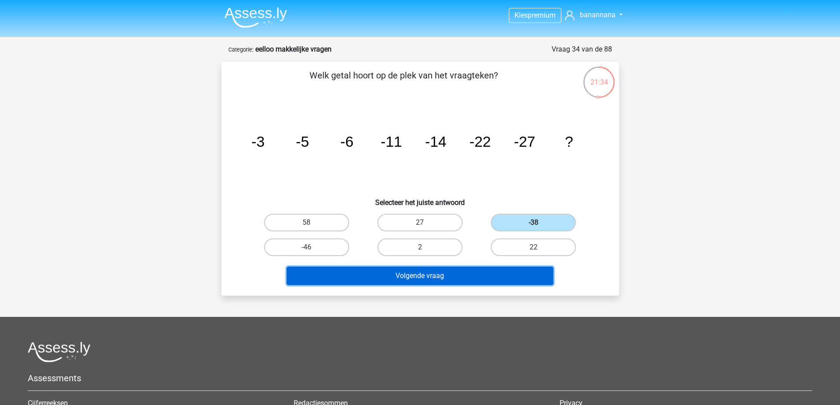
click at [381, 280] on button "Volgende vraag" at bounding box center [420, 276] width 267 height 19
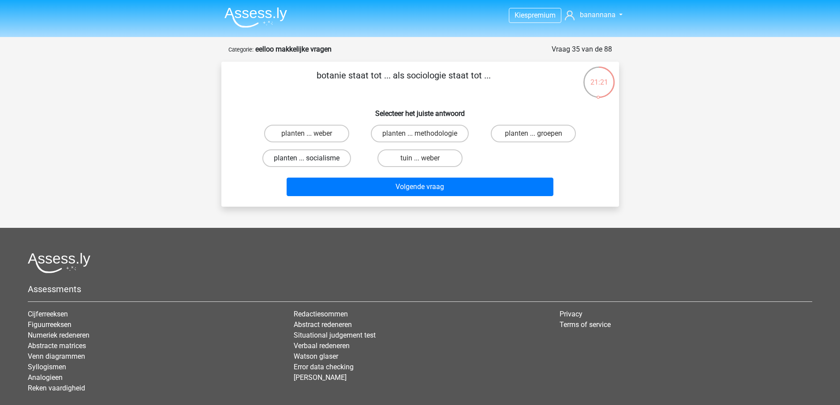
click at [342, 159] on label "planten ... socialisme" at bounding box center [306, 158] width 89 height 18
click at [312, 159] on input "planten ... socialisme" at bounding box center [309, 161] width 6 height 6
radio input "true"
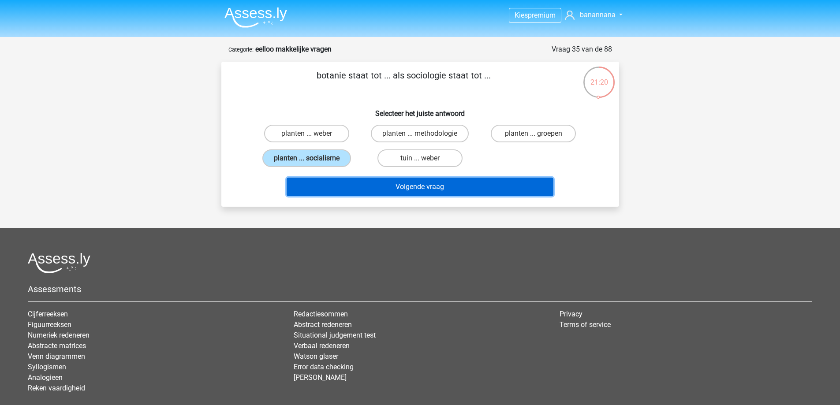
click at [371, 183] on button "Volgende vraag" at bounding box center [420, 187] width 267 height 19
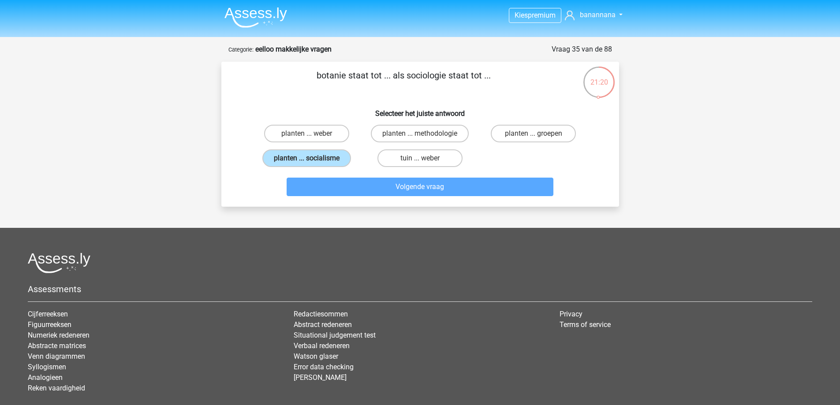
scroll to position [44, 0]
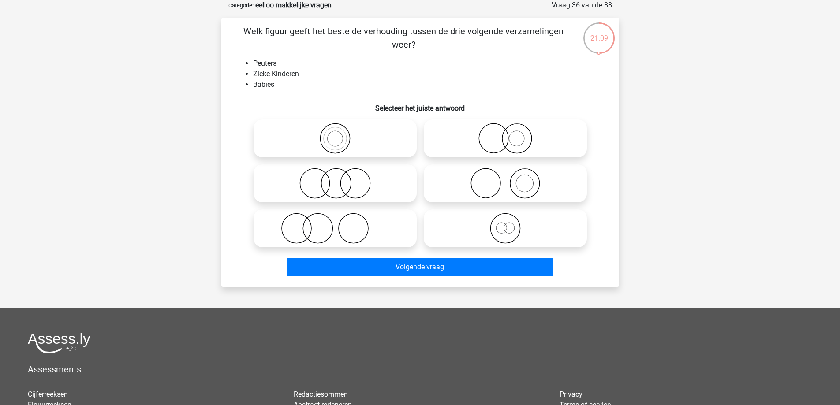
click at [326, 186] on icon at bounding box center [335, 183] width 156 height 31
click at [335, 179] on input "radio" at bounding box center [338, 176] width 6 height 6
radio input "true"
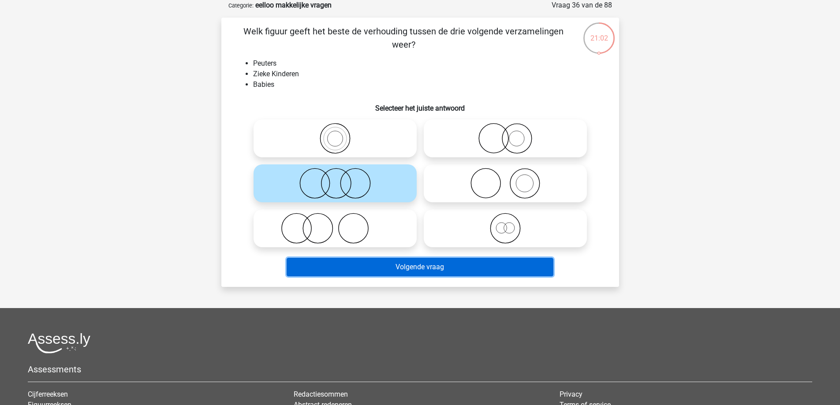
click at [430, 265] on button "Volgende vraag" at bounding box center [420, 267] width 267 height 19
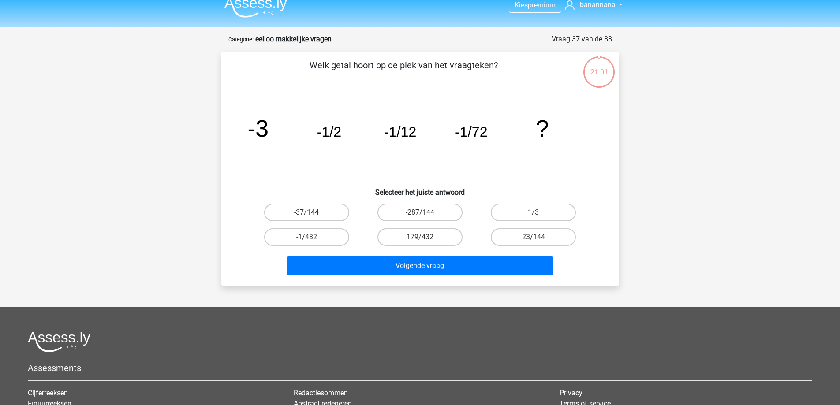
scroll to position [0, 0]
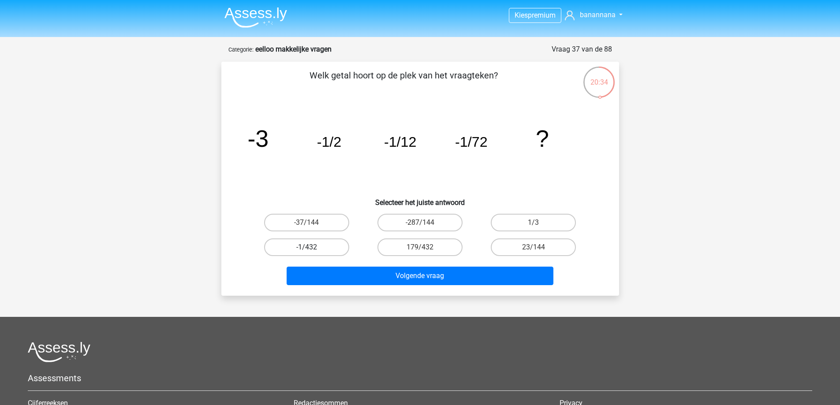
click at [333, 247] on label "-1/432" at bounding box center [306, 248] width 85 height 18
click at [312, 247] on input "-1/432" at bounding box center [309, 250] width 6 height 6
radio input "true"
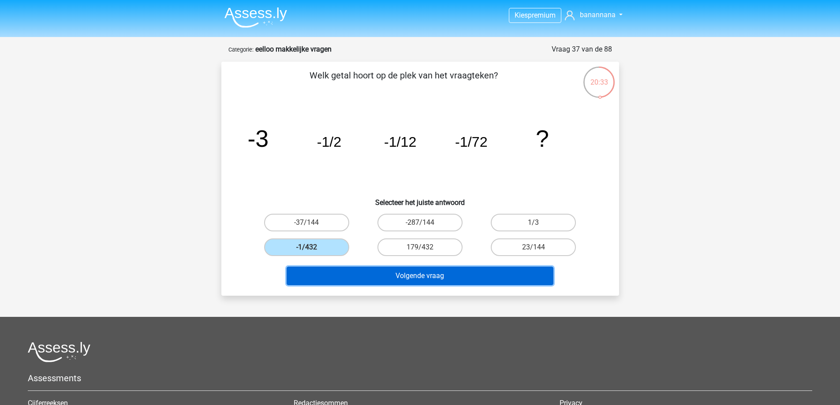
click at [376, 276] on button "Volgende vraag" at bounding box center [420, 276] width 267 height 19
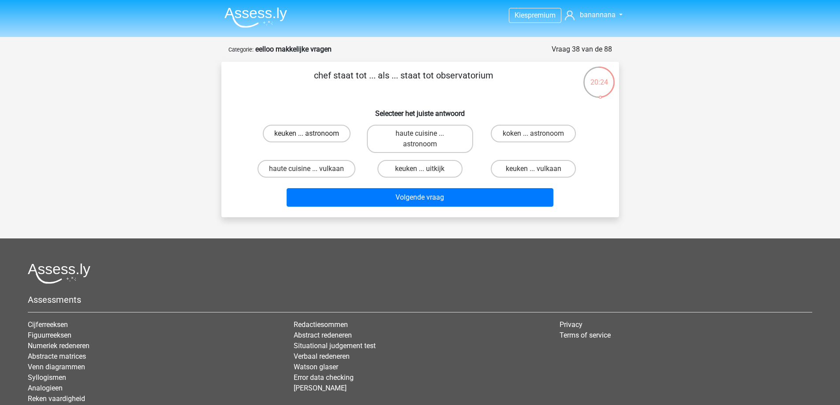
click at [311, 132] on label "keuken ... astronoom" at bounding box center [307, 134] width 88 height 18
click at [311, 134] on input "keuken ... astronoom" at bounding box center [309, 137] width 6 height 6
radio input "true"
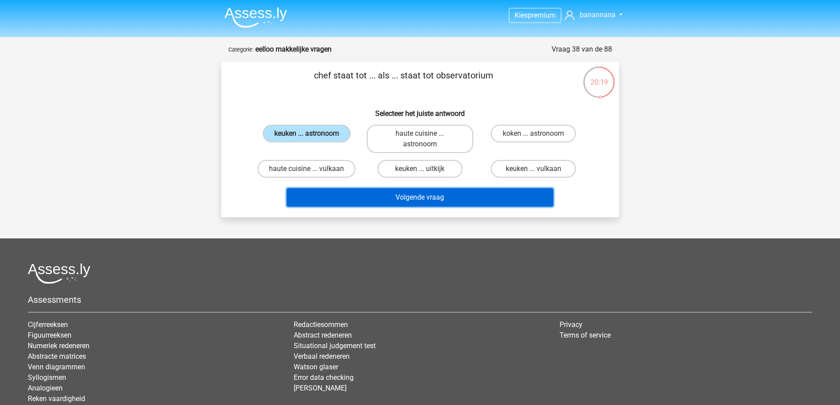
click at [341, 190] on button "Volgende vraag" at bounding box center [420, 197] width 267 height 19
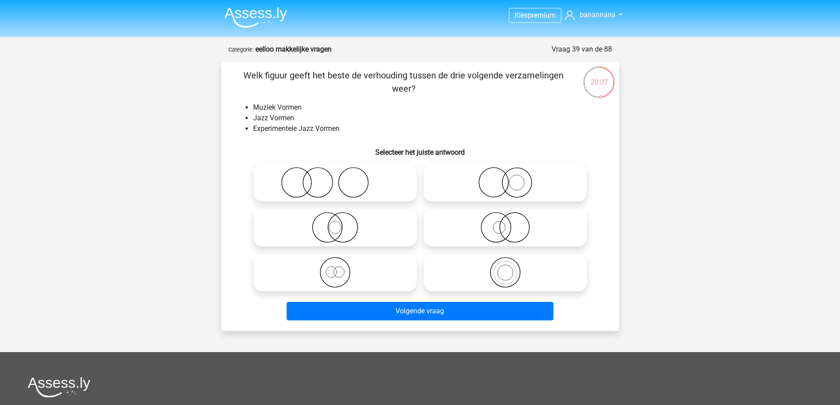
click at [356, 276] on icon at bounding box center [335, 272] width 156 height 31
click at [341, 268] on input "radio" at bounding box center [338, 265] width 6 height 6
radio input "true"
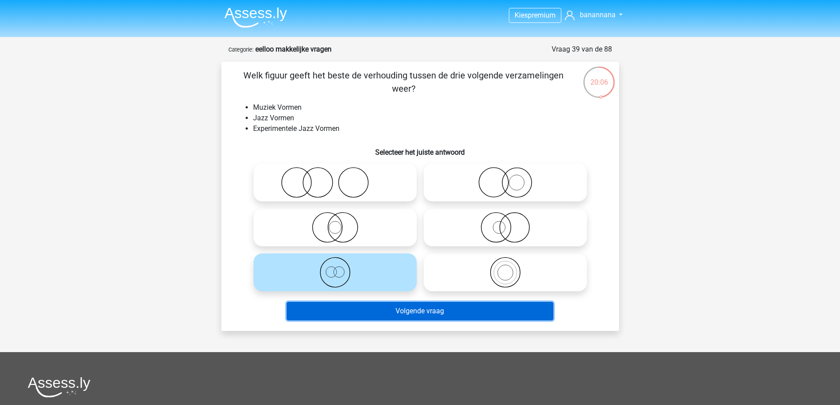
click at [368, 317] on button "Volgende vraag" at bounding box center [420, 311] width 267 height 19
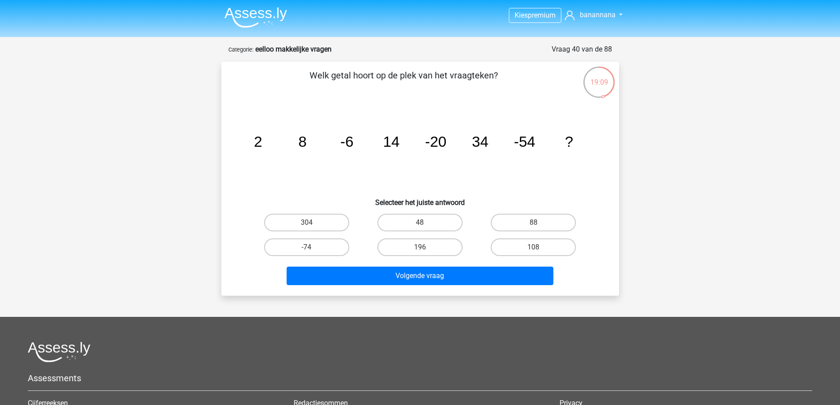
click at [539, 226] on input "88" at bounding box center [537, 226] width 6 height 6
radio input "true"
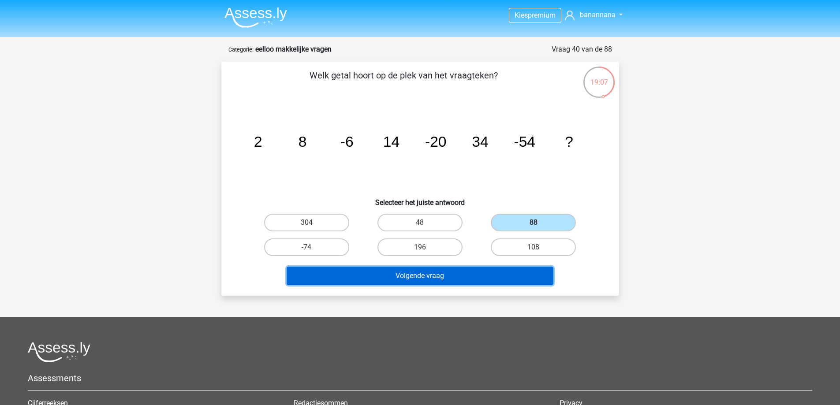
click at [474, 271] on button "Volgende vraag" at bounding box center [420, 276] width 267 height 19
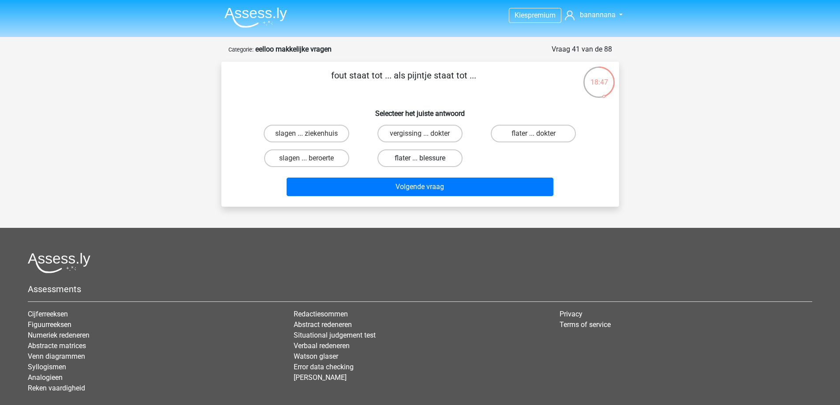
click at [413, 153] on label "flater ... blessure" at bounding box center [419, 158] width 85 height 18
click at [420, 158] on input "flater ... blessure" at bounding box center [423, 161] width 6 height 6
radio input "true"
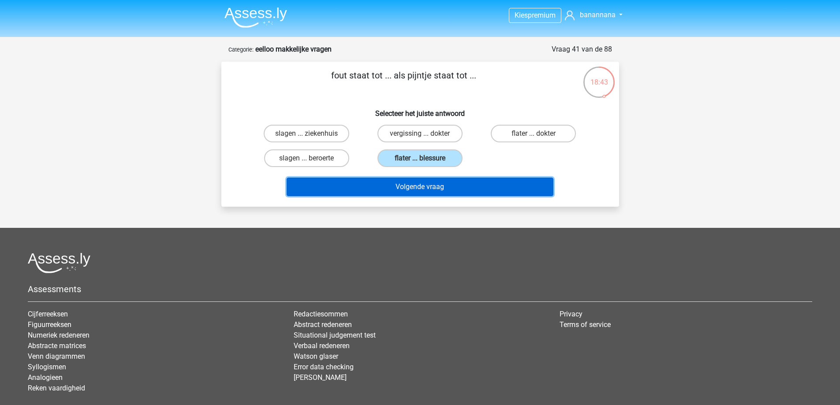
click at [411, 183] on button "Volgende vraag" at bounding box center [420, 187] width 267 height 19
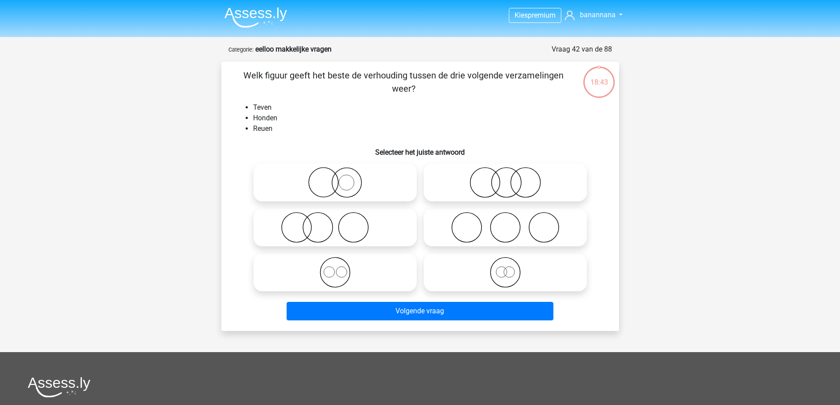
scroll to position [44, 0]
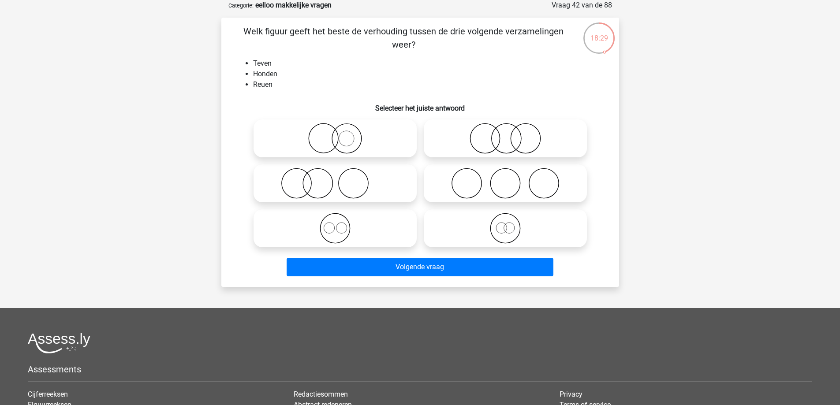
click at [366, 235] on icon at bounding box center [335, 228] width 156 height 31
click at [341, 224] on input "radio" at bounding box center [338, 221] width 6 height 6
radio input "true"
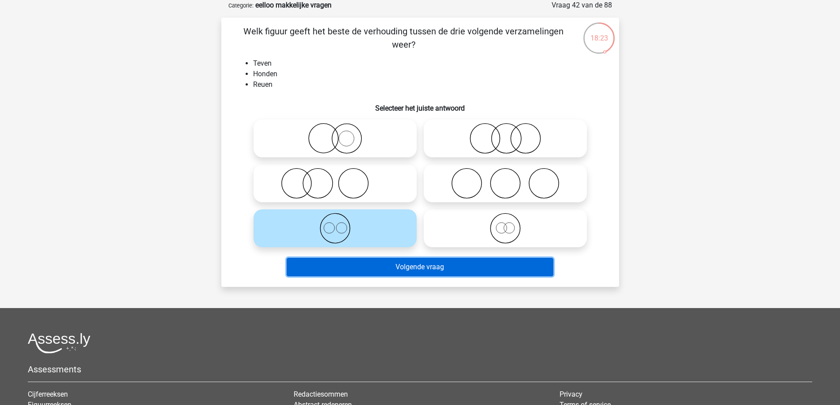
click at [362, 270] on button "Volgende vraag" at bounding box center [420, 267] width 267 height 19
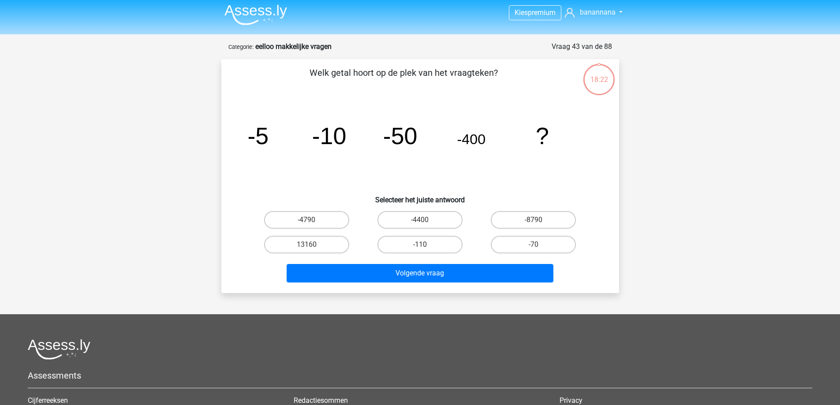
scroll to position [0, 0]
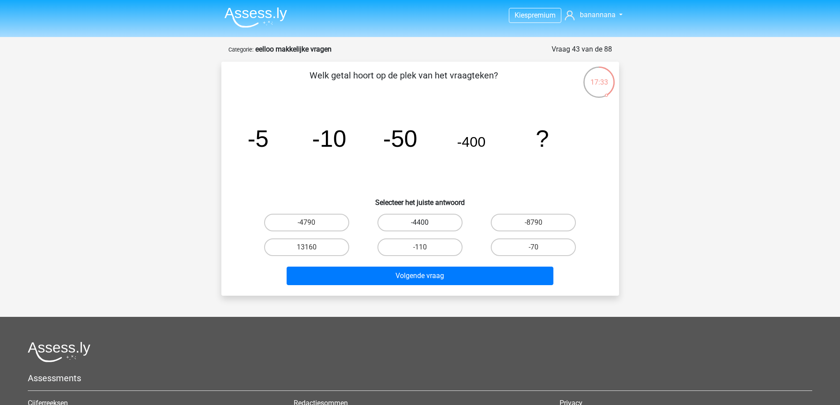
click at [388, 226] on label "-4400" at bounding box center [419, 223] width 85 height 18
click at [420, 226] on input "-4400" at bounding box center [423, 226] width 6 height 6
radio input "true"
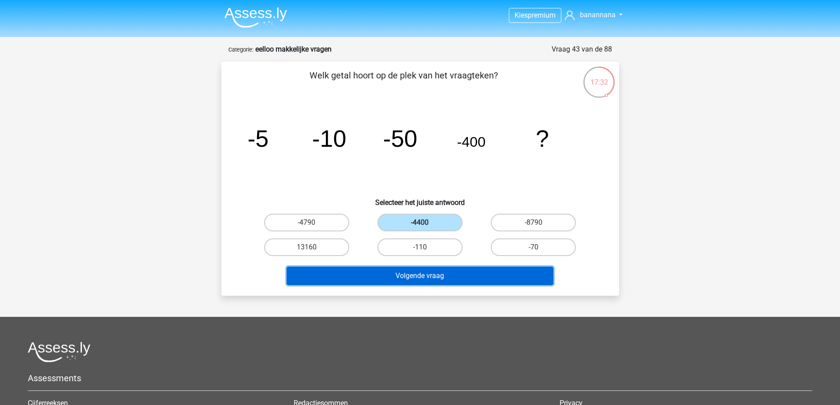
click at [394, 280] on button "Volgende vraag" at bounding box center [420, 276] width 267 height 19
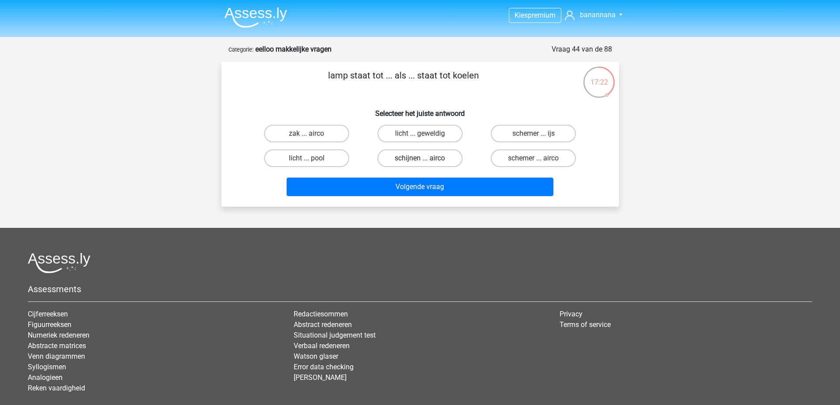
click at [434, 162] on label "schijnen ... airco" at bounding box center [419, 158] width 85 height 18
click at [425, 162] on input "schijnen ... airco" at bounding box center [423, 161] width 6 height 6
radio input "true"
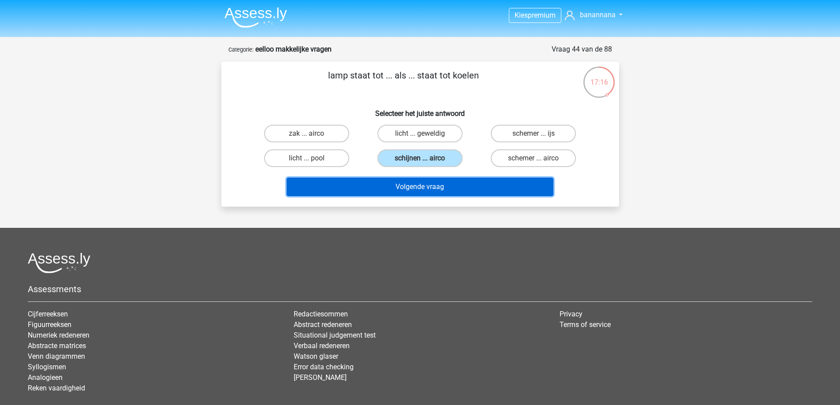
click at [366, 186] on button "Volgende vraag" at bounding box center [420, 187] width 267 height 19
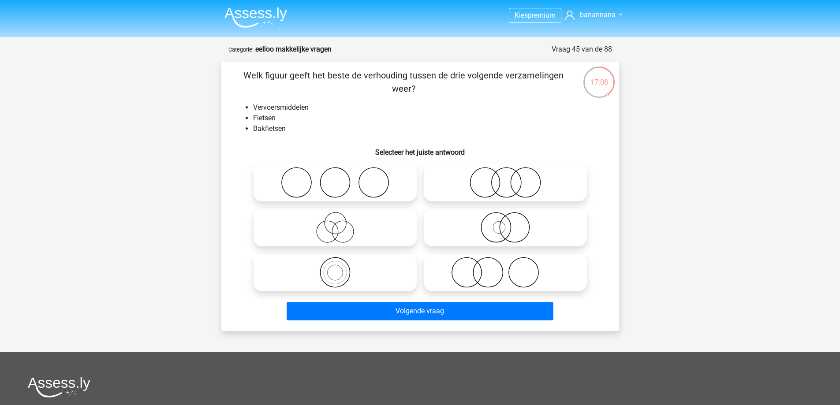
click at [362, 277] on icon at bounding box center [335, 272] width 156 height 31
click at [341, 268] on input "radio" at bounding box center [338, 265] width 6 height 6
radio input "true"
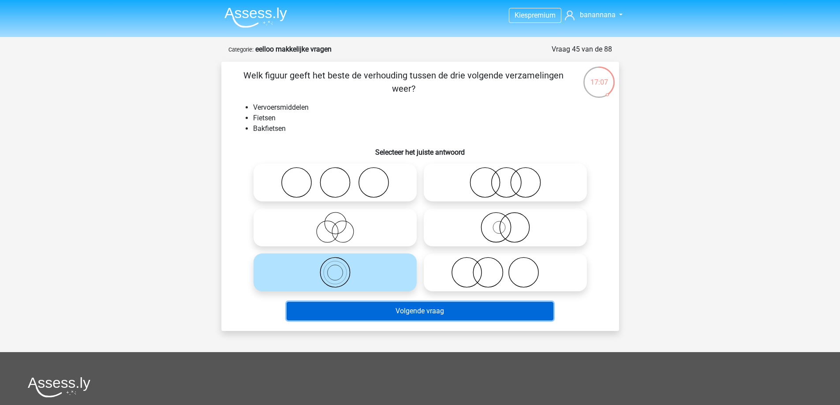
click at [369, 317] on button "Volgende vraag" at bounding box center [420, 311] width 267 height 19
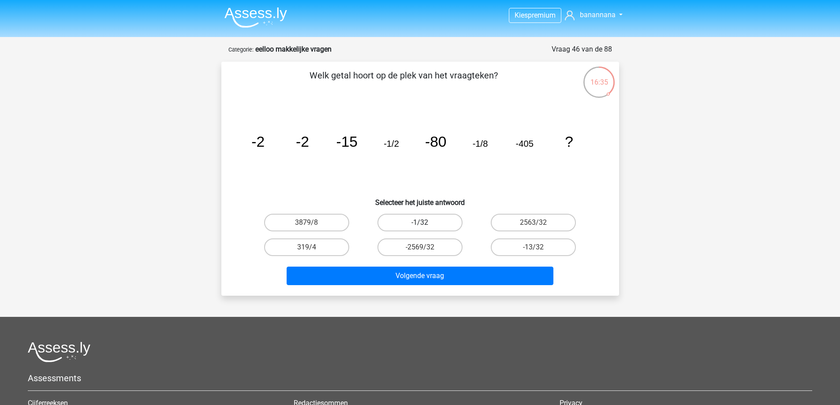
click at [389, 220] on label "-1/32" at bounding box center [419, 223] width 85 height 18
click at [420, 223] on input "-1/32" at bounding box center [423, 226] width 6 height 6
radio input "true"
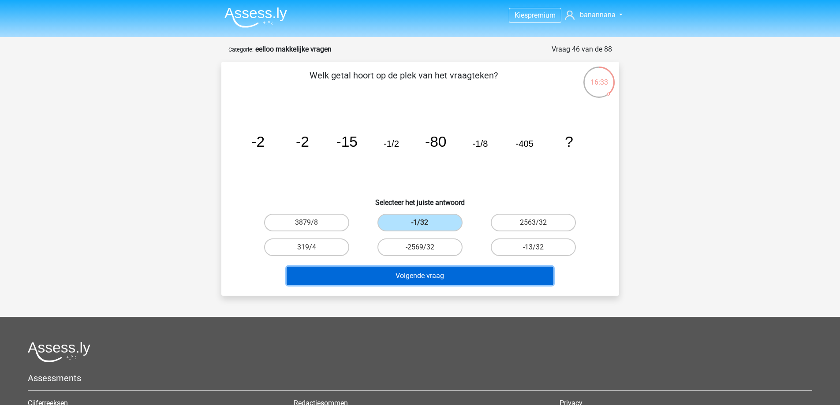
click at [384, 279] on button "Volgende vraag" at bounding box center [420, 276] width 267 height 19
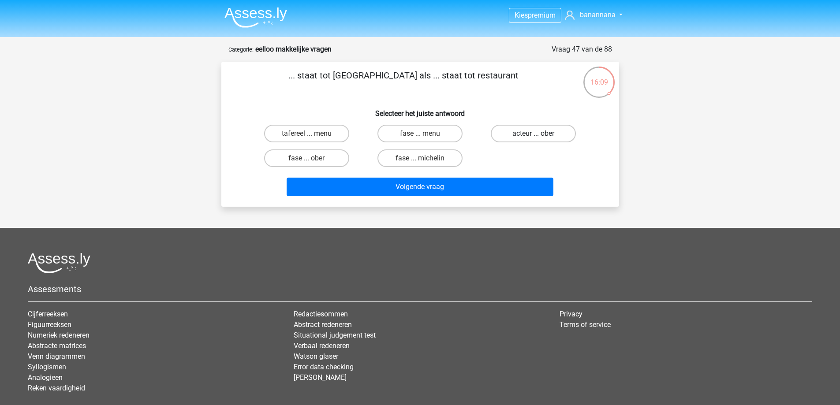
click at [514, 128] on label "acteur ... ober" at bounding box center [533, 134] width 85 height 18
click at [534, 134] on input "acteur ... ober" at bounding box center [537, 137] width 6 height 6
radio input "true"
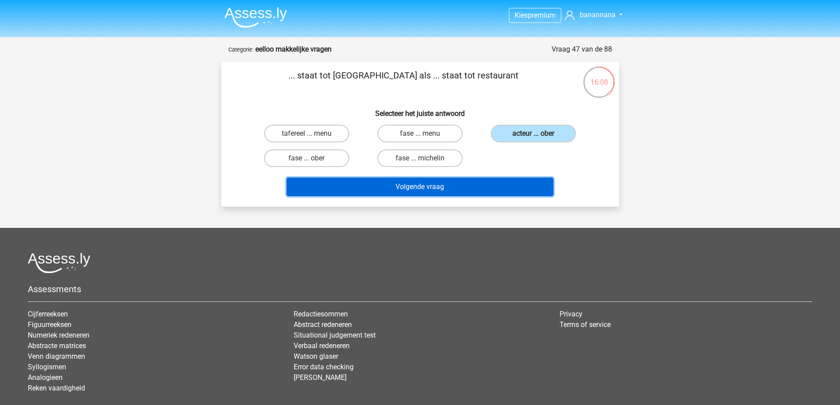
click at [455, 187] on button "Volgende vraag" at bounding box center [420, 187] width 267 height 19
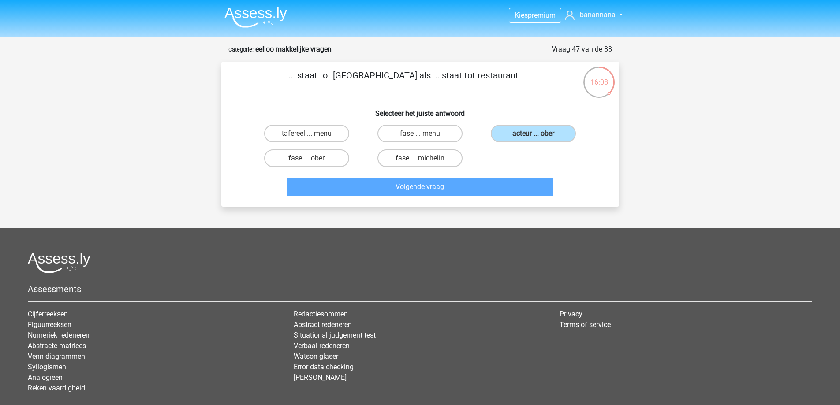
scroll to position [44, 0]
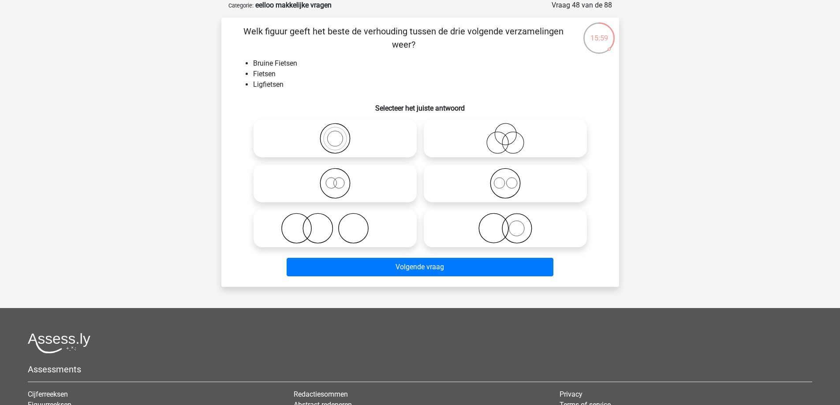
click at [335, 144] on icon at bounding box center [335, 138] width 156 height 31
click at [335, 134] on input "radio" at bounding box center [338, 131] width 6 height 6
radio input "true"
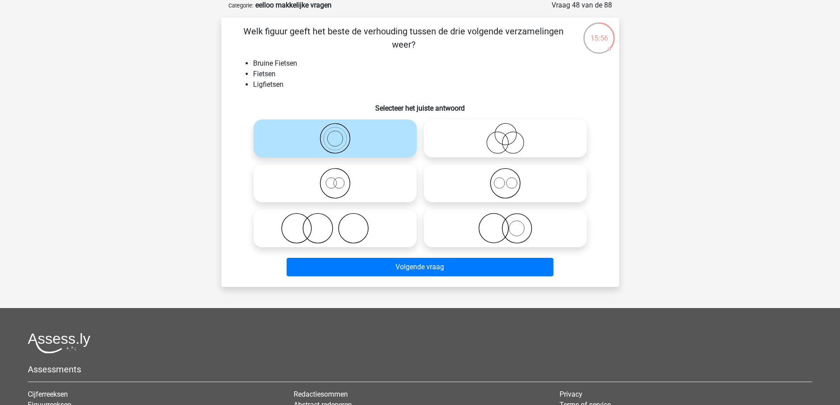
click at [357, 186] on icon at bounding box center [335, 183] width 156 height 31
click at [341, 179] on input "radio" at bounding box center [338, 176] width 6 height 6
radio input "true"
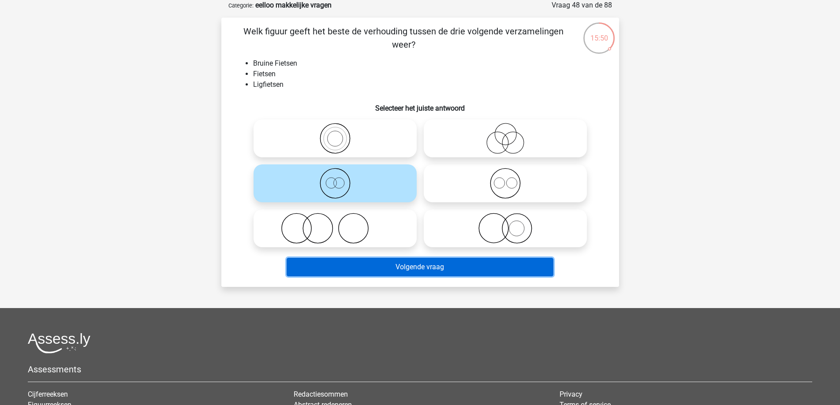
click at [364, 269] on button "Volgende vraag" at bounding box center [420, 267] width 267 height 19
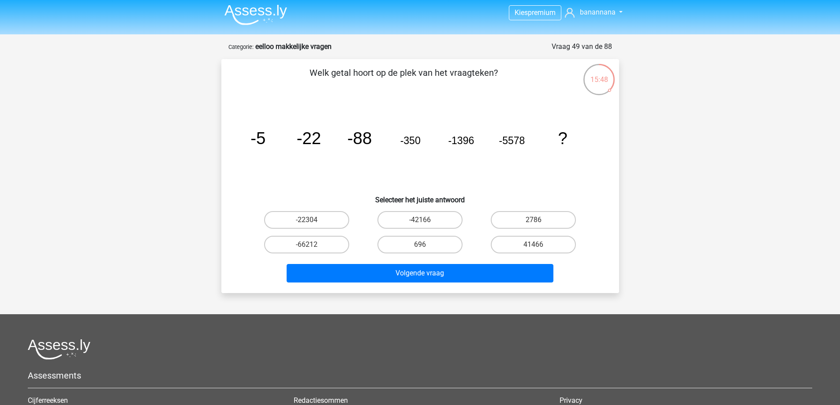
scroll to position [0, 0]
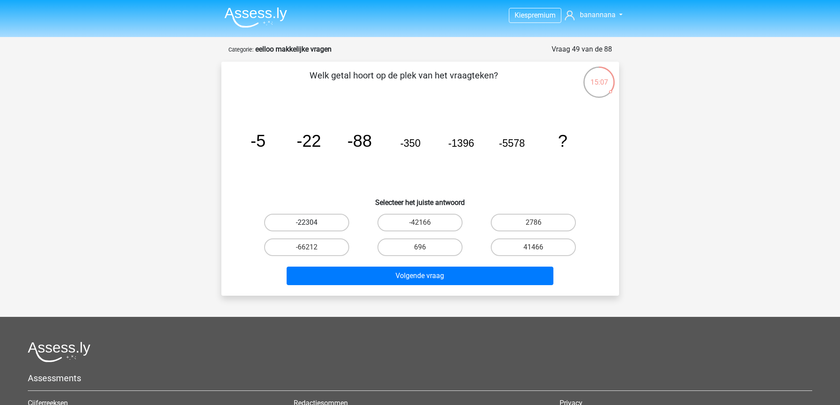
click at [332, 221] on label "-22304" at bounding box center [306, 223] width 85 height 18
click at [312, 223] on input "-22304" at bounding box center [309, 226] width 6 height 6
radio input "true"
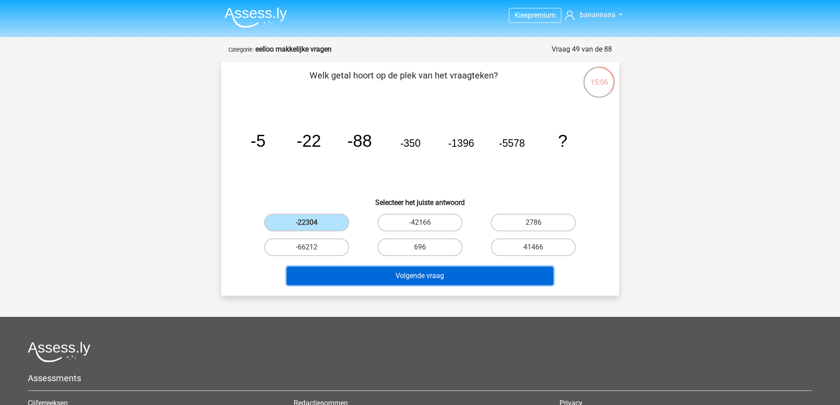
click at [381, 275] on button "Volgende vraag" at bounding box center [420, 276] width 267 height 19
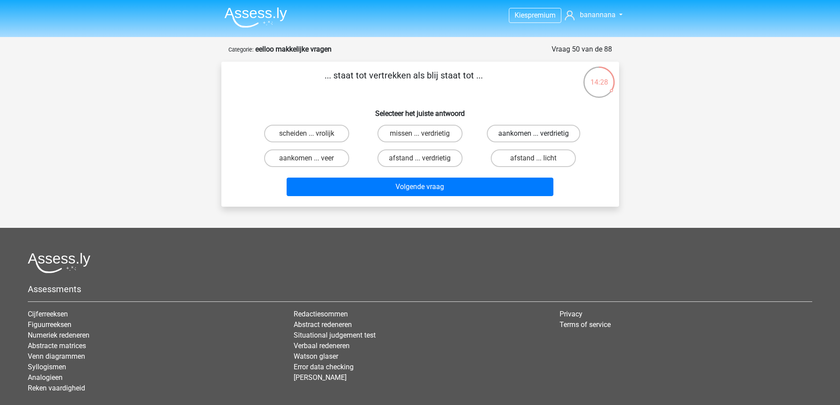
click at [547, 140] on label "aankomen ... verdrietig" at bounding box center [533, 134] width 93 height 18
click at [539, 139] on input "aankomen ... verdrietig" at bounding box center [537, 137] width 6 height 6
radio input "true"
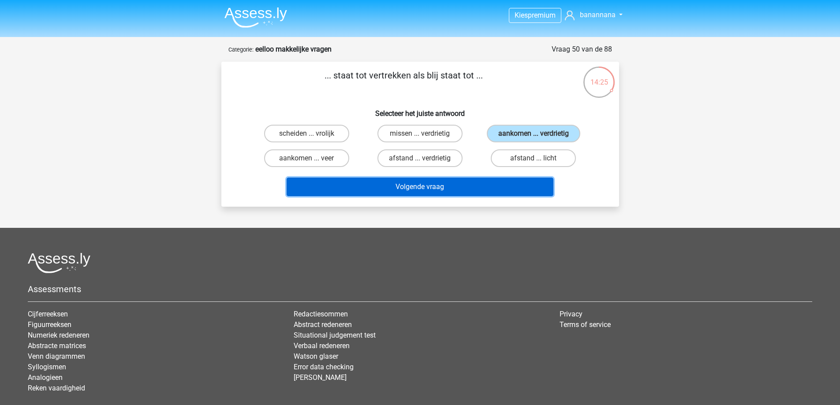
click at [509, 190] on button "Volgende vraag" at bounding box center [420, 187] width 267 height 19
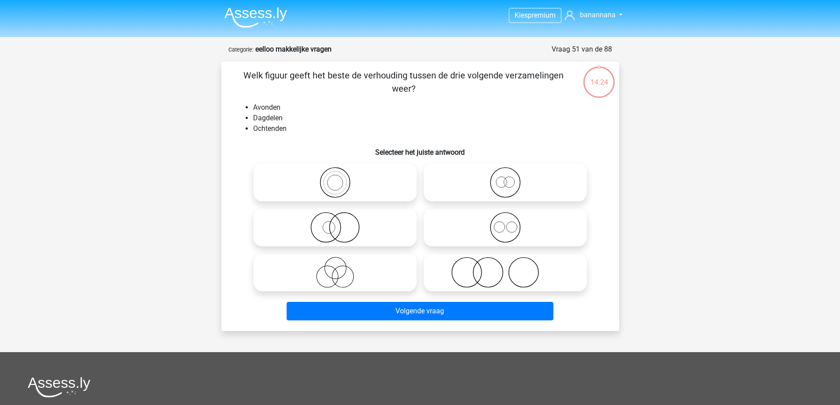
scroll to position [44, 0]
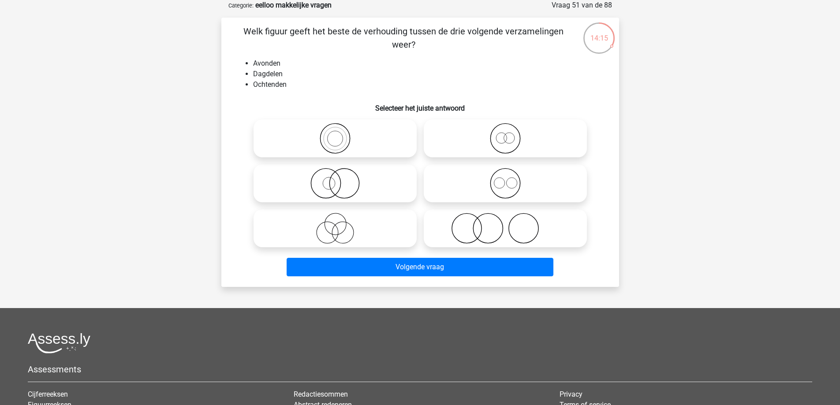
click at [516, 189] on icon at bounding box center [505, 183] width 156 height 31
click at [511, 179] on input "radio" at bounding box center [508, 176] width 6 height 6
radio input "true"
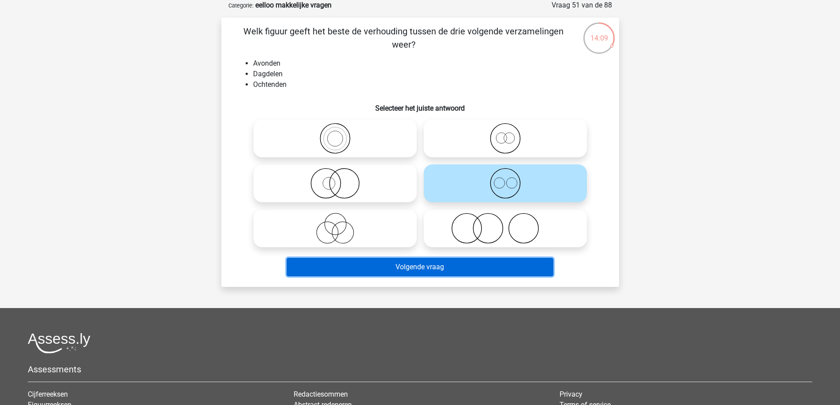
click at [483, 271] on button "Volgende vraag" at bounding box center [420, 267] width 267 height 19
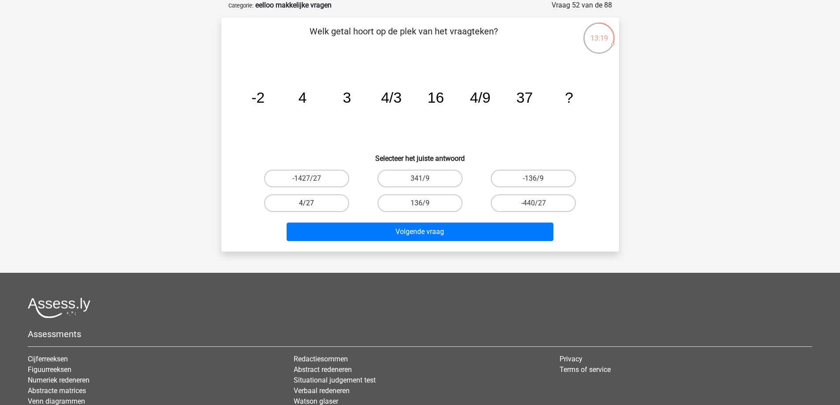
click at [320, 205] on label "4/27" at bounding box center [306, 203] width 85 height 18
click at [312, 205] on input "4/27" at bounding box center [309, 206] width 6 height 6
radio input "true"
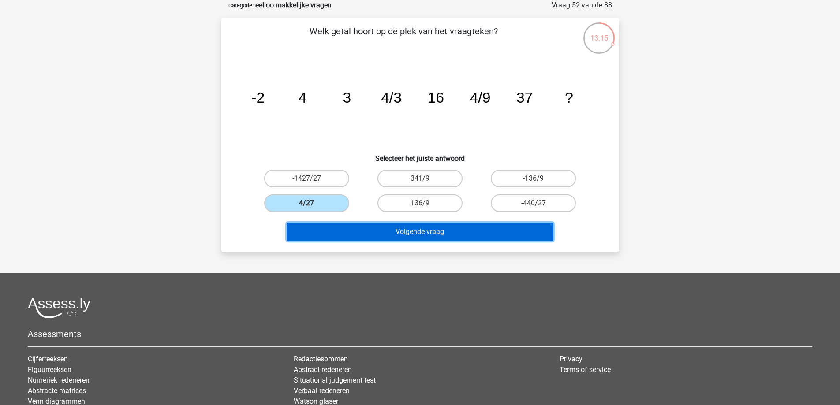
click at [368, 231] on button "Volgende vraag" at bounding box center [420, 232] width 267 height 19
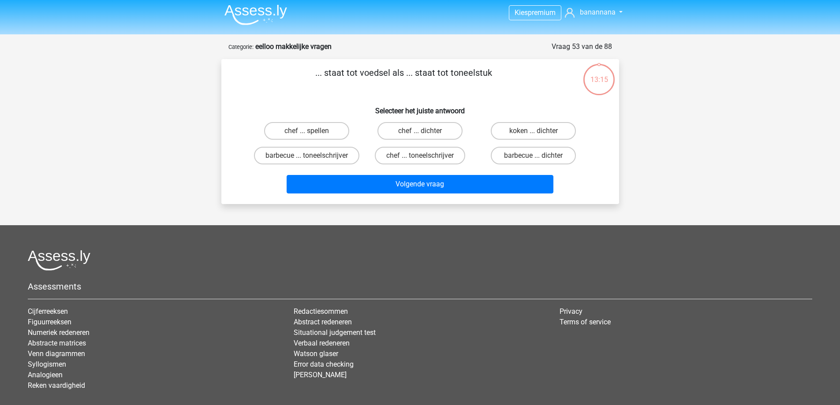
scroll to position [0, 0]
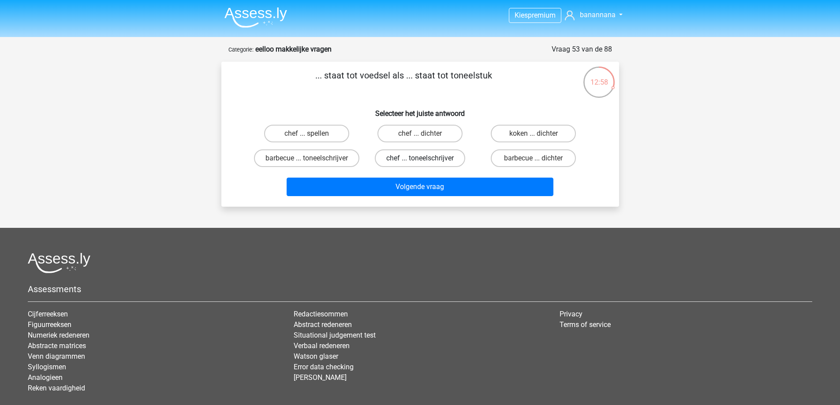
click at [427, 158] on label "chef ... toneelschrijver" at bounding box center [420, 158] width 90 height 18
click at [425, 158] on input "chef ... toneelschrijver" at bounding box center [423, 161] width 6 height 6
radio input "true"
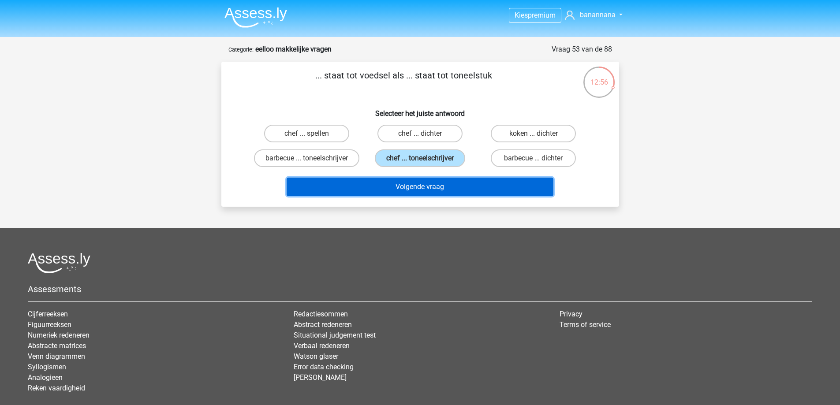
click at [425, 196] on button "Volgende vraag" at bounding box center [420, 187] width 267 height 19
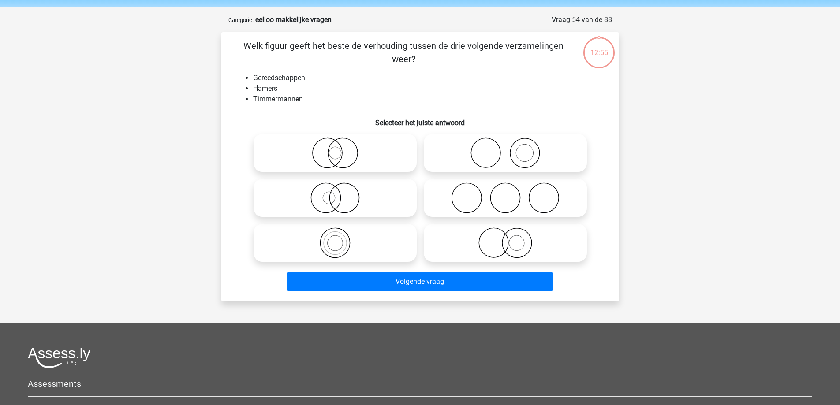
scroll to position [44, 0]
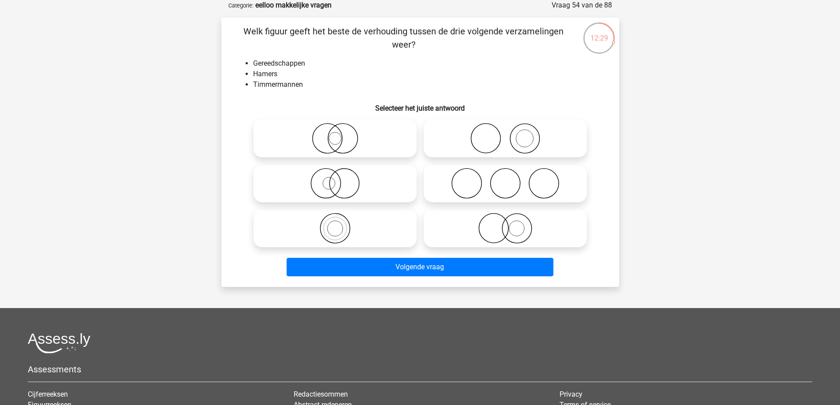
click at [553, 147] on icon at bounding box center [505, 138] width 156 height 31
click at [511, 134] on input "radio" at bounding box center [508, 131] width 6 height 6
radio input "true"
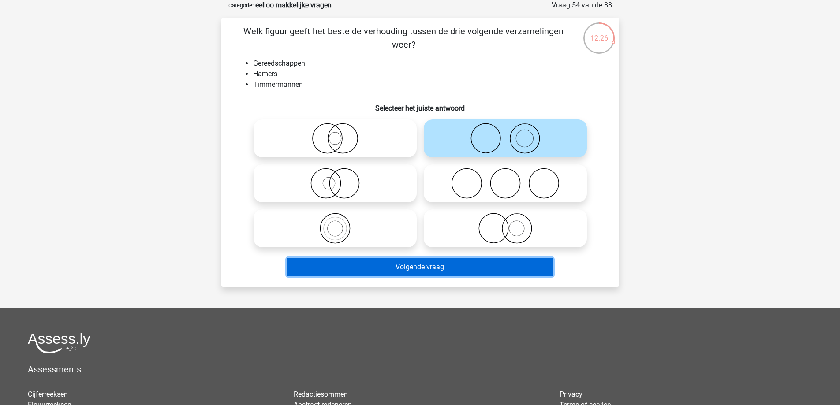
click at [496, 265] on button "Volgende vraag" at bounding box center [420, 267] width 267 height 19
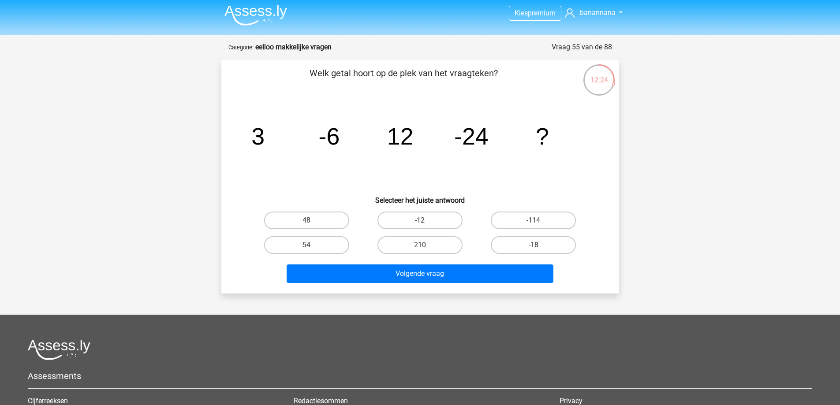
scroll to position [0, 0]
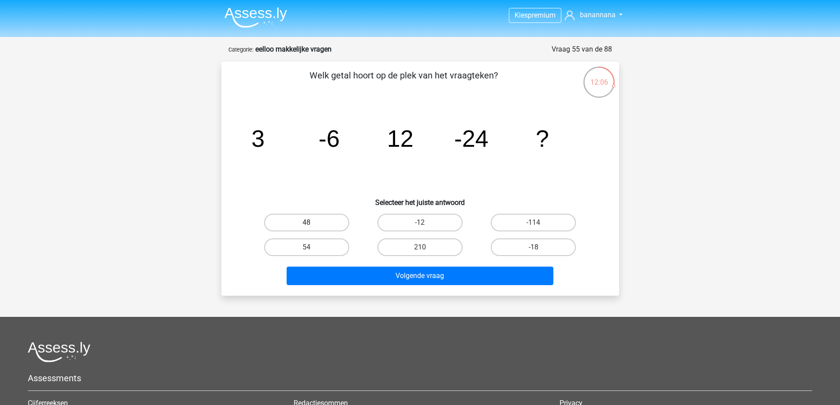
click at [323, 222] on label "48" at bounding box center [306, 223] width 85 height 18
click at [312, 223] on input "48" at bounding box center [309, 226] width 6 height 6
radio input "true"
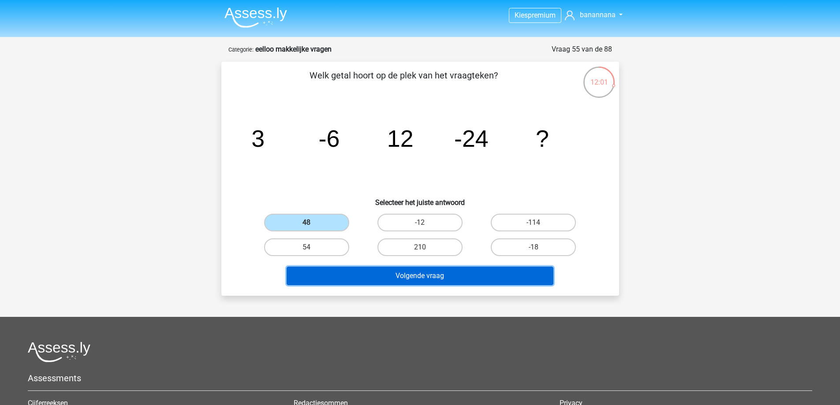
click at [450, 280] on button "Volgende vraag" at bounding box center [420, 276] width 267 height 19
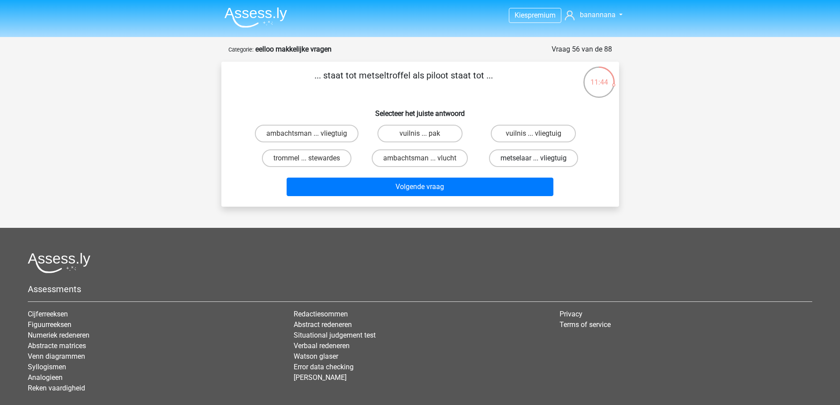
click at [511, 164] on label "metselaar ... vliegtuig" at bounding box center [533, 158] width 89 height 18
click at [534, 164] on input "metselaar ... vliegtuig" at bounding box center [537, 161] width 6 height 6
radio input "true"
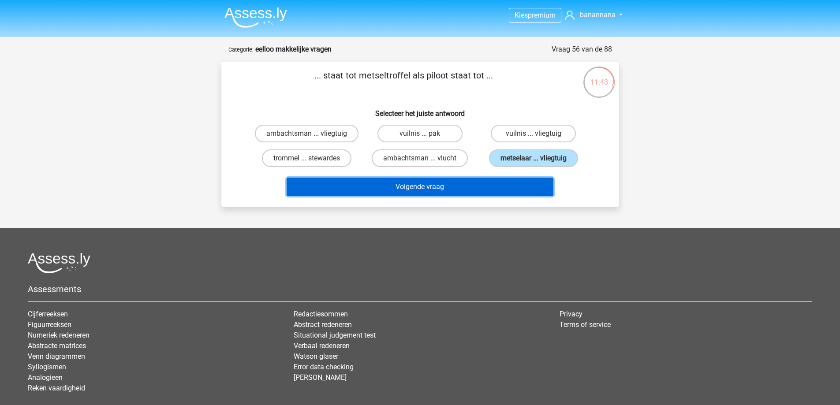
click at [485, 179] on button "Volgende vraag" at bounding box center [420, 187] width 267 height 19
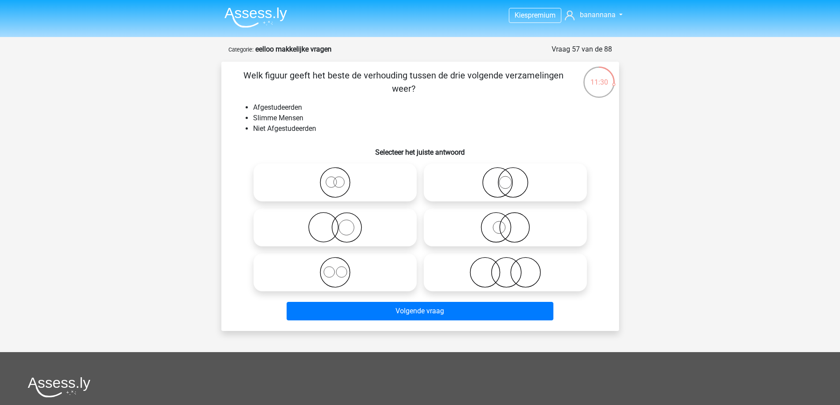
click at [550, 270] on icon at bounding box center [505, 272] width 156 height 31
click at [511, 268] on input "radio" at bounding box center [508, 265] width 6 height 6
radio input "true"
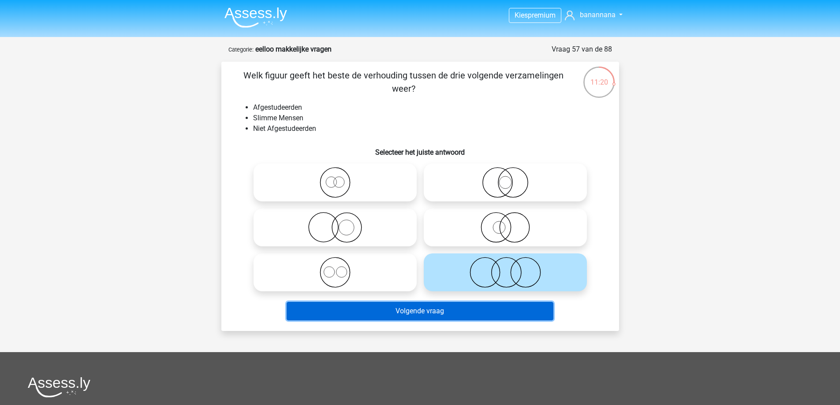
click at [498, 312] on button "Volgende vraag" at bounding box center [420, 311] width 267 height 19
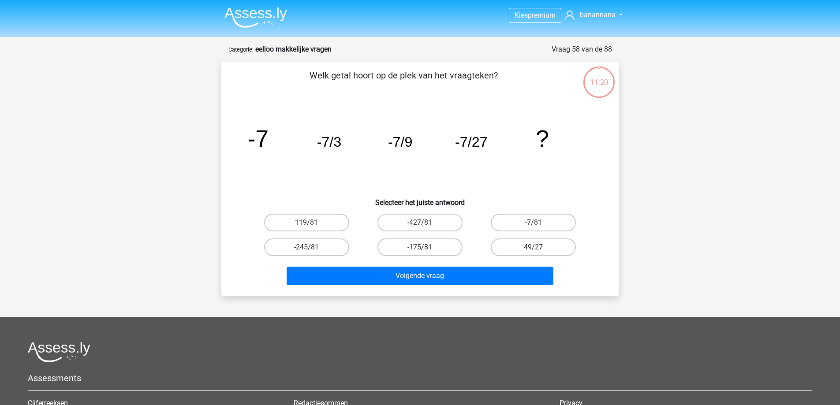
scroll to position [44, 0]
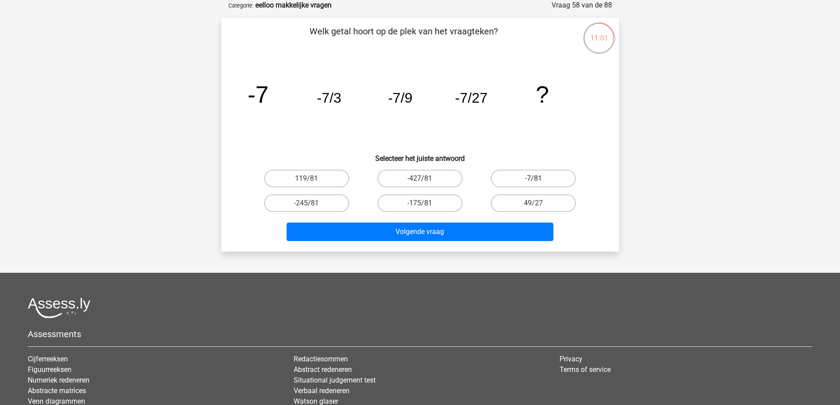
click at [520, 180] on label "-7/81" at bounding box center [533, 179] width 85 height 18
click at [534, 180] on input "-7/81" at bounding box center [537, 182] width 6 height 6
radio input "true"
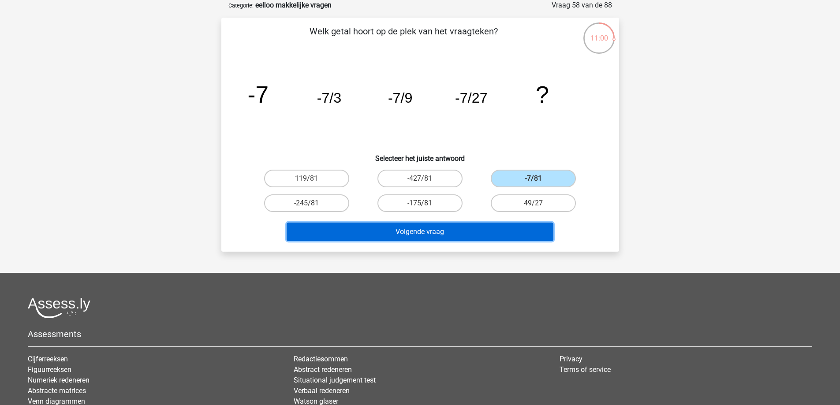
click at [491, 239] on button "Volgende vraag" at bounding box center [420, 232] width 267 height 19
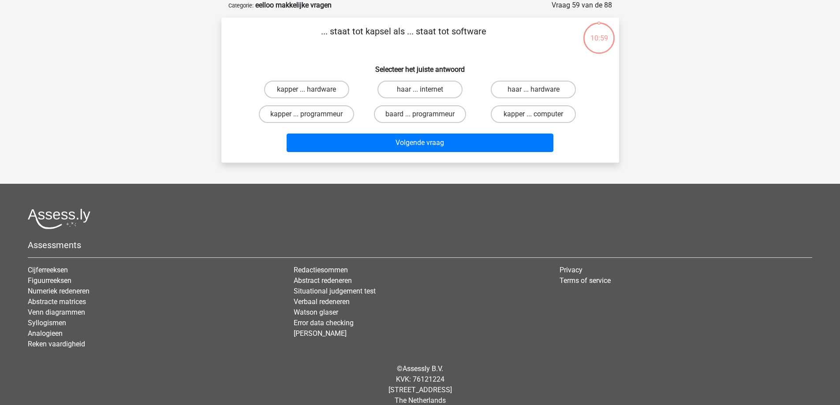
scroll to position [0, 0]
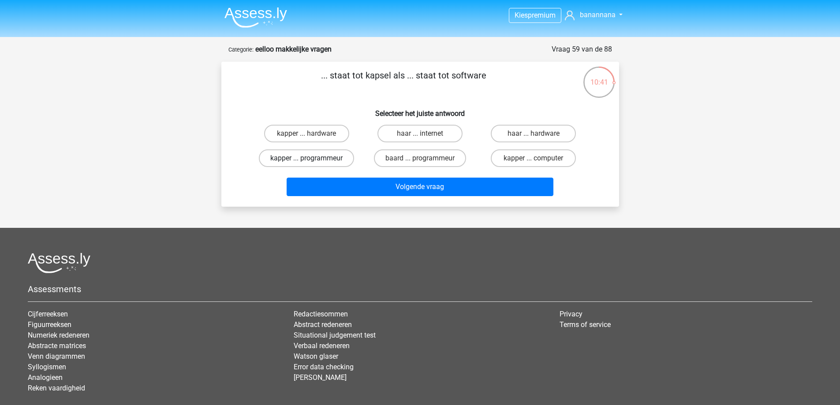
click at [333, 155] on label "kapper ... programmeur" at bounding box center [306, 158] width 95 height 18
click at [312, 158] on input "kapper ... programmeur" at bounding box center [309, 161] width 6 height 6
radio input "true"
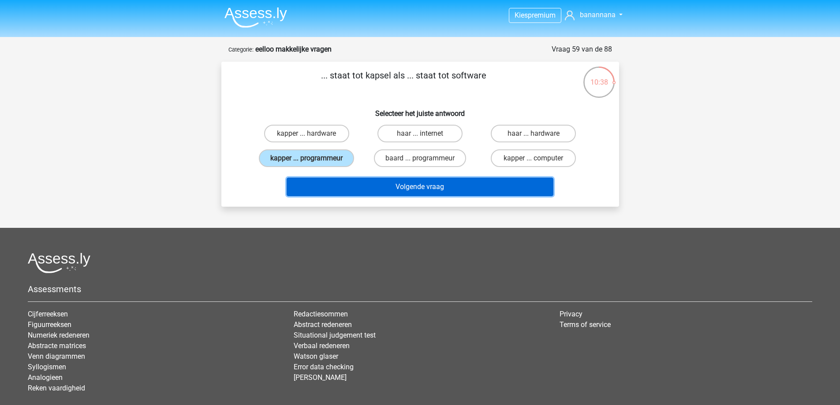
click at [385, 188] on button "Volgende vraag" at bounding box center [420, 187] width 267 height 19
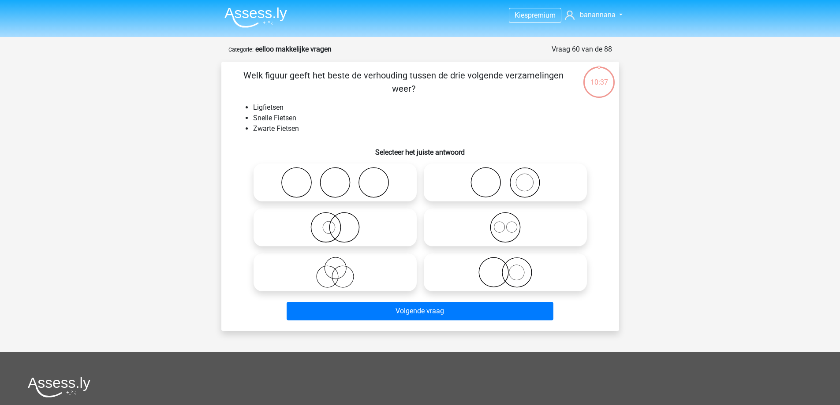
scroll to position [44, 0]
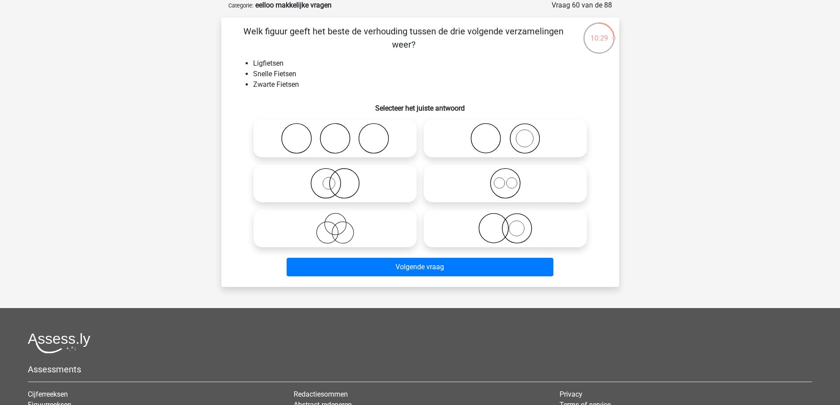
click at [372, 231] on icon at bounding box center [335, 228] width 156 height 31
click at [341, 224] on input "radio" at bounding box center [338, 221] width 6 height 6
radio input "true"
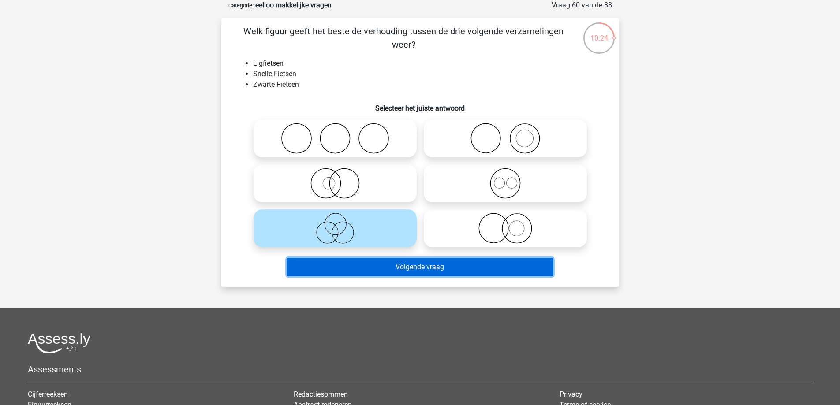
click at [351, 266] on button "Volgende vraag" at bounding box center [420, 267] width 267 height 19
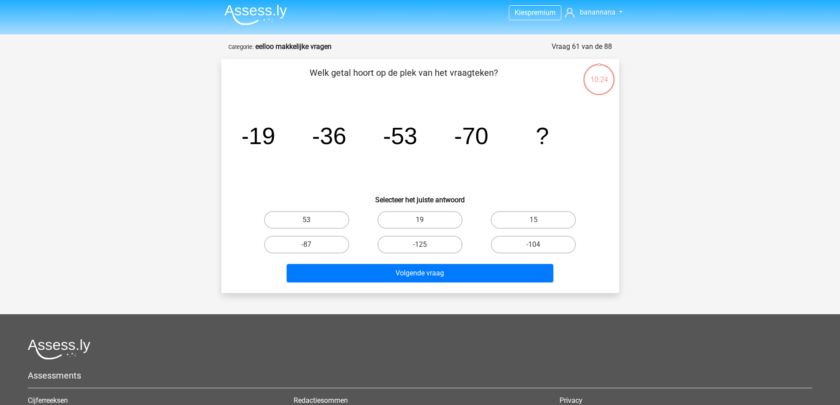
scroll to position [0, 0]
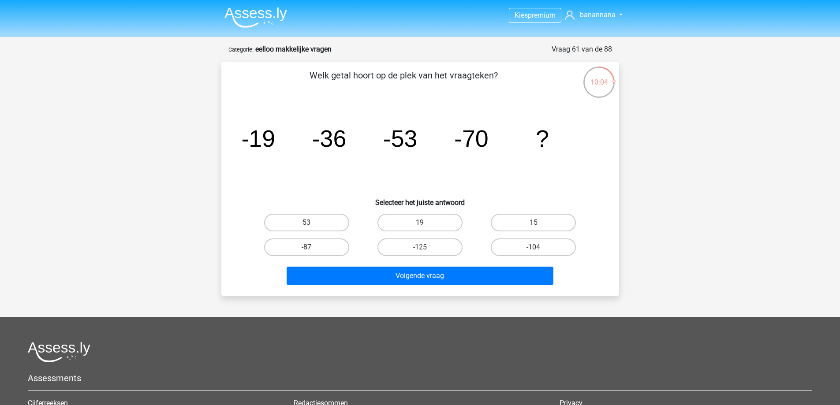
click at [321, 245] on label "-87" at bounding box center [306, 248] width 85 height 18
click at [312, 247] on input "-87" at bounding box center [309, 250] width 6 height 6
radio input "true"
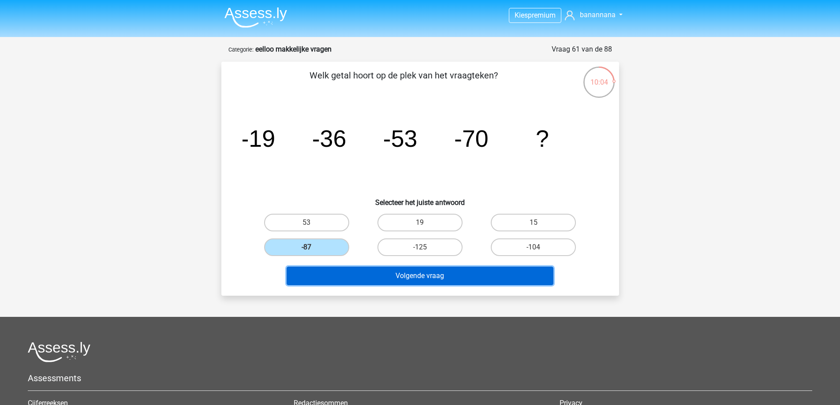
click at [371, 280] on button "Volgende vraag" at bounding box center [420, 276] width 267 height 19
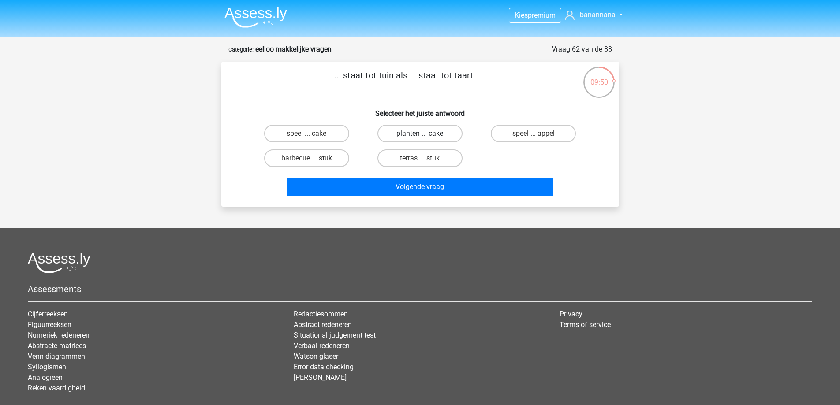
click at [389, 137] on label "planten ... cake" at bounding box center [419, 134] width 85 height 18
click at [420, 137] on input "planten ... cake" at bounding box center [423, 137] width 6 height 6
radio input "true"
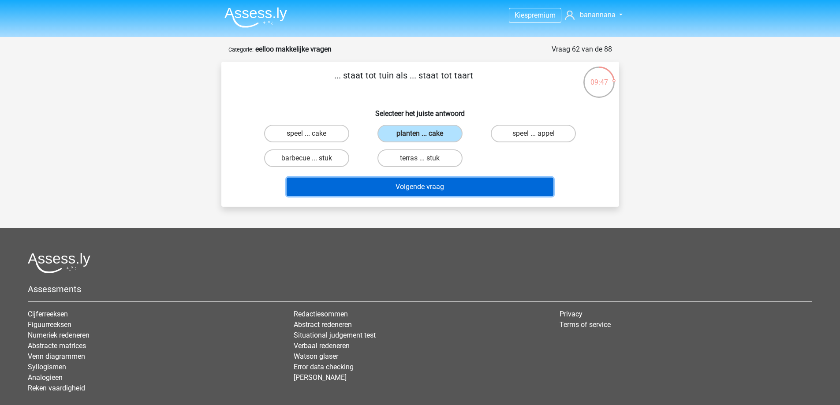
click at [509, 183] on button "Volgende vraag" at bounding box center [420, 187] width 267 height 19
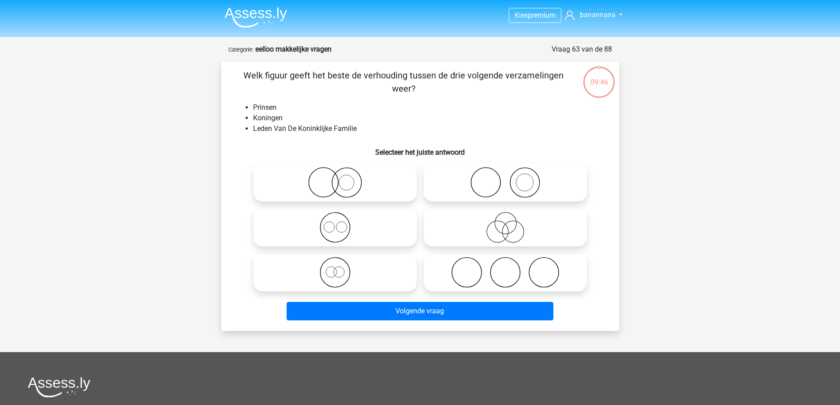
scroll to position [44, 0]
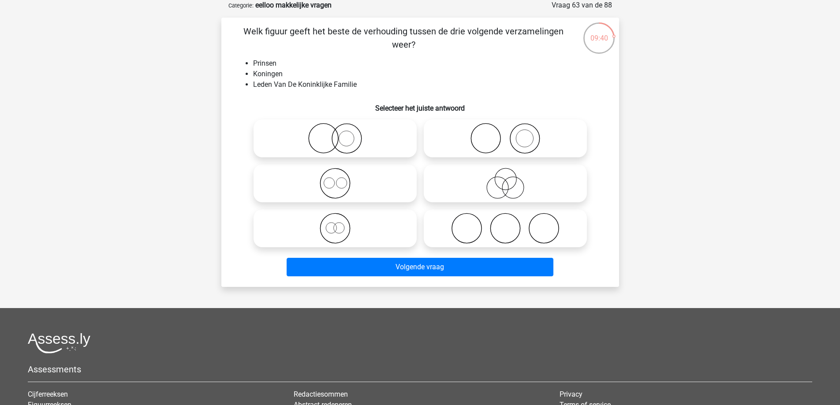
click at [387, 183] on icon at bounding box center [335, 183] width 156 height 31
click at [341, 179] on input "radio" at bounding box center [338, 176] width 6 height 6
radio input "true"
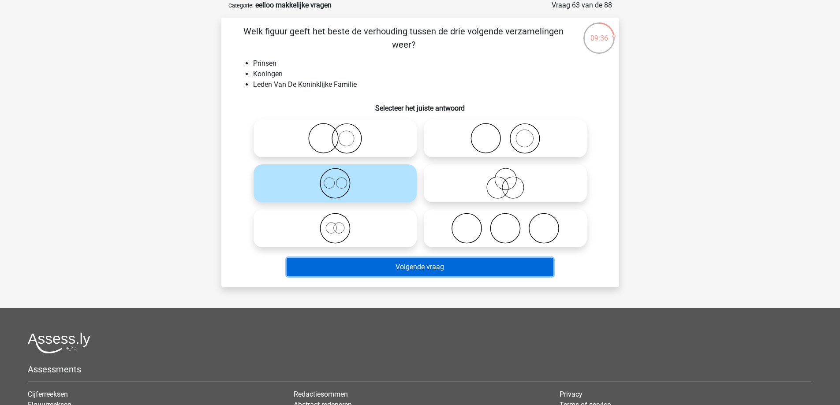
click at [370, 272] on button "Volgende vraag" at bounding box center [420, 267] width 267 height 19
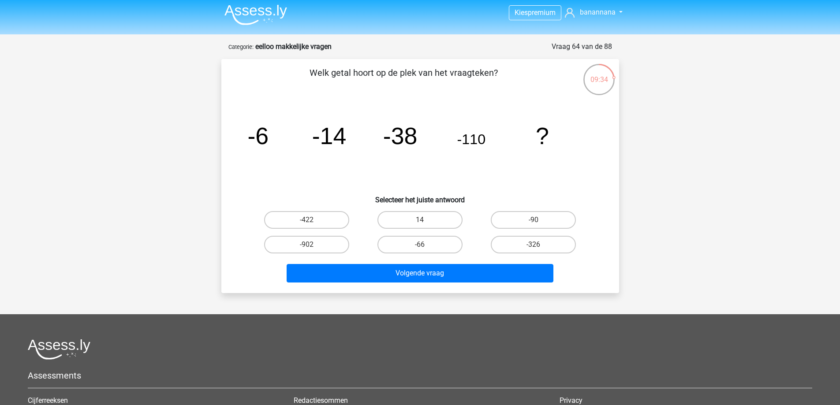
scroll to position [0, 0]
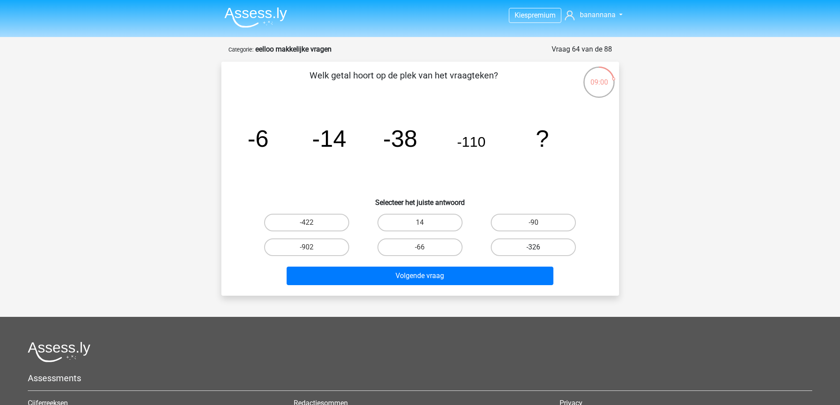
click at [528, 249] on label "-326" at bounding box center [533, 248] width 85 height 18
click at [534, 249] on input "-326" at bounding box center [537, 250] width 6 height 6
radio input "true"
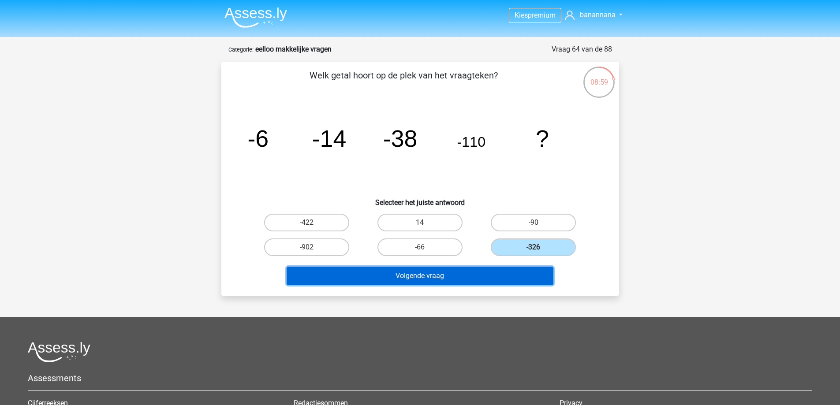
click at [455, 273] on button "Volgende vraag" at bounding box center [420, 276] width 267 height 19
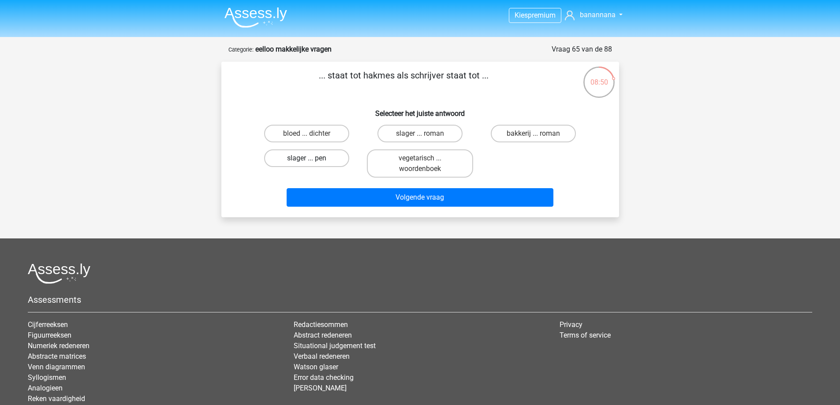
click at [325, 161] on label "slager ... pen" at bounding box center [306, 158] width 85 height 18
click at [312, 161] on input "slager ... pen" at bounding box center [309, 161] width 6 height 6
radio input "true"
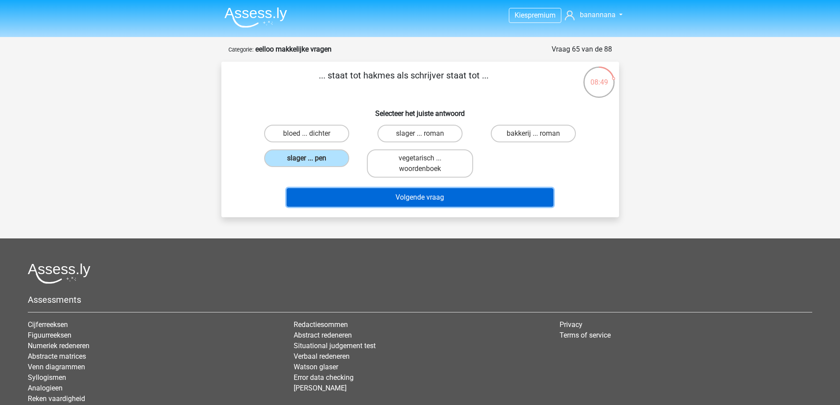
click at [367, 194] on button "Volgende vraag" at bounding box center [420, 197] width 267 height 19
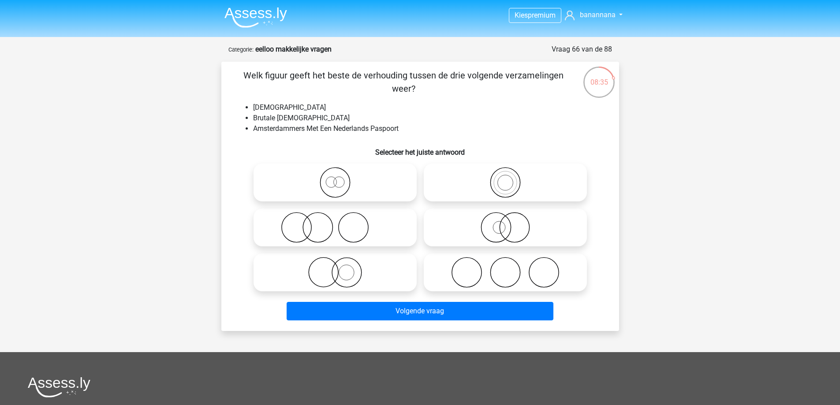
click at [354, 187] on icon at bounding box center [335, 182] width 156 height 31
click at [341, 178] on input "radio" at bounding box center [338, 175] width 6 height 6
radio input "true"
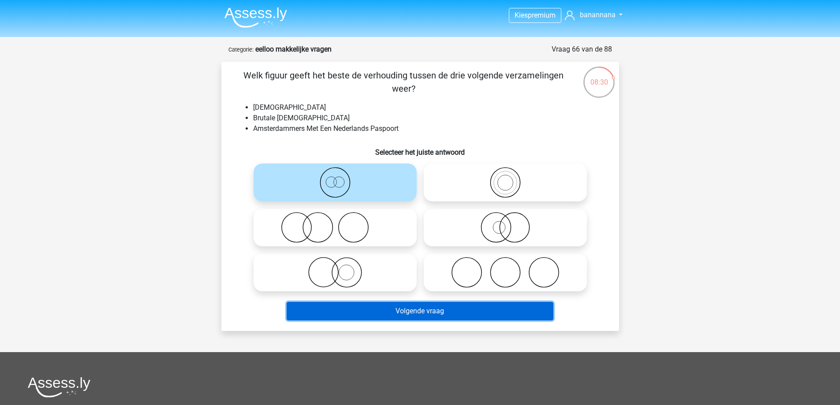
click at [366, 310] on button "Volgende vraag" at bounding box center [420, 311] width 267 height 19
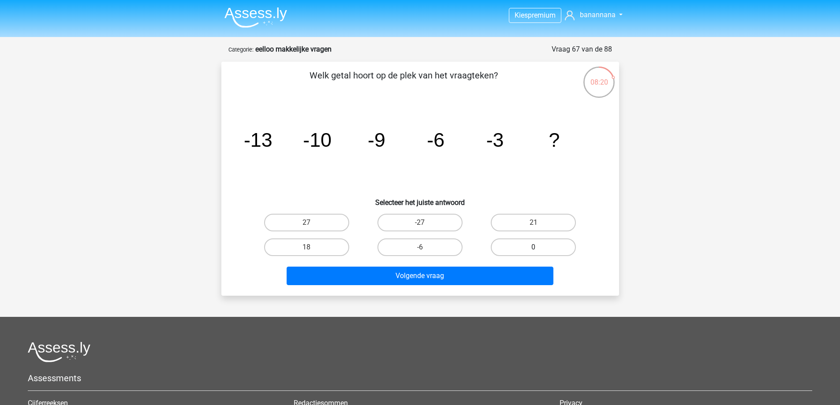
click at [557, 241] on label "0" at bounding box center [533, 248] width 85 height 18
click at [539, 247] on input "0" at bounding box center [537, 250] width 6 height 6
radio input "true"
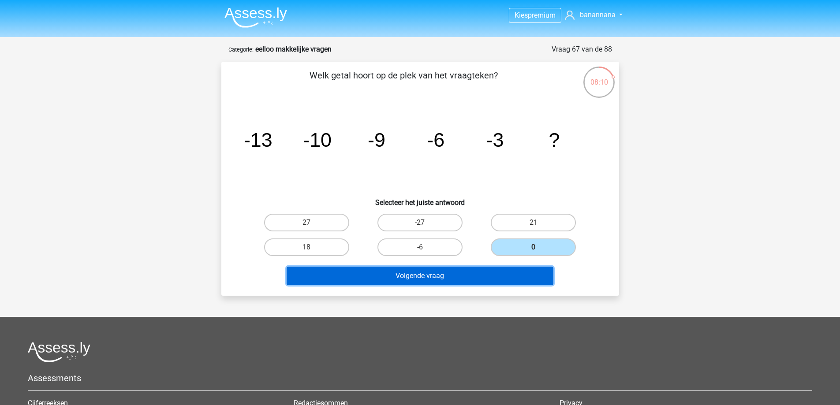
click at [500, 280] on button "Volgende vraag" at bounding box center [420, 276] width 267 height 19
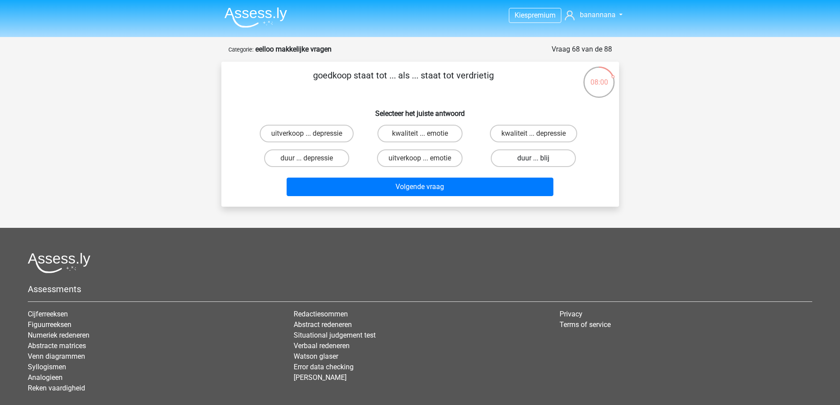
click at [509, 156] on label "duur ... blij" at bounding box center [533, 158] width 85 height 18
click at [534, 158] on input "duur ... blij" at bounding box center [537, 161] width 6 height 6
radio input "true"
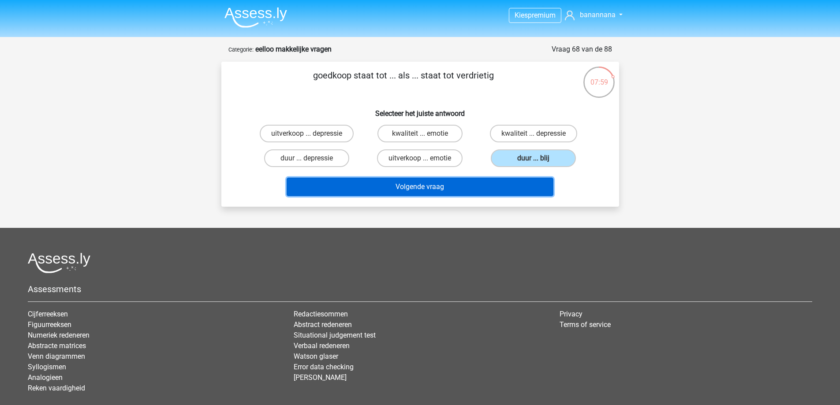
click at [469, 187] on button "Volgende vraag" at bounding box center [420, 187] width 267 height 19
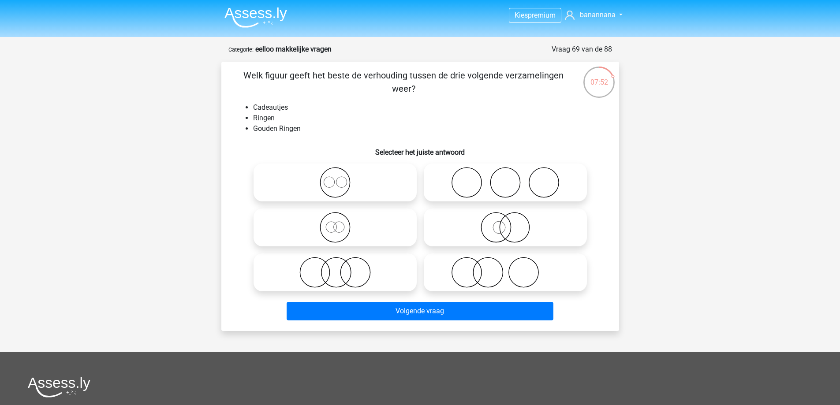
click at [332, 278] on icon at bounding box center [335, 272] width 156 height 31
click at [335, 268] on input "radio" at bounding box center [338, 265] width 6 height 6
radio input "true"
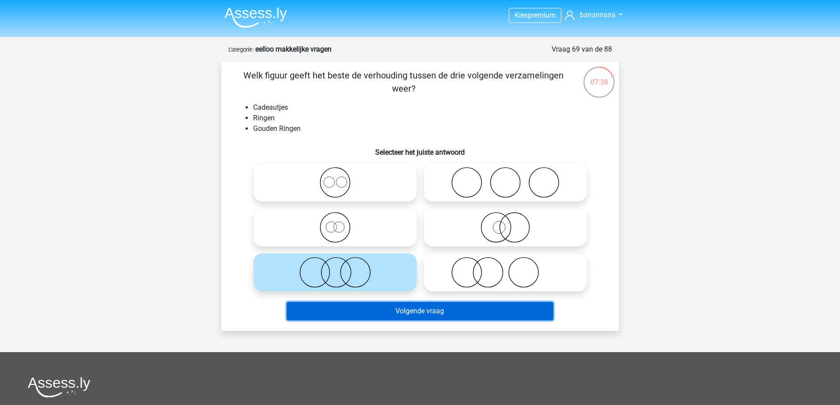
click at [368, 309] on button "Volgende vraag" at bounding box center [420, 311] width 267 height 19
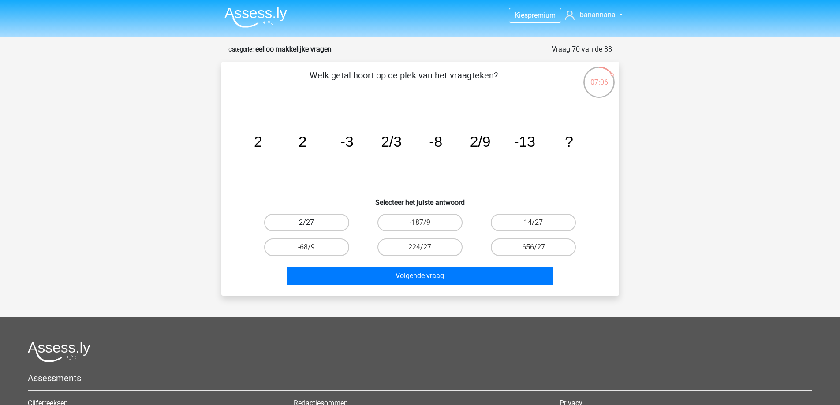
click at [315, 220] on label "2/27" at bounding box center [306, 223] width 85 height 18
click at [312, 223] on input "2/27" at bounding box center [309, 226] width 6 height 6
radio input "true"
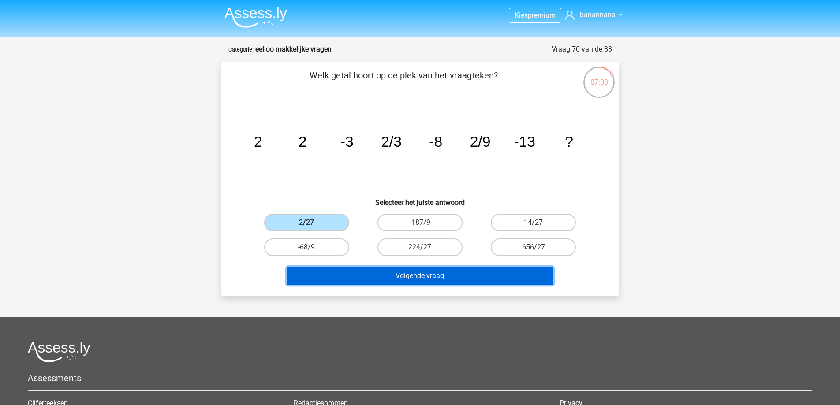
click at [411, 276] on button "Volgende vraag" at bounding box center [420, 276] width 267 height 19
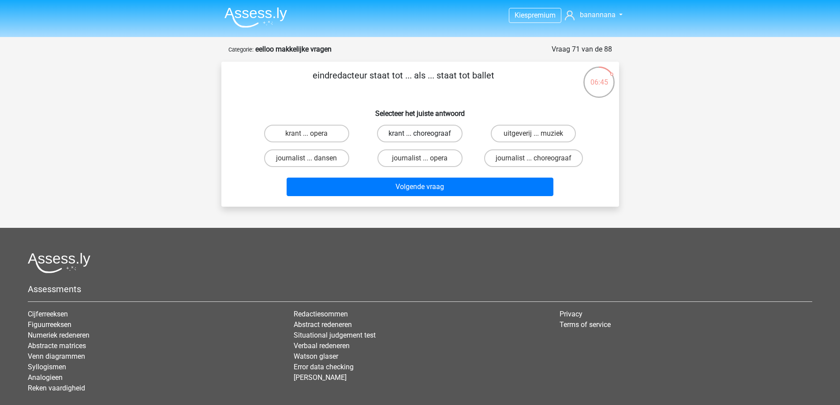
click at [397, 134] on label "krant ... choreograaf" at bounding box center [420, 134] width 86 height 18
click at [420, 134] on input "krant ... choreograaf" at bounding box center [423, 137] width 6 height 6
radio input "true"
click at [497, 158] on label "journalist ... choreograaf" at bounding box center [533, 158] width 99 height 18
click at [534, 158] on input "journalist ... choreograaf" at bounding box center [537, 161] width 6 height 6
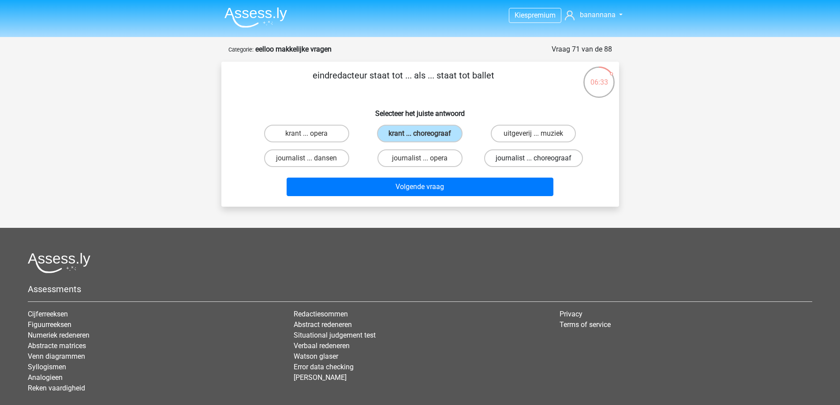
radio input "true"
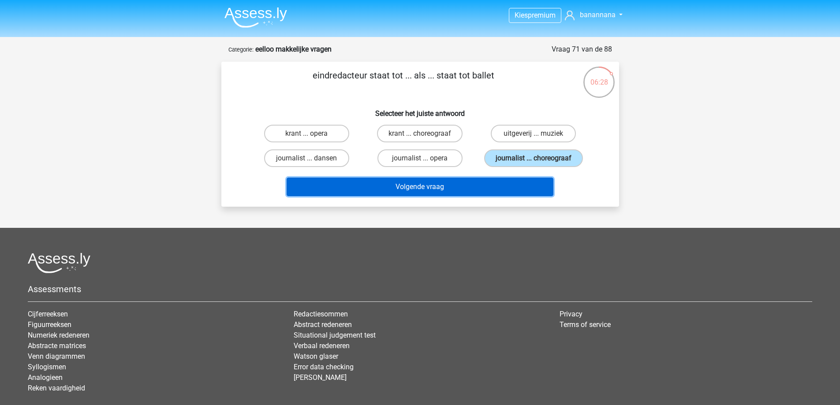
click at [483, 181] on button "Volgende vraag" at bounding box center [420, 187] width 267 height 19
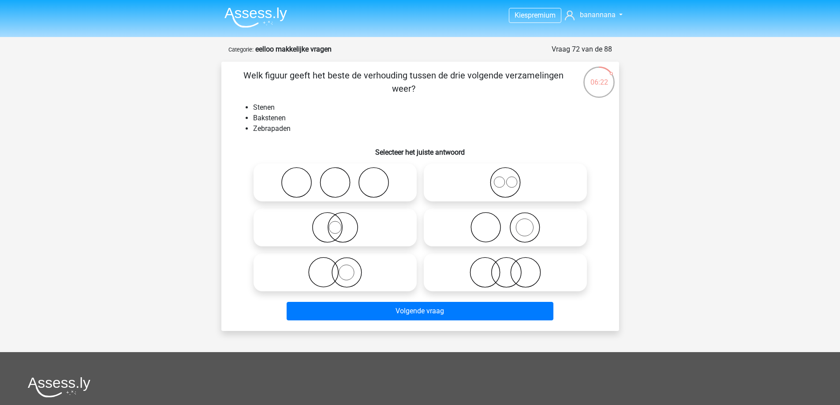
click at [523, 231] on icon at bounding box center [505, 227] width 156 height 31
click at [511, 223] on input "radio" at bounding box center [508, 220] width 6 height 6
radio input "true"
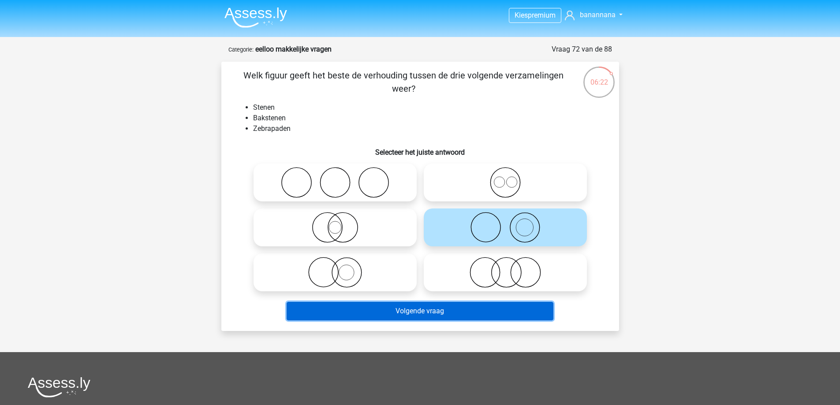
click at [487, 306] on button "Volgende vraag" at bounding box center [420, 311] width 267 height 19
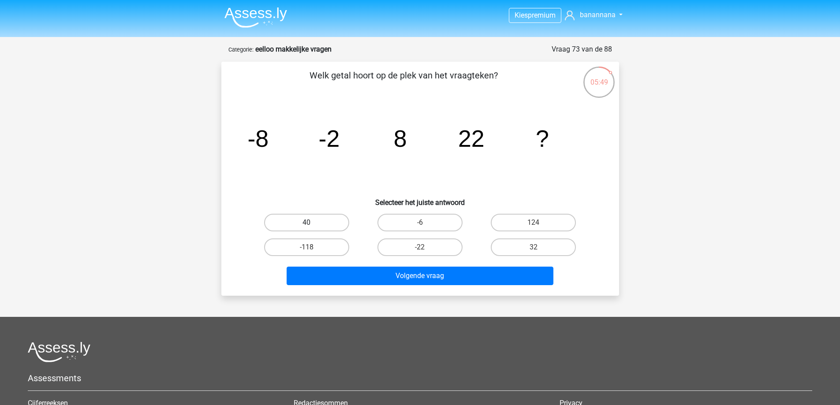
click at [317, 220] on label "40" at bounding box center [306, 223] width 85 height 18
click at [312, 223] on input "40" at bounding box center [309, 226] width 6 height 6
radio input "true"
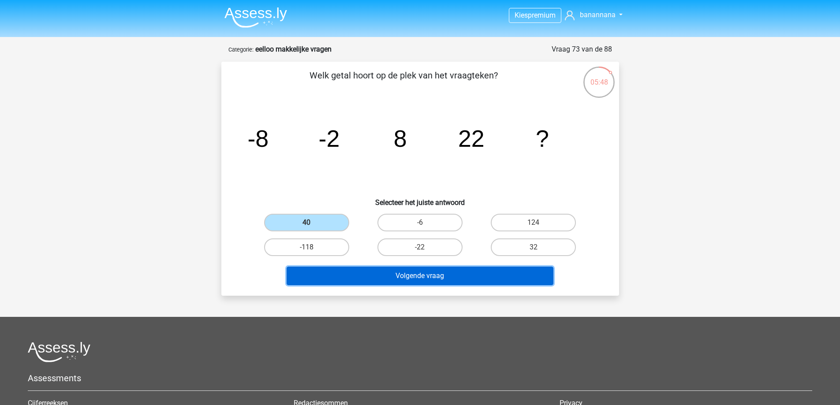
click at [375, 273] on button "Volgende vraag" at bounding box center [420, 276] width 267 height 19
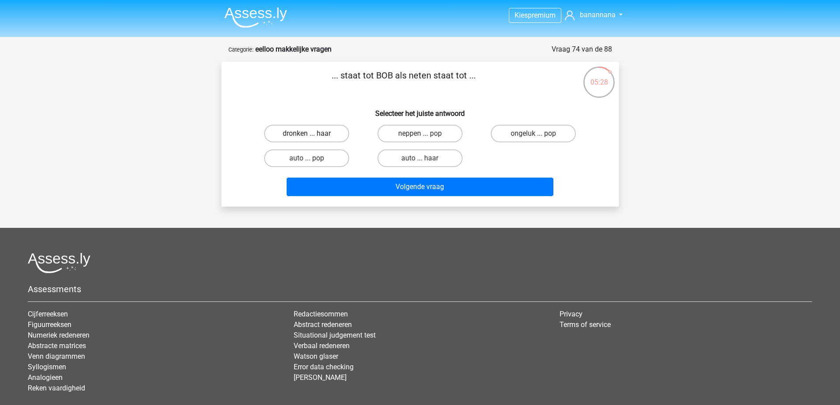
click at [314, 133] on label "dronken ... haar" at bounding box center [306, 134] width 85 height 18
click at [312, 134] on input "dronken ... haar" at bounding box center [309, 137] width 6 height 6
radio input "true"
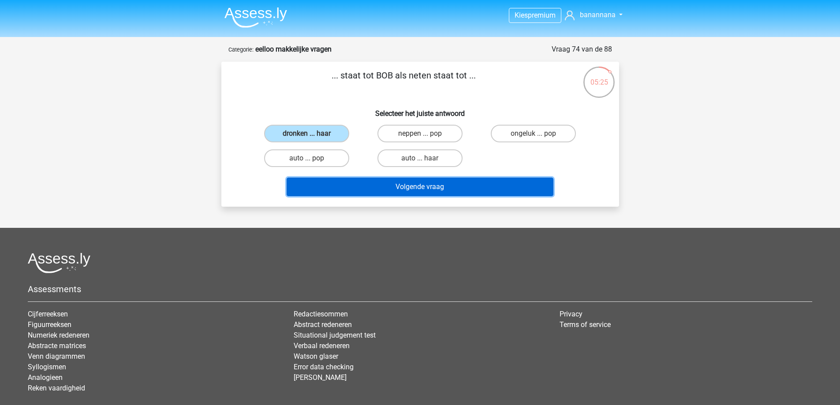
click at [437, 191] on button "Volgende vraag" at bounding box center [420, 187] width 267 height 19
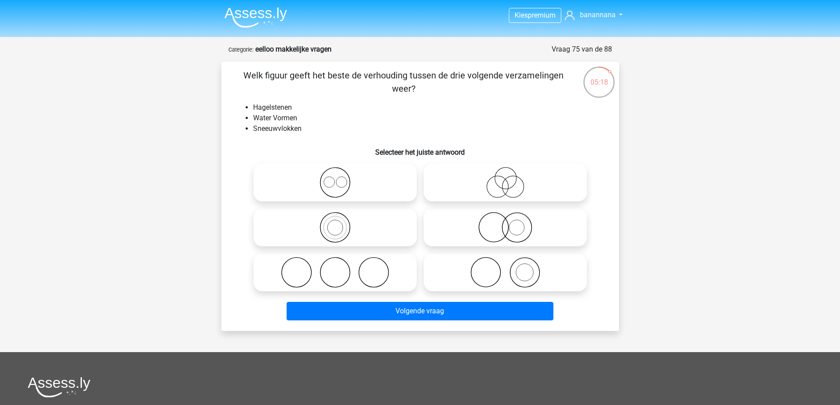
click at [515, 186] on icon at bounding box center [505, 182] width 156 height 31
click at [511, 178] on input "radio" at bounding box center [508, 175] width 6 height 6
radio input "true"
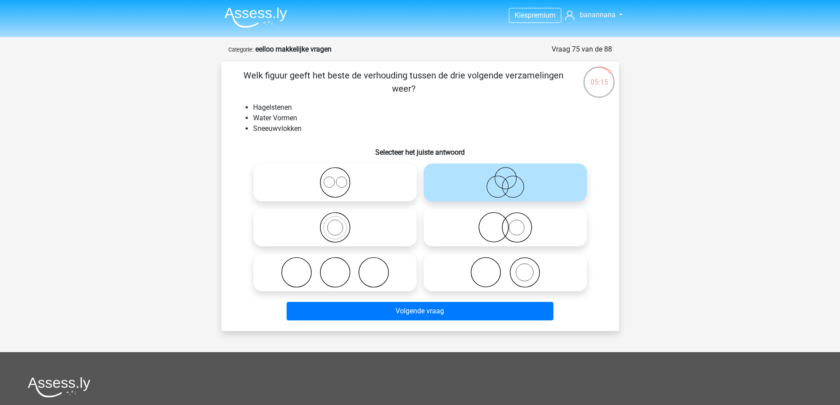
click at [363, 266] on icon at bounding box center [335, 272] width 156 height 31
click at [341, 266] on input "radio" at bounding box center [338, 265] width 6 height 6
radio input "true"
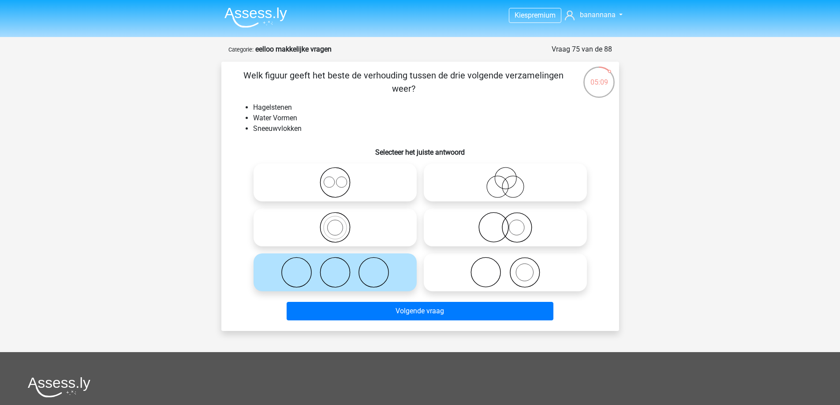
click at [348, 168] on icon at bounding box center [335, 182] width 156 height 31
click at [341, 172] on input "radio" at bounding box center [338, 175] width 6 height 6
radio input "true"
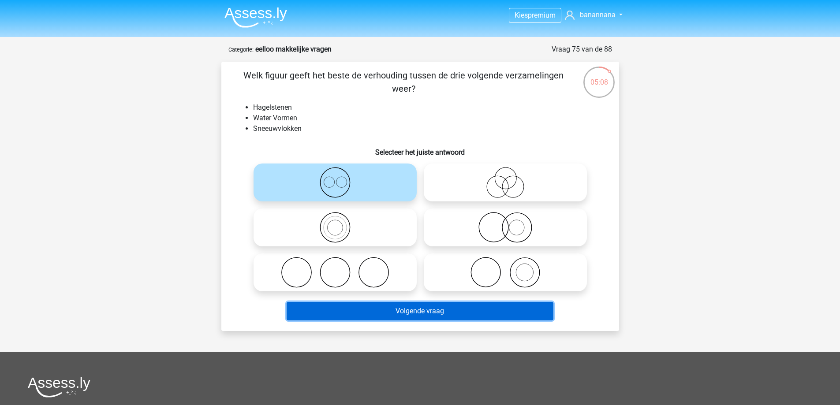
click at [388, 310] on button "Volgende vraag" at bounding box center [420, 311] width 267 height 19
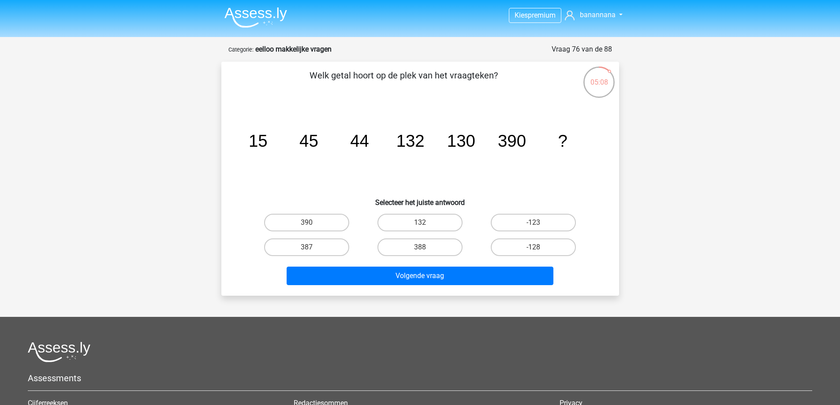
scroll to position [44, 0]
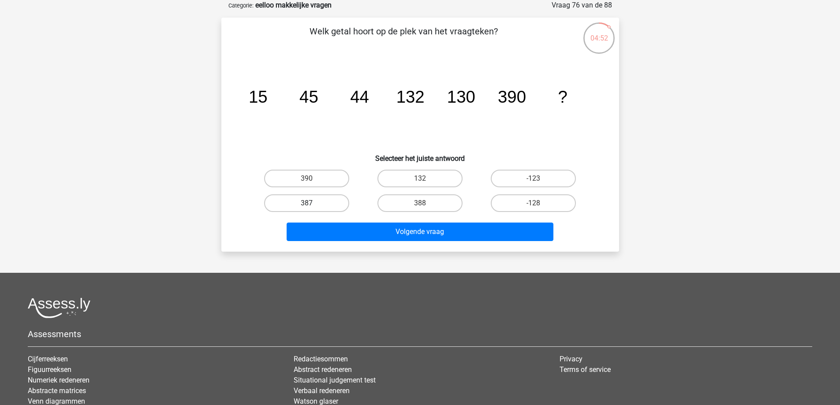
click at [346, 204] on label "387" at bounding box center [306, 203] width 85 height 18
click at [312, 204] on input "387" at bounding box center [309, 206] width 6 height 6
radio input "true"
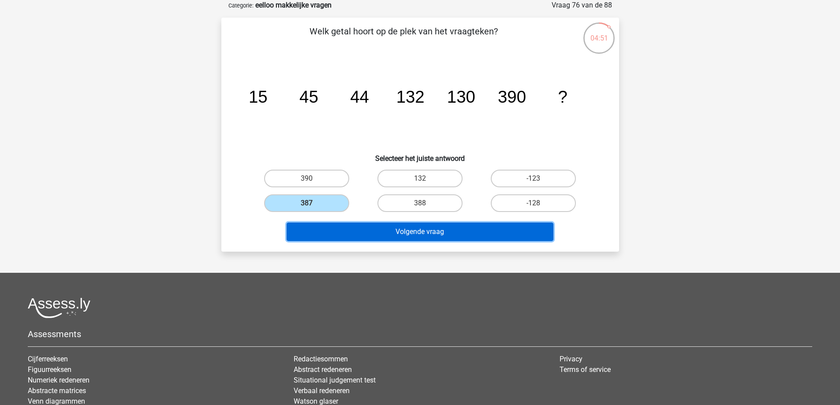
click at [365, 235] on button "Volgende vraag" at bounding box center [420, 232] width 267 height 19
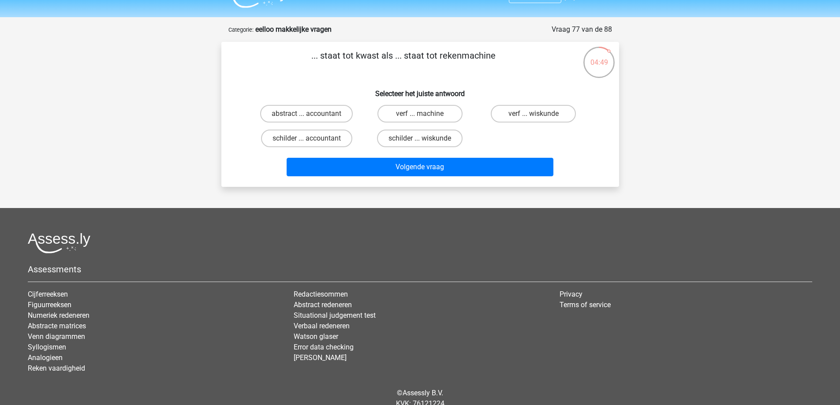
scroll to position [0, 0]
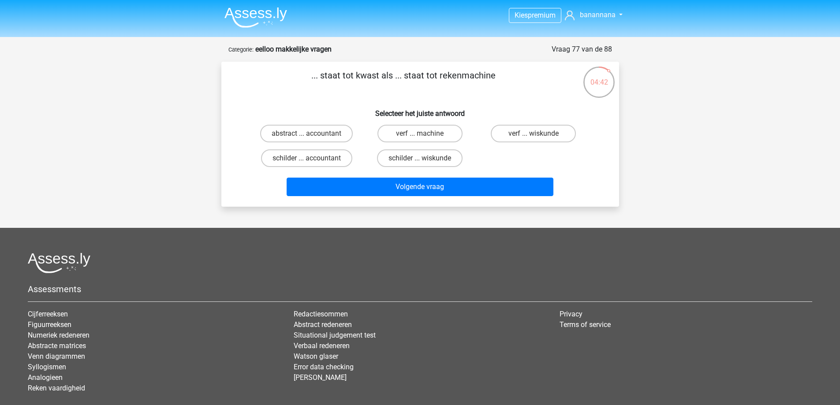
click at [310, 161] on input "schilder ... accountant" at bounding box center [309, 161] width 6 height 6
radio input "true"
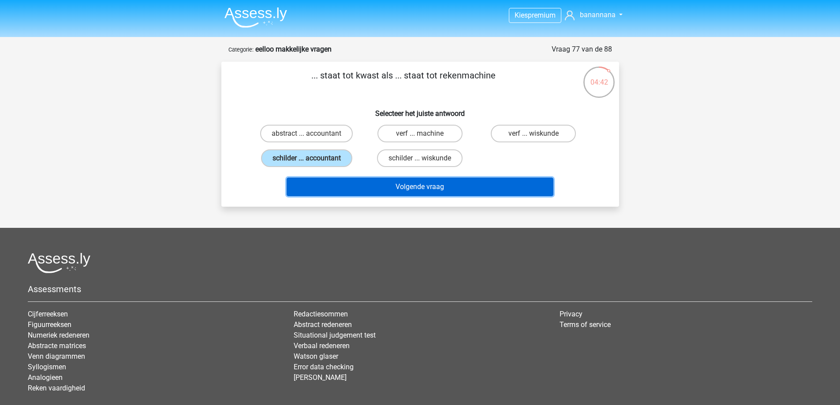
click at [358, 188] on button "Volgende vraag" at bounding box center [420, 187] width 267 height 19
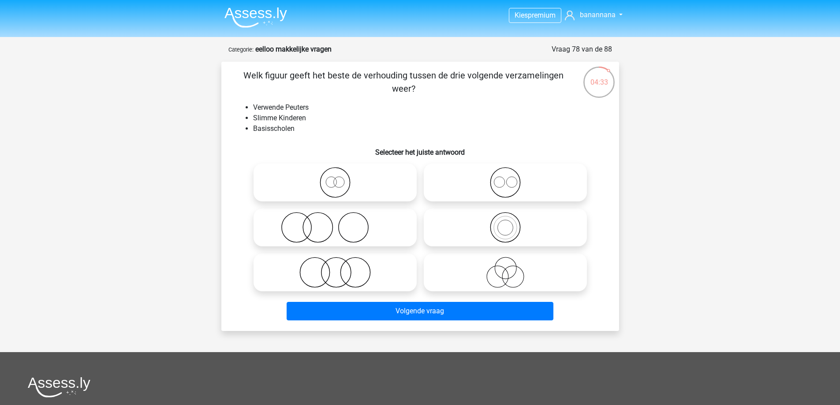
click at [333, 182] on circle at bounding box center [338, 182] width 11 height 11
click at [335, 178] on input "radio" at bounding box center [338, 175] width 6 height 6
radio input "true"
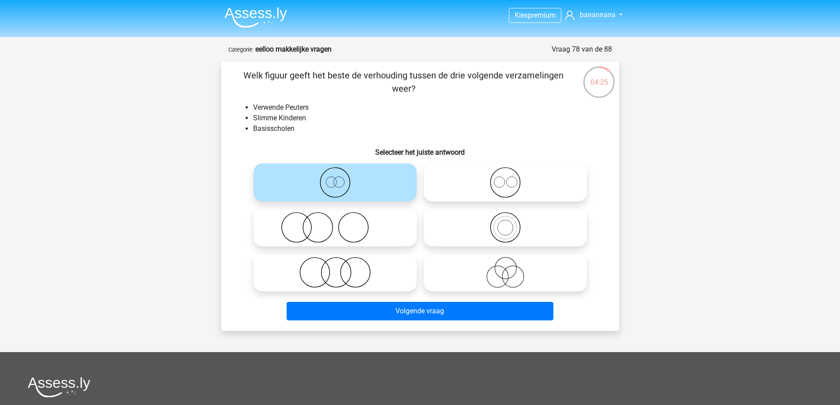
click at [338, 245] on label at bounding box center [335, 228] width 163 height 38
click at [338, 223] on input "radio" at bounding box center [338, 220] width 6 height 6
radio input "true"
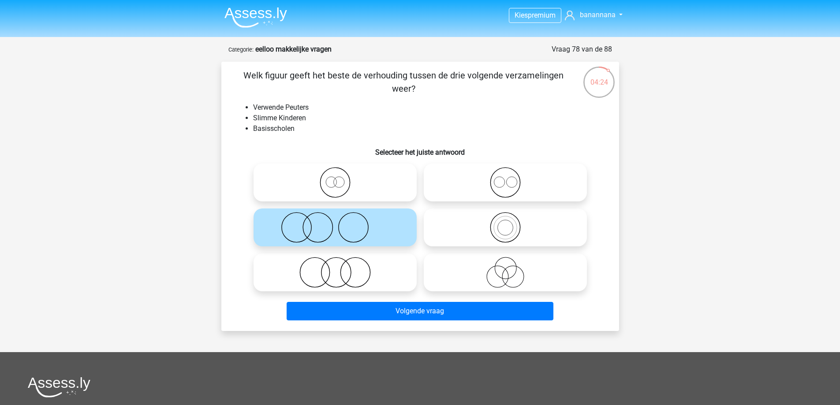
click at [351, 190] on icon at bounding box center [335, 182] width 156 height 31
click at [341, 178] on input "radio" at bounding box center [338, 175] width 6 height 6
radio input "true"
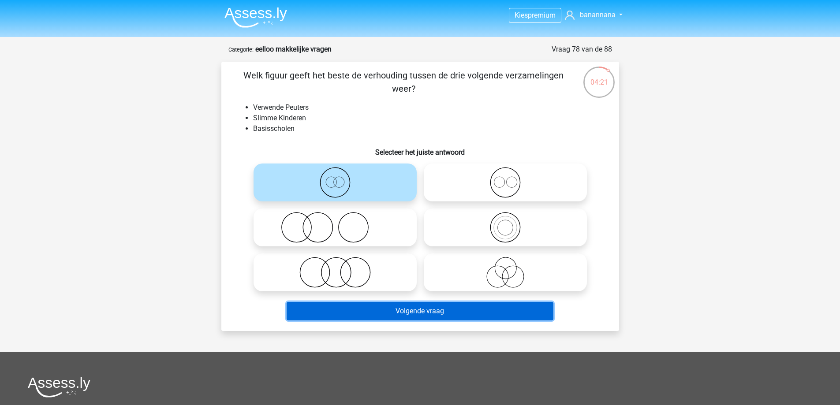
click at [376, 307] on button "Volgende vraag" at bounding box center [420, 311] width 267 height 19
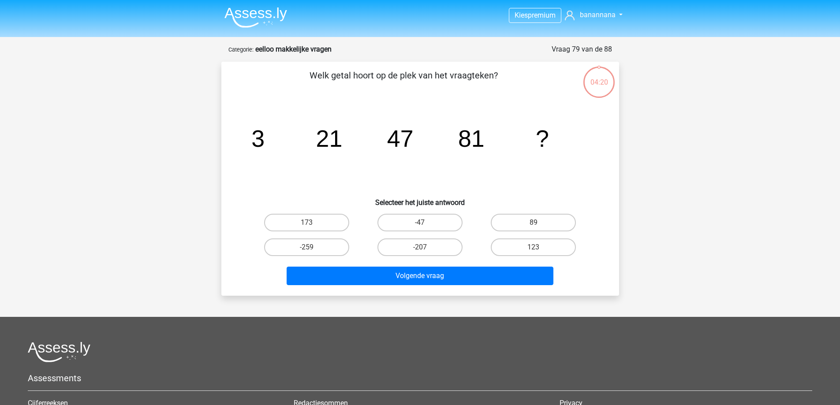
scroll to position [44, 0]
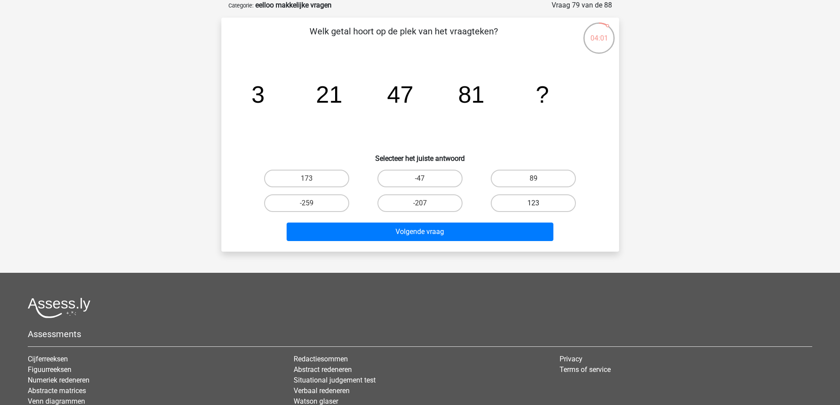
click at [554, 204] on label "123" at bounding box center [533, 203] width 85 height 18
click at [539, 204] on input "123" at bounding box center [537, 206] width 6 height 6
radio input "true"
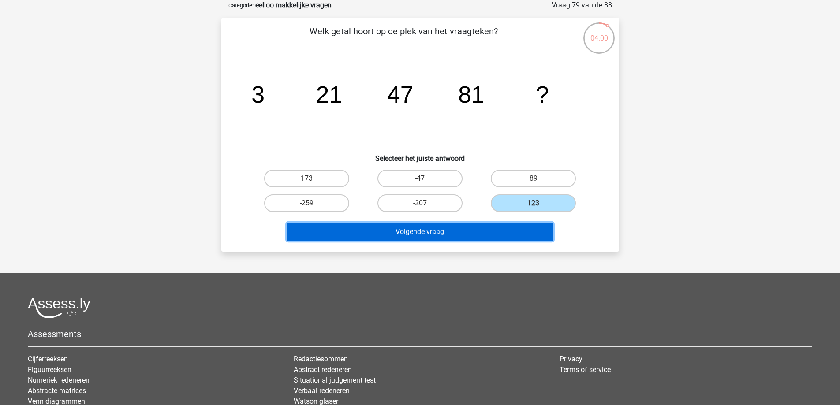
click at [479, 232] on button "Volgende vraag" at bounding box center [420, 232] width 267 height 19
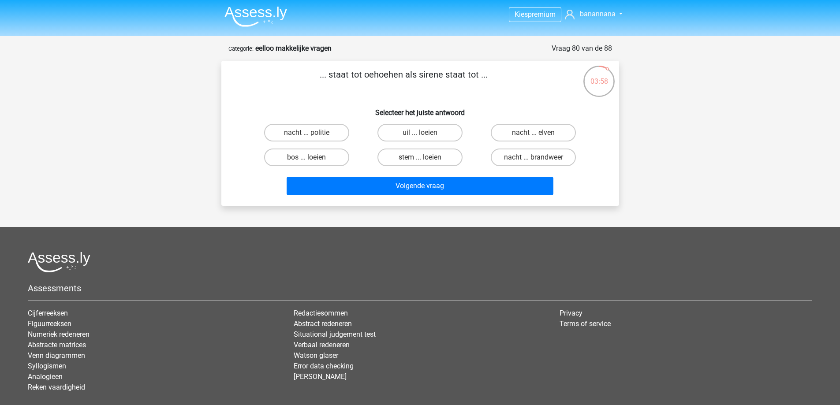
scroll to position [0, 0]
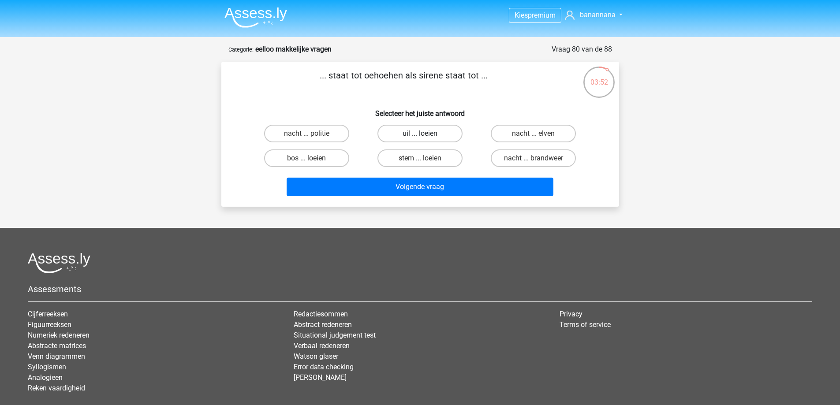
click at [406, 131] on label "uil ... loeien" at bounding box center [419, 134] width 85 height 18
click at [420, 134] on input "uil ... loeien" at bounding box center [423, 137] width 6 height 6
radio input "true"
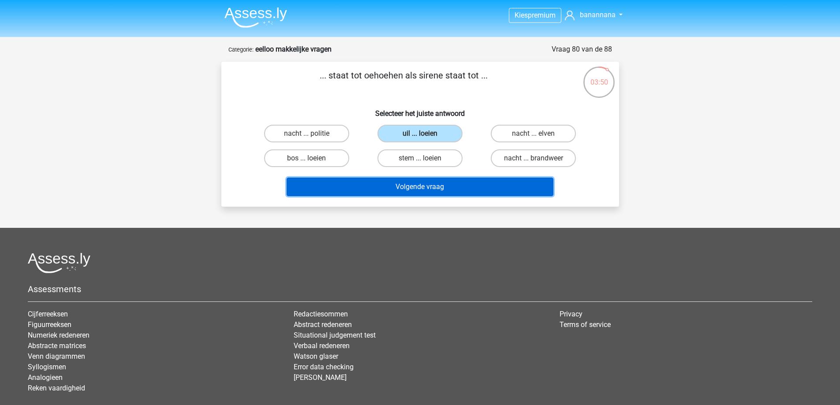
click at [402, 185] on button "Volgende vraag" at bounding box center [420, 187] width 267 height 19
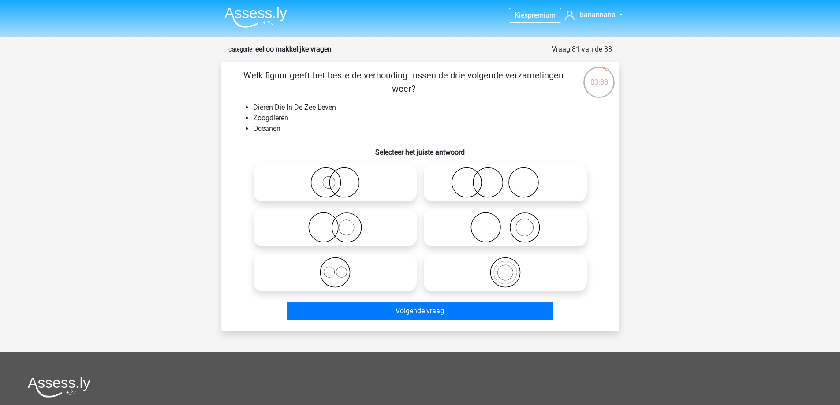
click at [558, 226] on icon at bounding box center [505, 227] width 156 height 31
click at [511, 223] on input "radio" at bounding box center [508, 220] width 6 height 6
radio input "true"
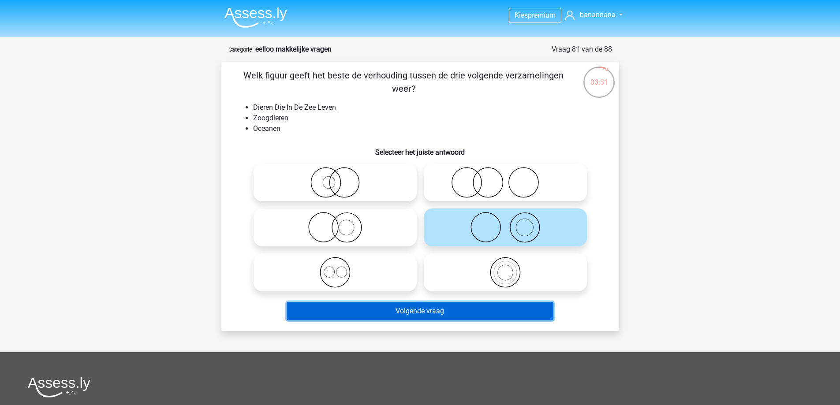
click at [459, 308] on button "Volgende vraag" at bounding box center [420, 311] width 267 height 19
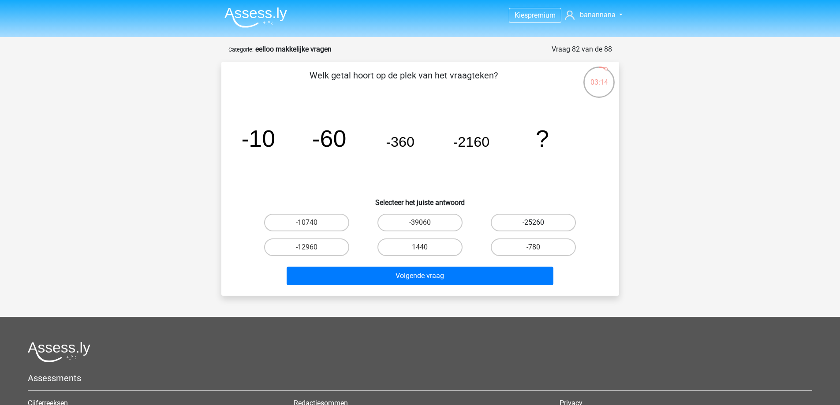
click at [519, 224] on label "-25260" at bounding box center [533, 223] width 85 height 18
click at [534, 224] on input "-25260" at bounding box center [537, 226] width 6 height 6
radio input "true"
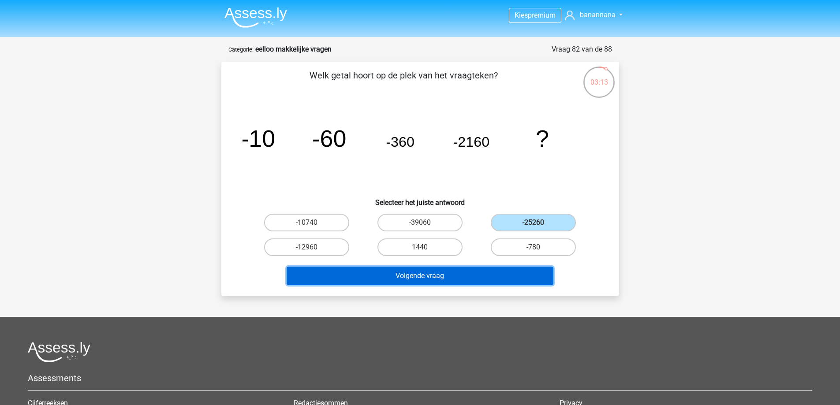
click at [461, 276] on button "Volgende vraag" at bounding box center [420, 276] width 267 height 19
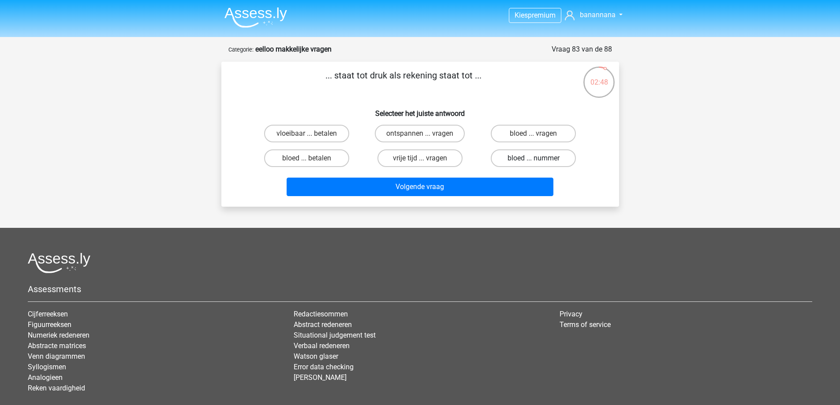
click at [503, 159] on label "bloed ... nummer" at bounding box center [533, 158] width 85 height 18
click at [534, 159] on input "bloed ... nummer" at bounding box center [537, 161] width 6 height 6
radio input "true"
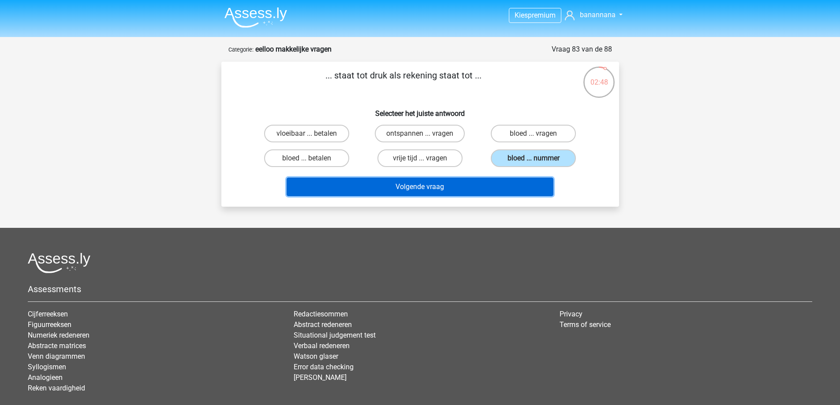
click at [472, 184] on button "Volgende vraag" at bounding box center [420, 187] width 267 height 19
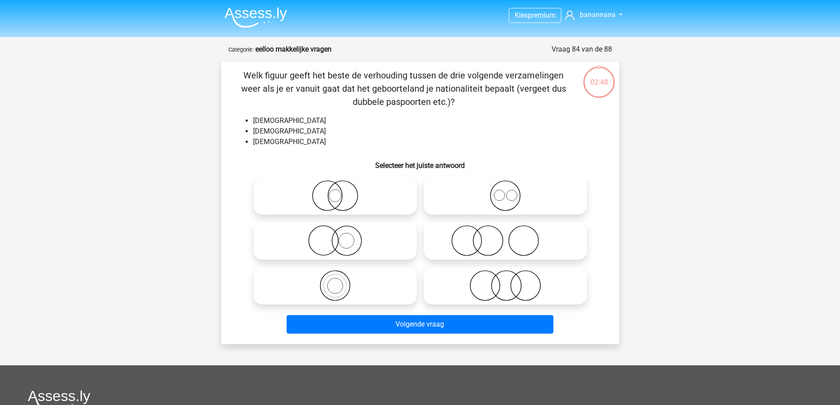
scroll to position [44, 0]
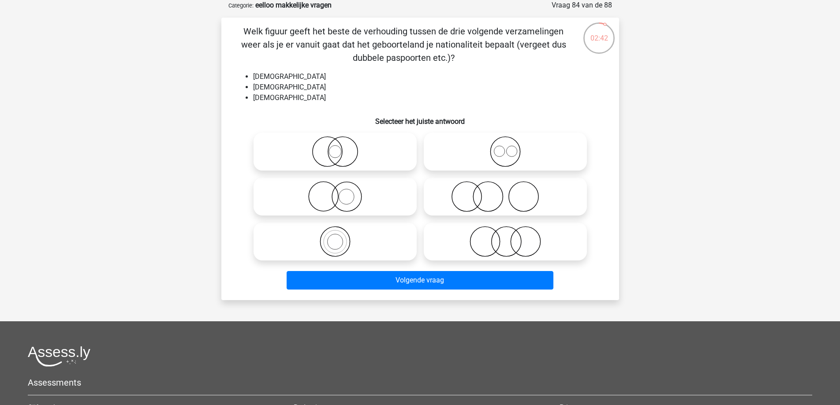
click at [526, 149] on icon at bounding box center [505, 151] width 156 height 31
click at [511, 147] on input "radio" at bounding box center [508, 145] width 6 height 6
radio input "true"
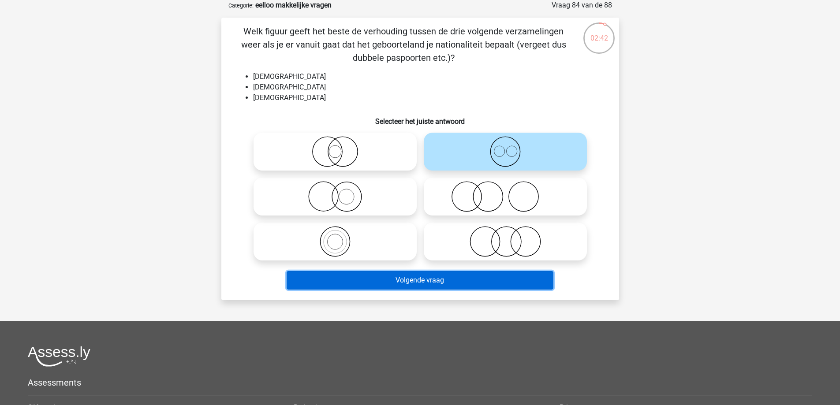
click at [424, 277] on button "Volgende vraag" at bounding box center [420, 280] width 267 height 19
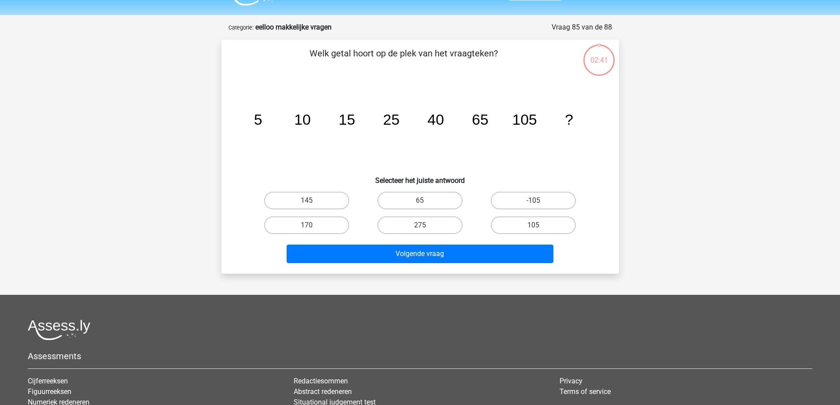
scroll to position [0, 0]
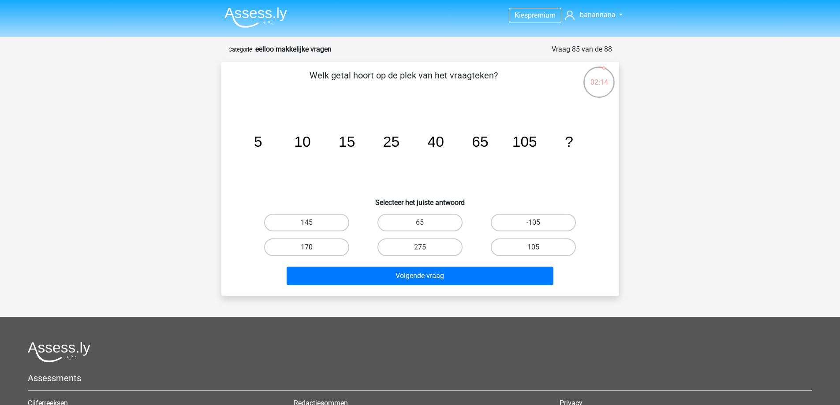
click at [334, 243] on label "170" at bounding box center [306, 248] width 85 height 18
click at [312, 247] on input "170" at bounding box center [309, 250] width 6 height 6
radio input "true"
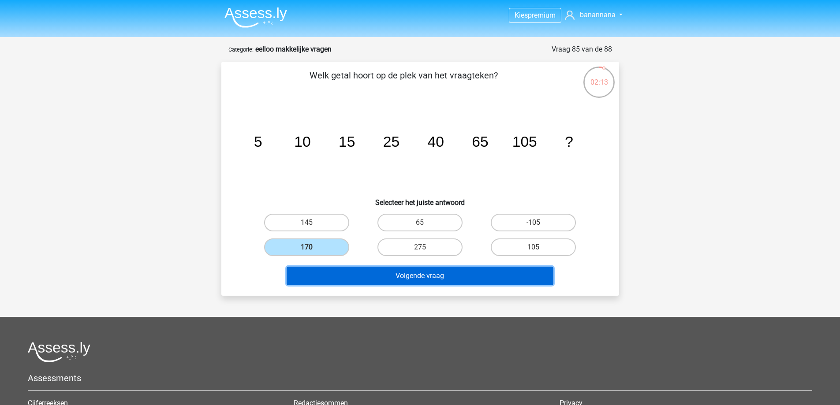
click at [372, 278] on button "Volgende vraag" at bounding box center [420, 276] width 267 height 19
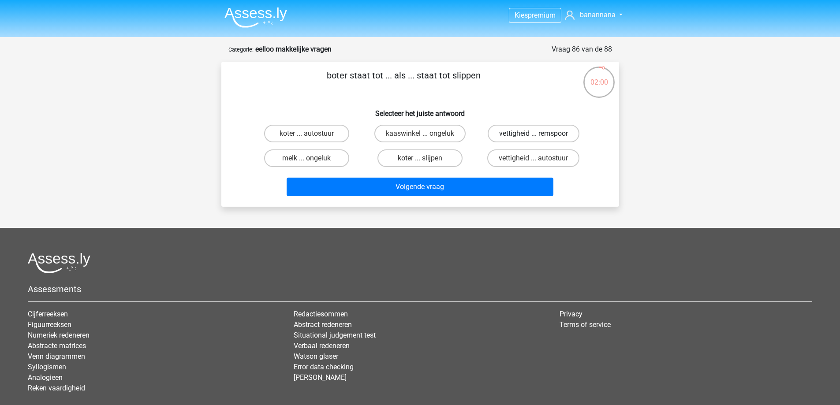
click at [553, 138] on label "vettigheid ... remspoor" at bounding box center [534, 134] width 92 height 18
click at [539, 138] on input "vettigheid ... remspoor" at bounding box center [537, 137] width 6 height 6
radio input "true"
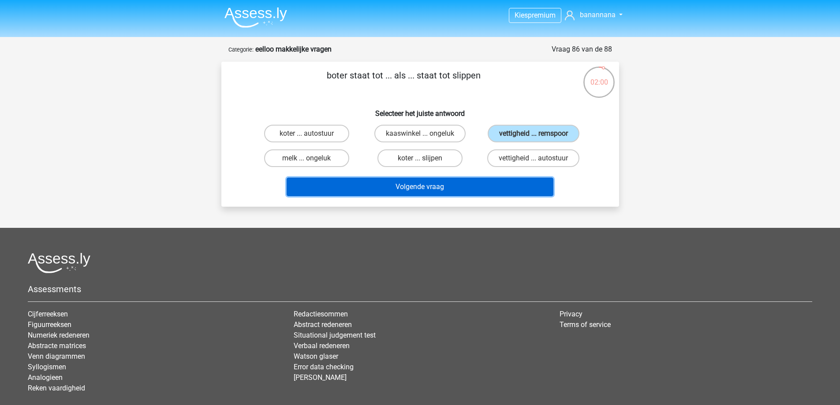
click at [517, 183] on button "Volgende vraag" at bounding box center [420, 187] width 267 height 19
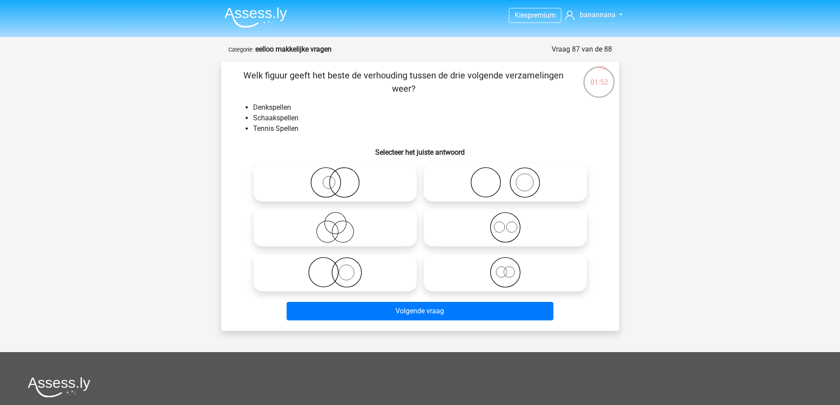
click at [502, 228] on icon at bounding box center [505, 227] width 156 height 31
click at [505, 223] on input "radio" at bounding box center [508, 220] width 6 height 6
radio input "true"
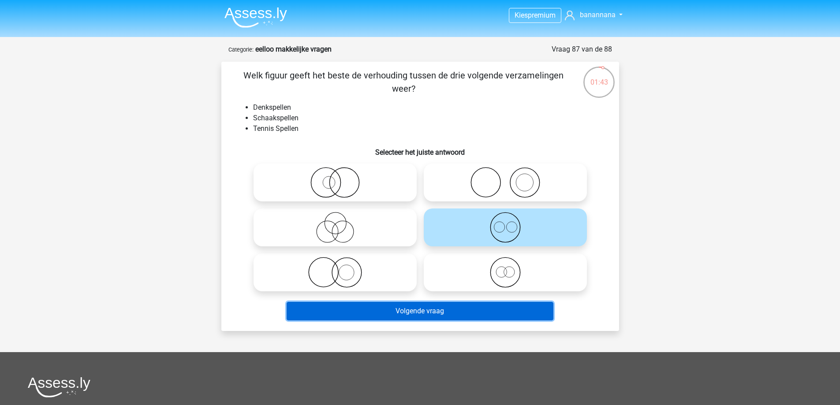
click at [481, 317] on button "Volgende vraag" at bounding box center [420, 311] width 267 height 19
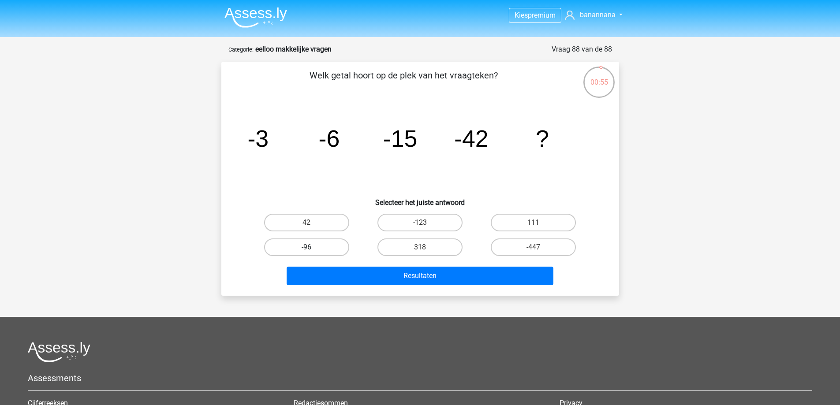
click at [302, 248] on label "-96" at bounding box center [306, 248] width 85 height 18
click at [306, 248] on input "-96" at bounding box center [309, 250] width 6 height 6
radio input "true"
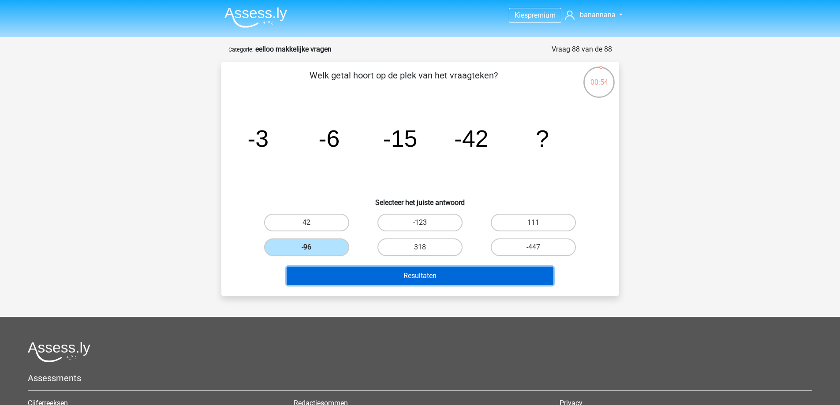
click at [375, 278] on button "Resultaten" at bounding box center [420, 276] width 267 height 19
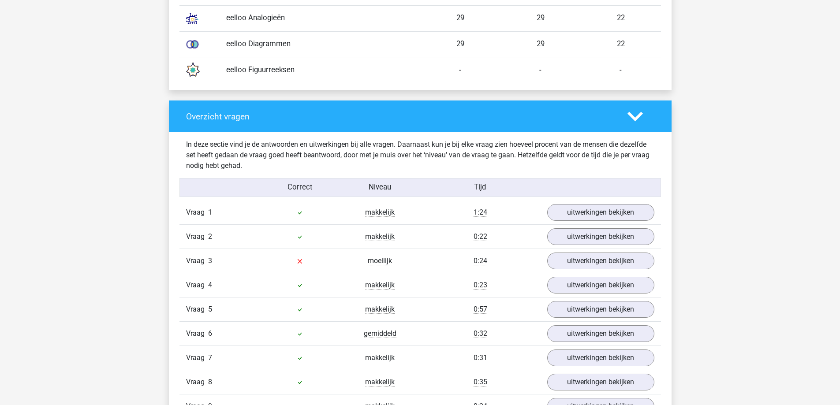
scroll to position [882, 0]
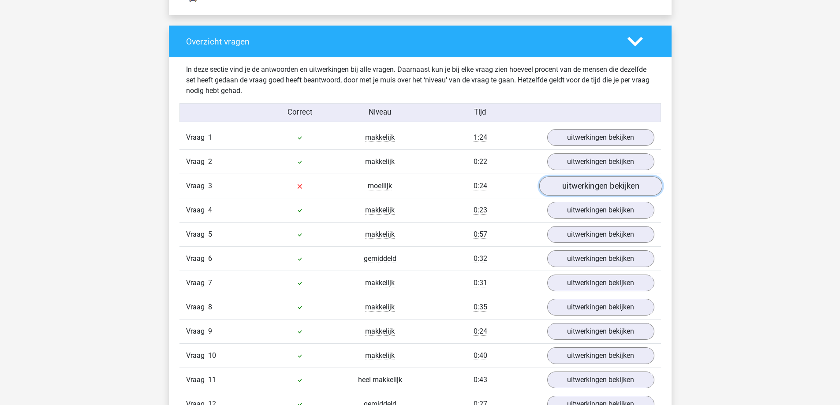
click at [576, 186] on link "uitwerkingen bekijken" at bounding box center [600, 185] width 123 height 19
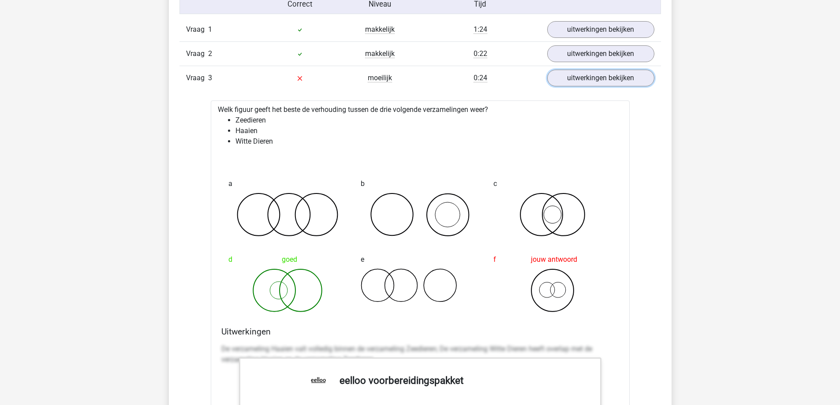
scroll to position [970, 0]
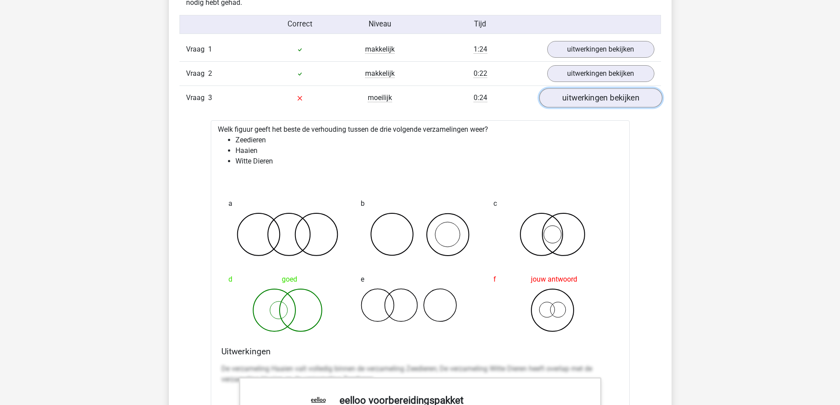
click at [582, 101] on link "uitwerkingen bekijken" at bounding box center [600, 97] width 123 height 19
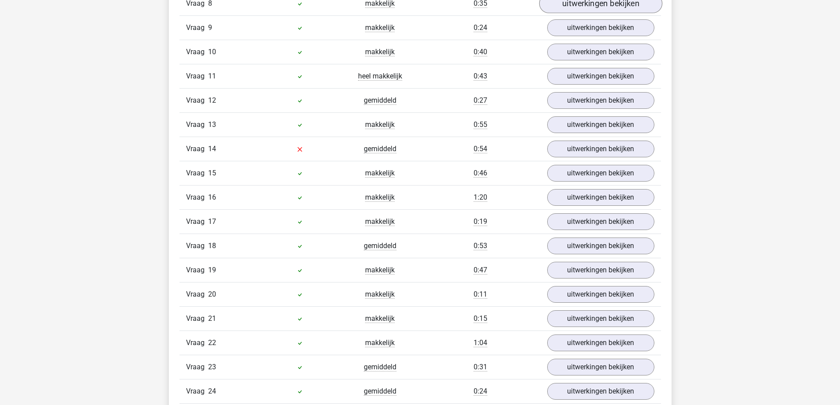
scroll to position [1235, 0]
click at [569, 101] on link "uitwerkingen bekijken" at bounding box center [600, 99] width 123 height 19
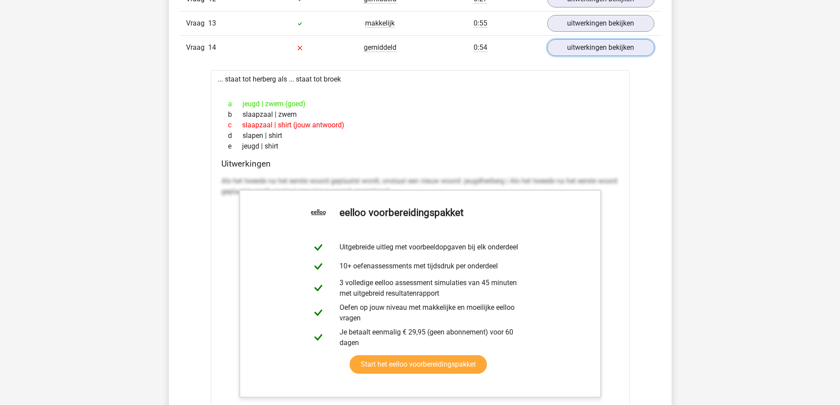
scroll to position [1323, 0]
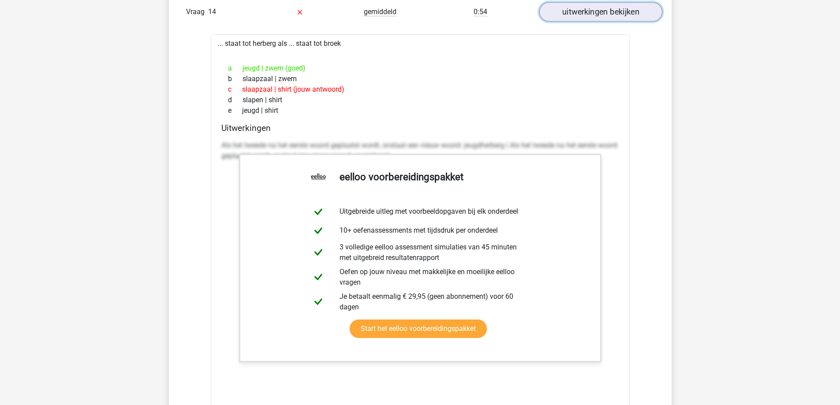
click at [582, 15] on link "uitwerkingen bekijken" at bounding box center [600, 11] width 123 height 19
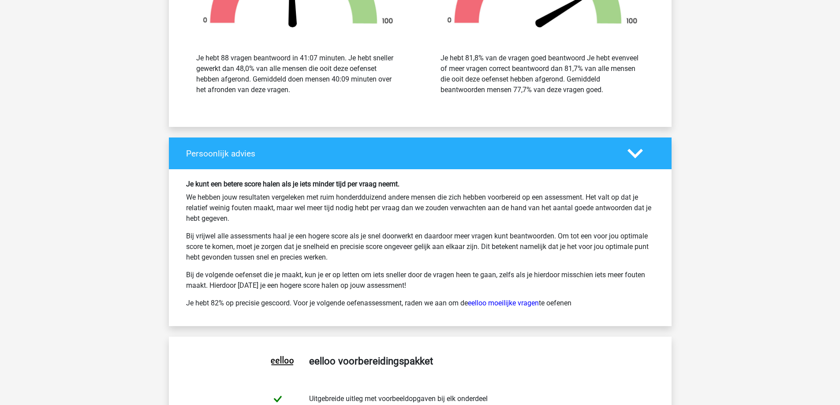
scroll to position [3219, 0]
